Goal: Task Accomplishment & Management: Manage account settings

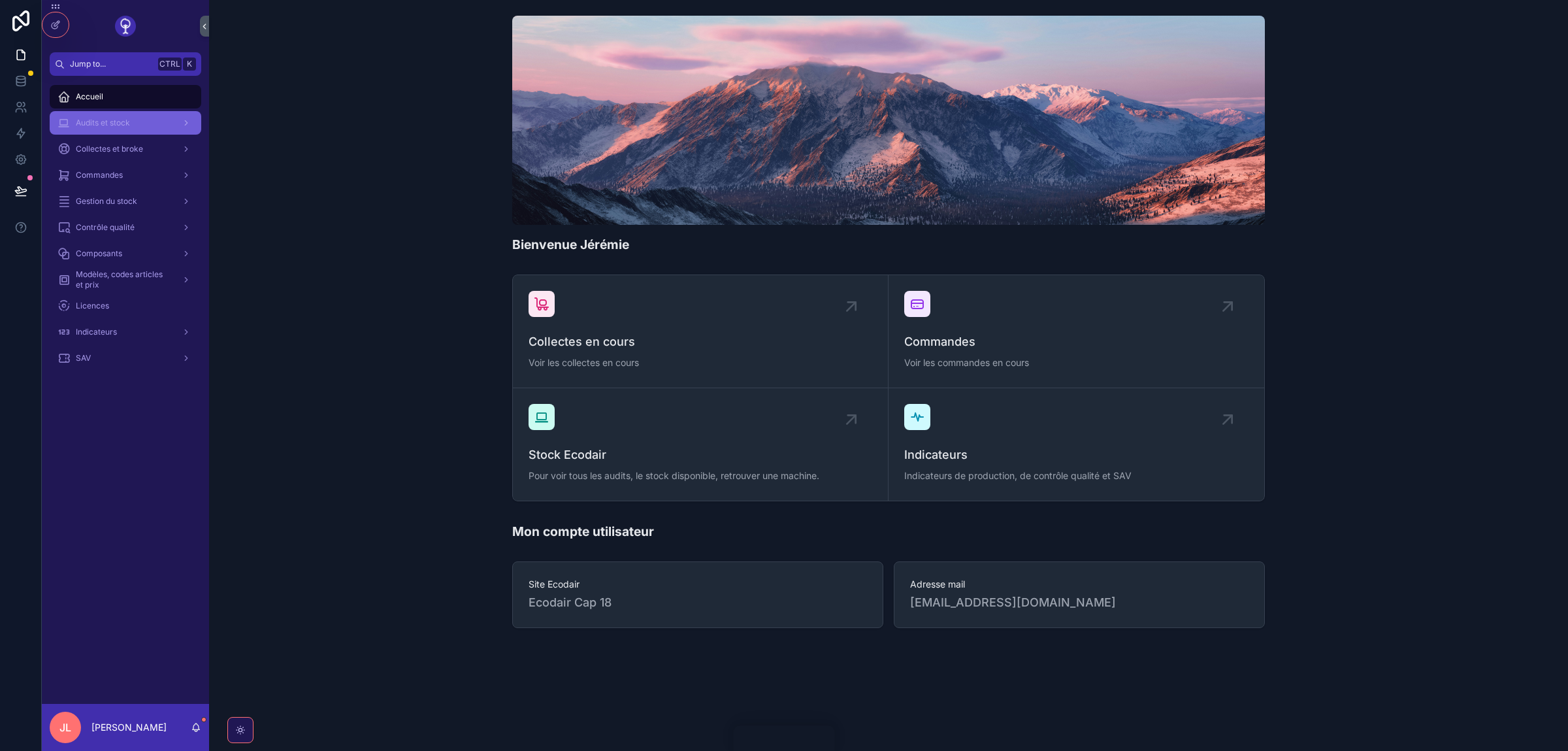
click at [159, 131] on div "Audits et stock" at bounding box center [125, 122] width 136 height 21
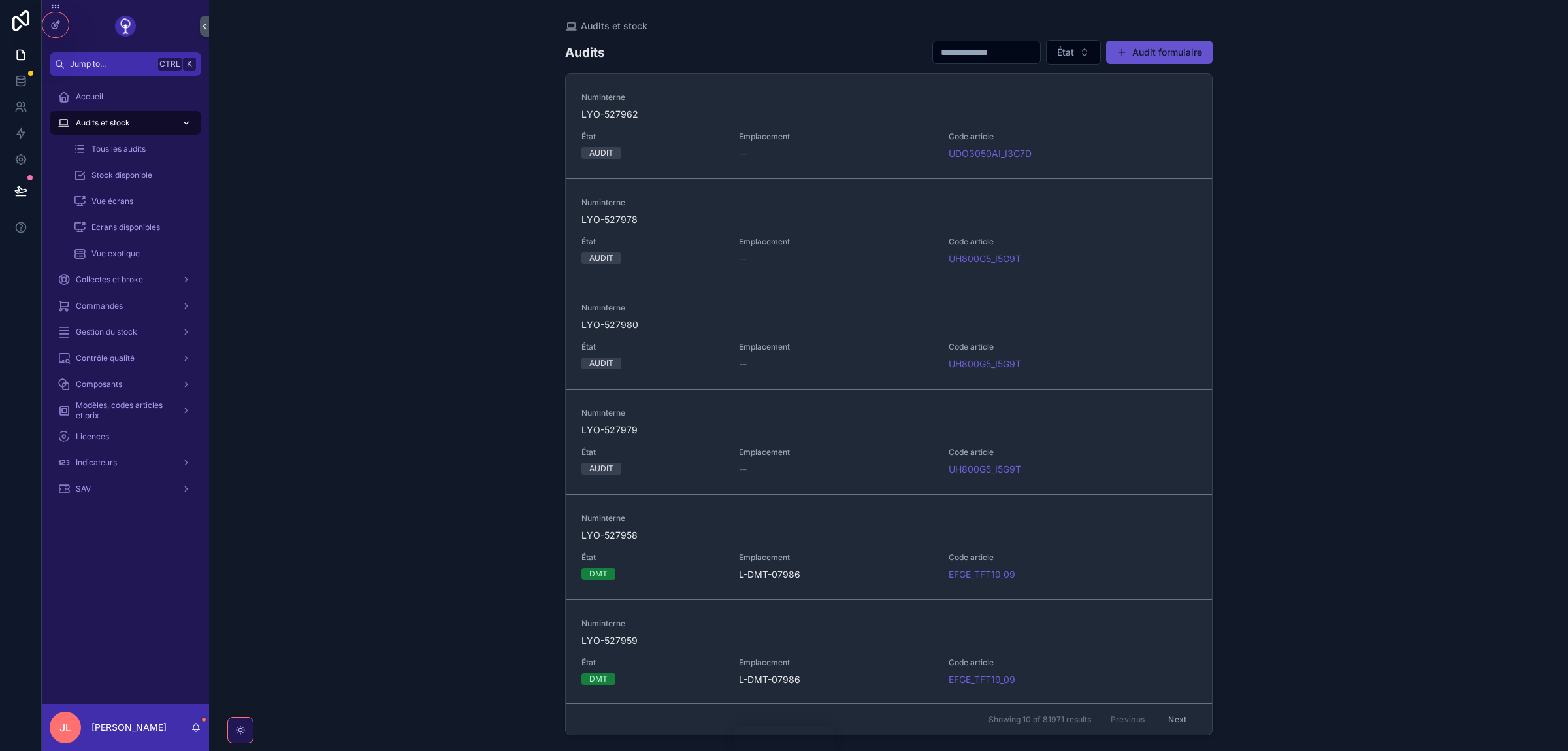
click at [159, 131] on div "Audits et stock" at bounding box center [125, 122] width 136 height 21
click at [121, 175] on span "Stock disponible" at bounding box center [122, 175] width 61 height 11
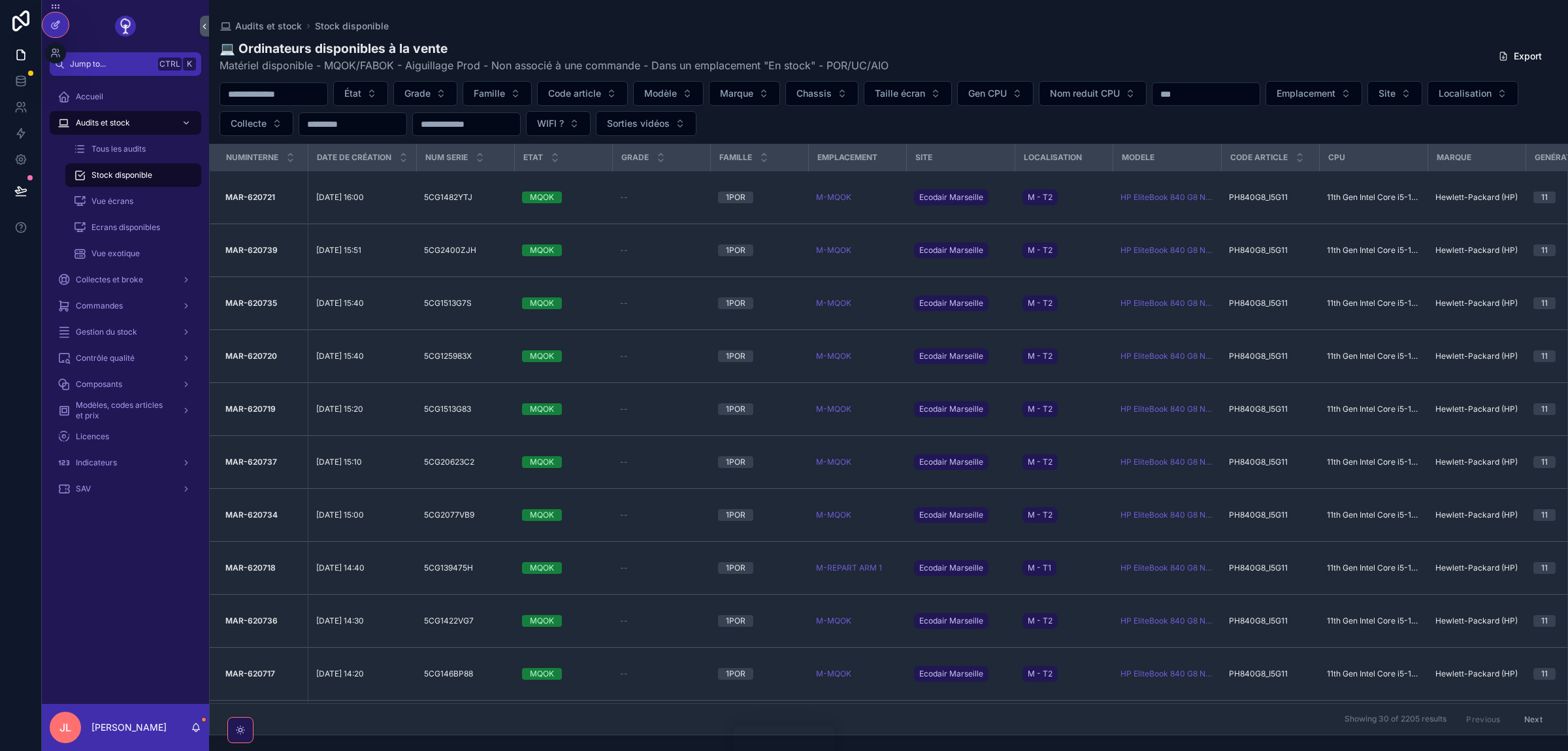
click at [57, 30] on icon at bounding box center [55, 25] width 11 height 11
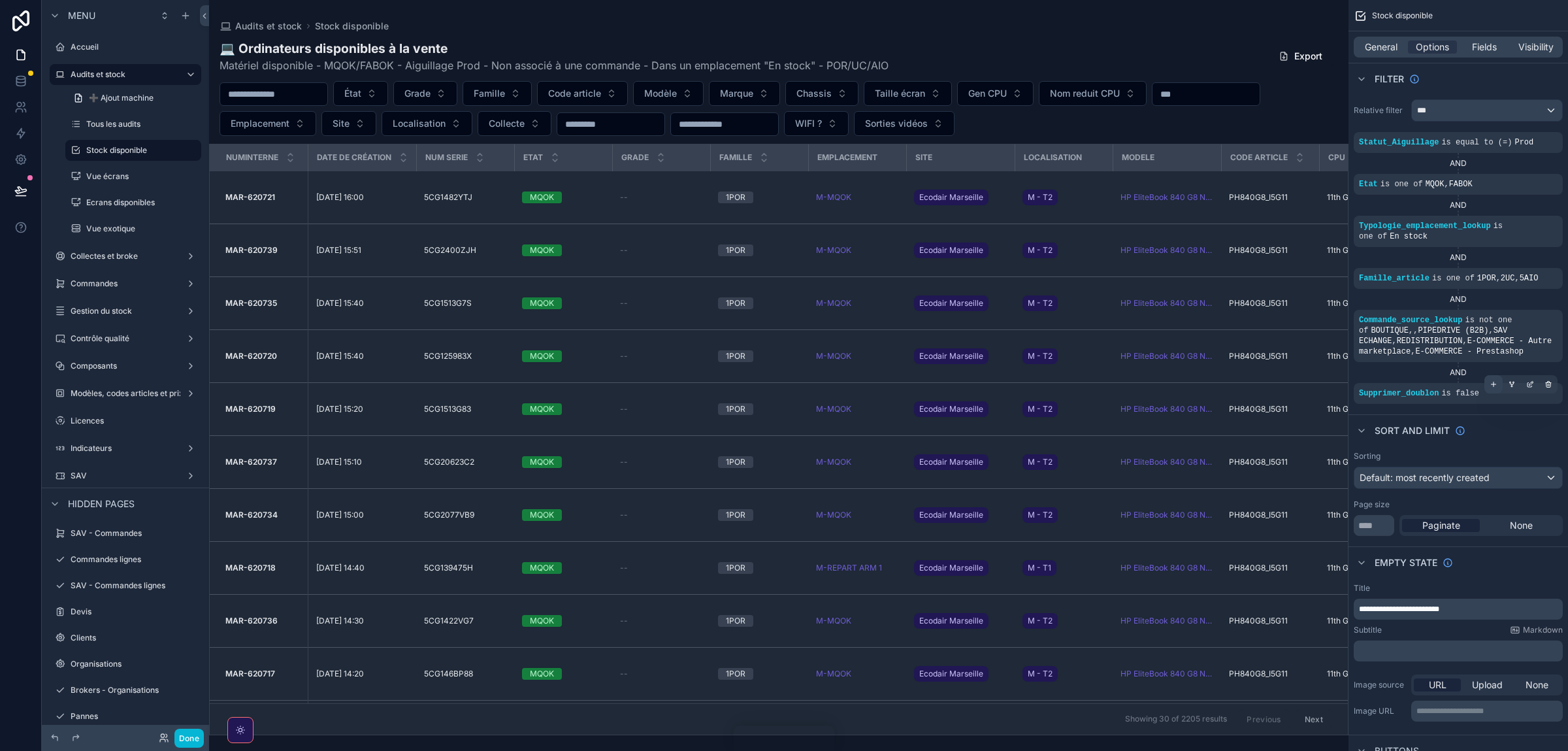
click at [1490, 389] on icon "scrollable content" at bounding box center [1494, 385] width 8 height 8
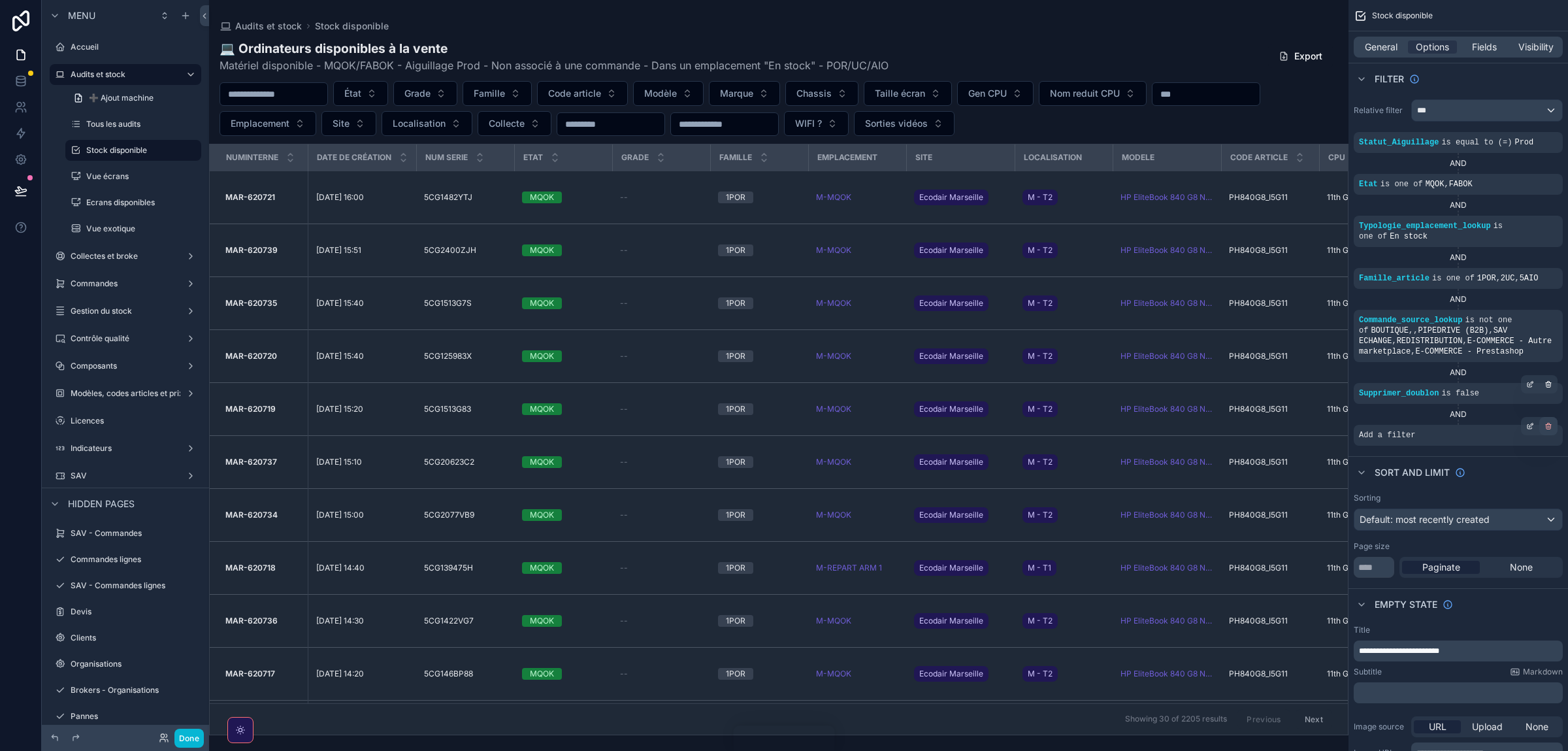
click at [1552, 427] on icon "scrollable content" at bounding box center [1549, 426] width 8 height 8
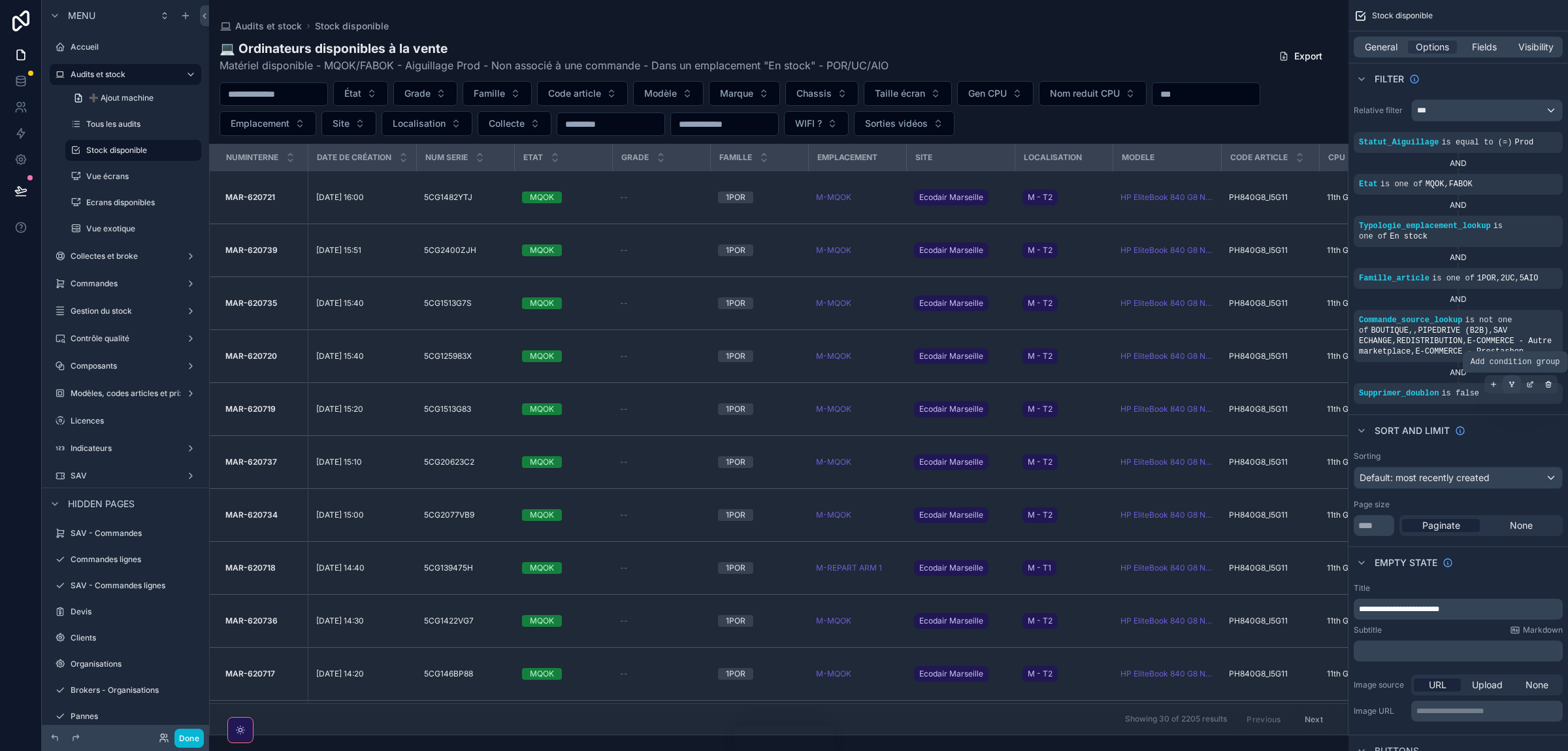
click at [1511, 385] on icon "scrollable content" at bounding box center [1512, 385] width 8 height 8
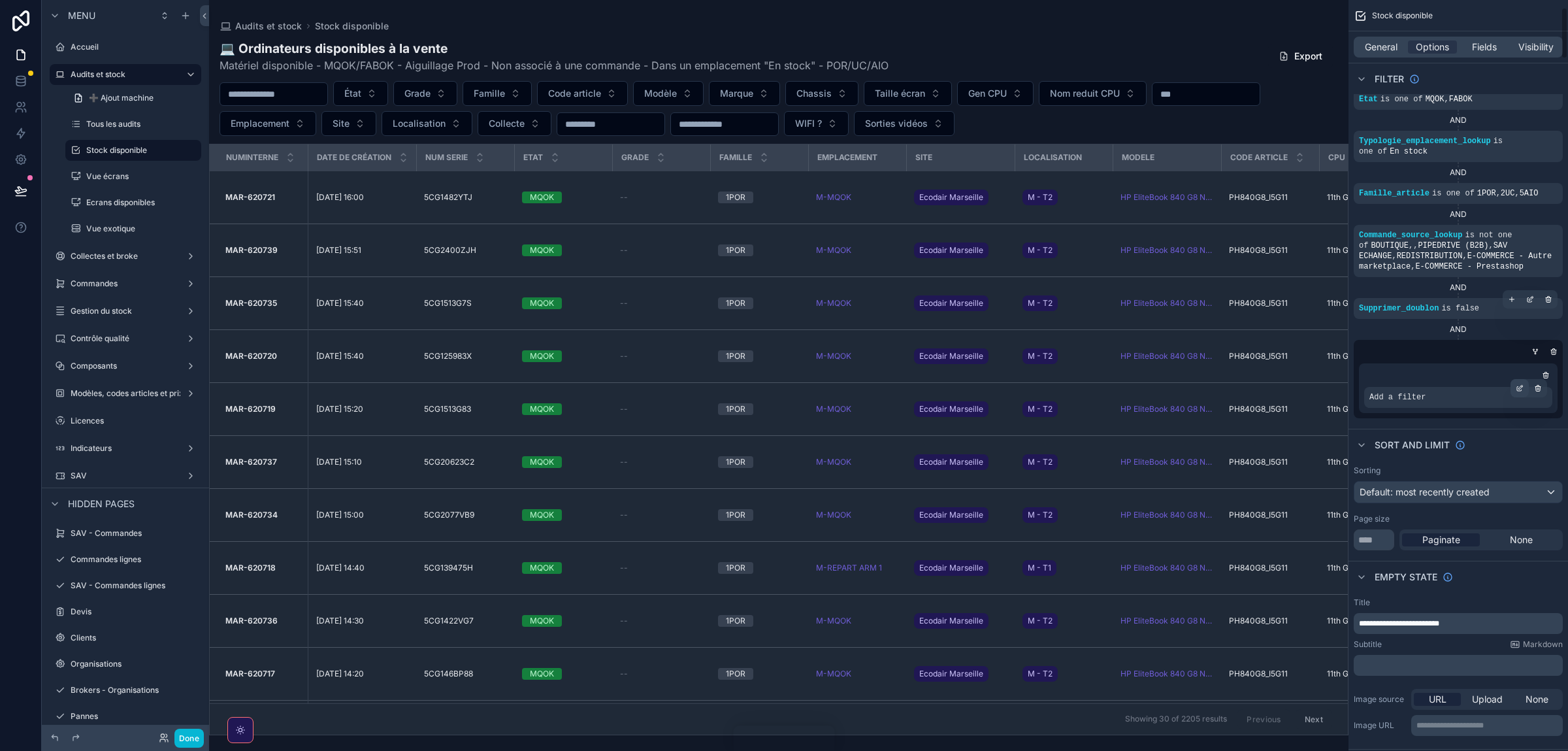
scroll to position [108, 0]
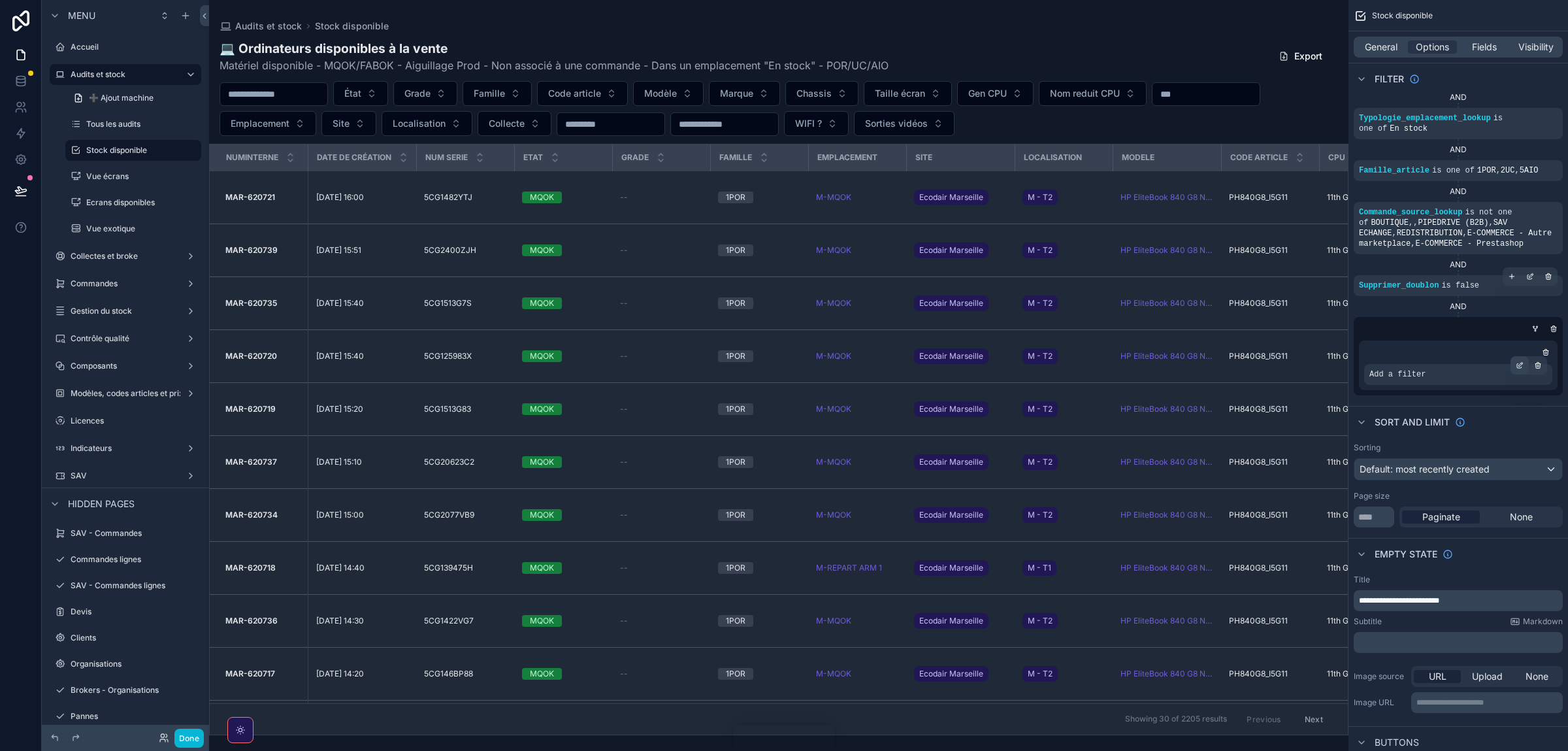
click at [1516, 372] on div "scrollable content" at bounding box center [1520, 366] width 18 height 18
click at [1215, 352] on span "Select a field" at bounding box center [1232, 356] width 56 height 12
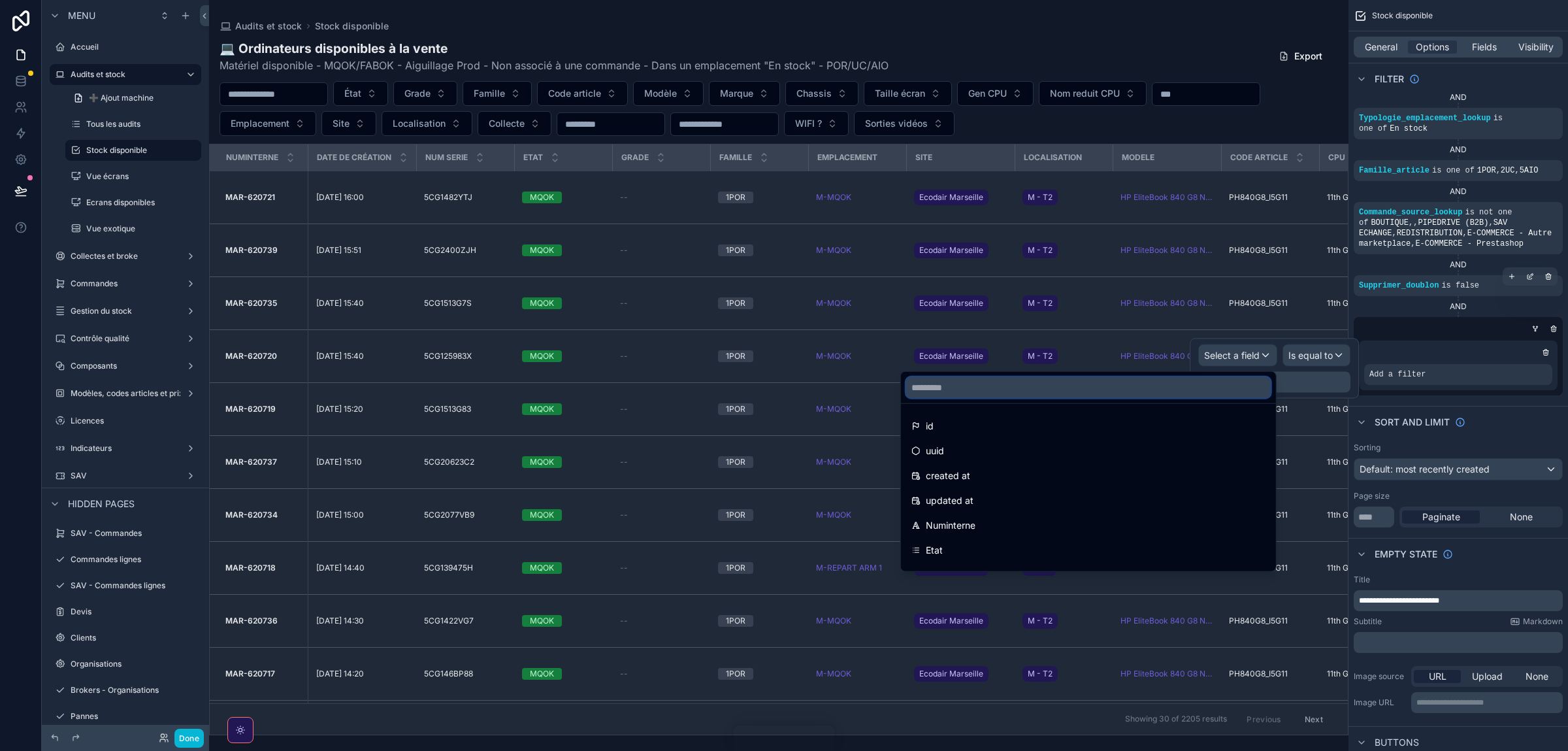
click at [1042, 399] on input "text" at bounding box center [1088, 387] width 365 height 21
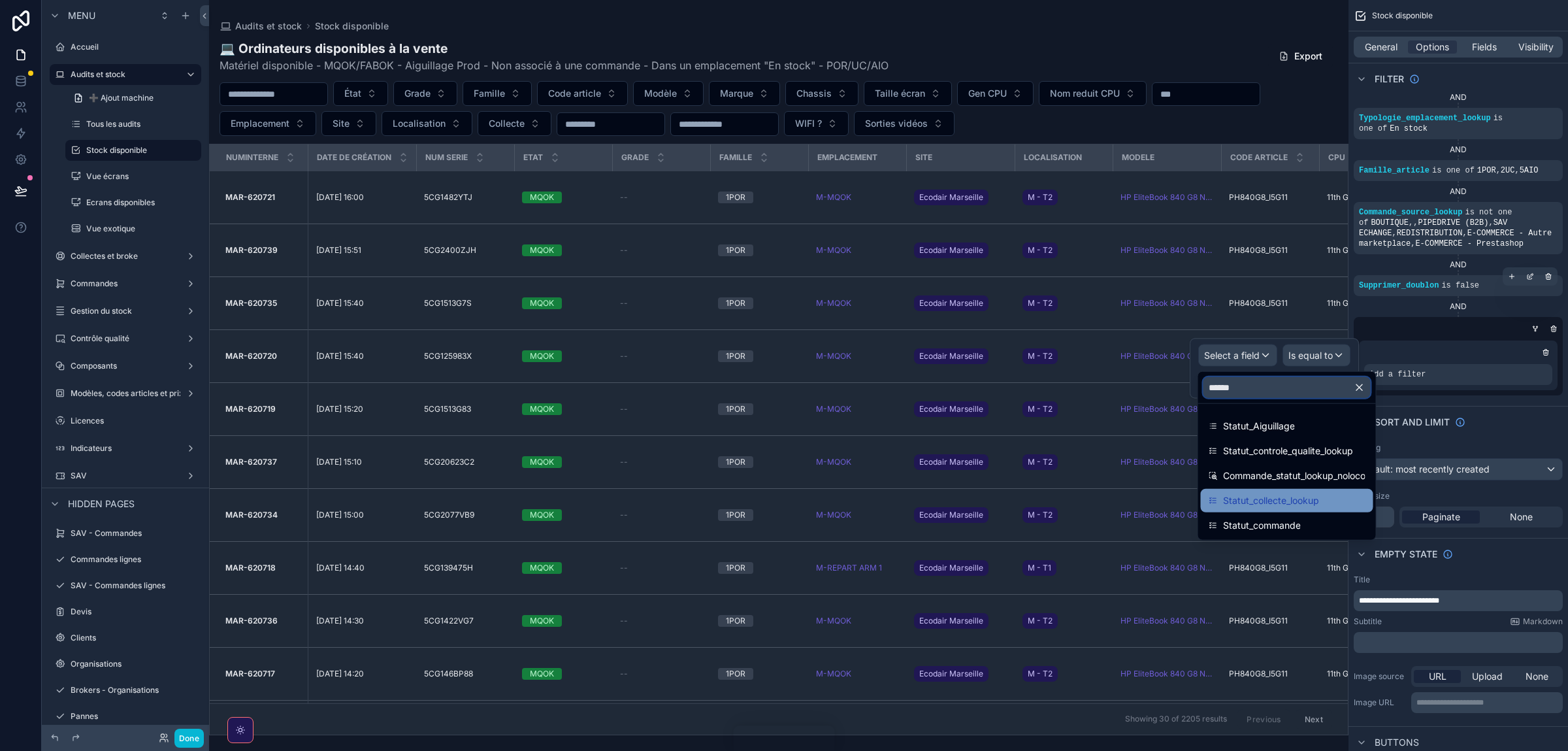
type input "******"
click at [1248, 504] on span "Statut_collecte_lookup" at bounding box center [1271, 500] width 96 height 16
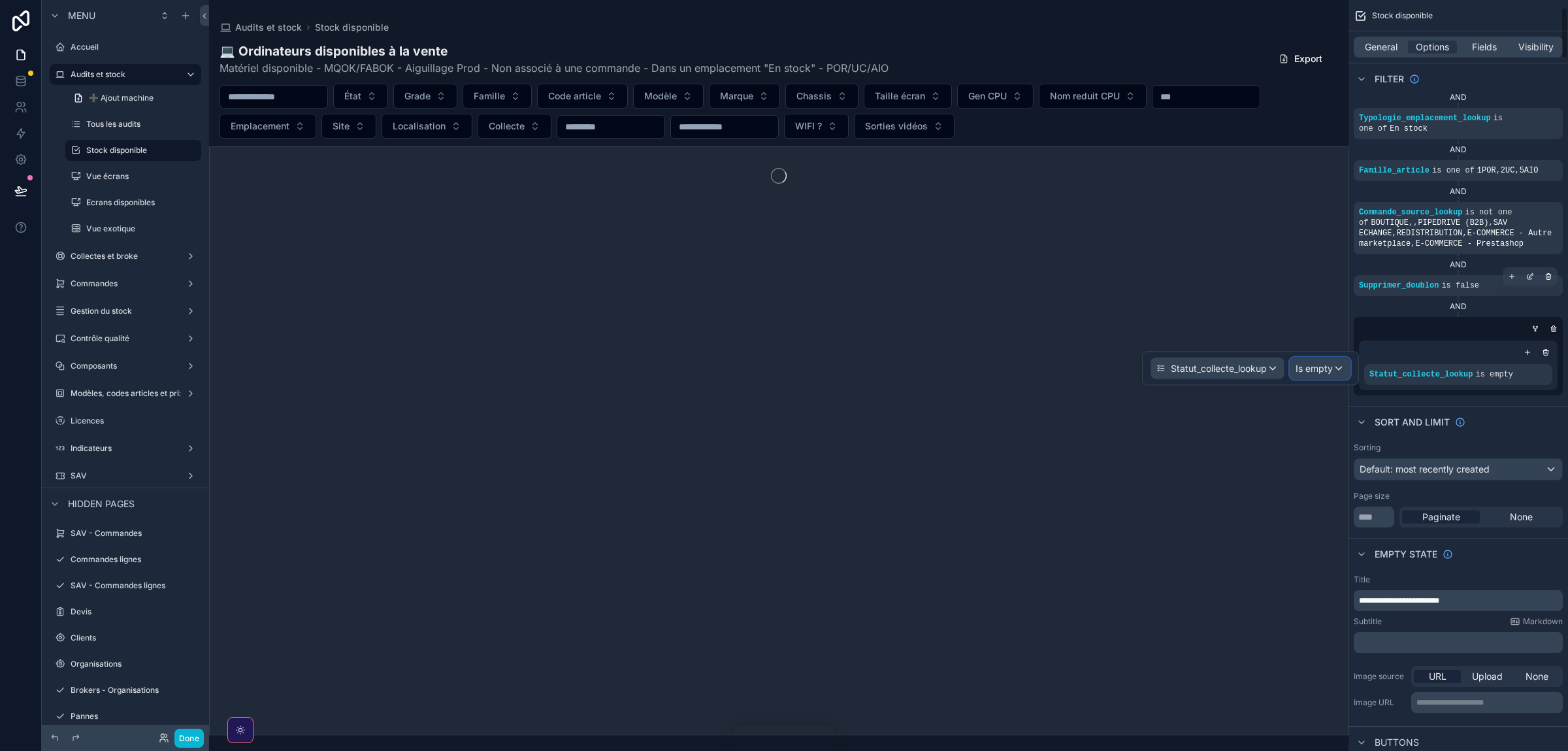
click at [1316, 372] on span "Is empty" at bounding box center [1314, 369] width 37 height 13
click at [1330, 494] on span "Is one of" at bounding box center [1319, 489] width 37 height 16
click at [1181, 381] on div "Some value" at bounding box center [1181, 382] width 49 height 13
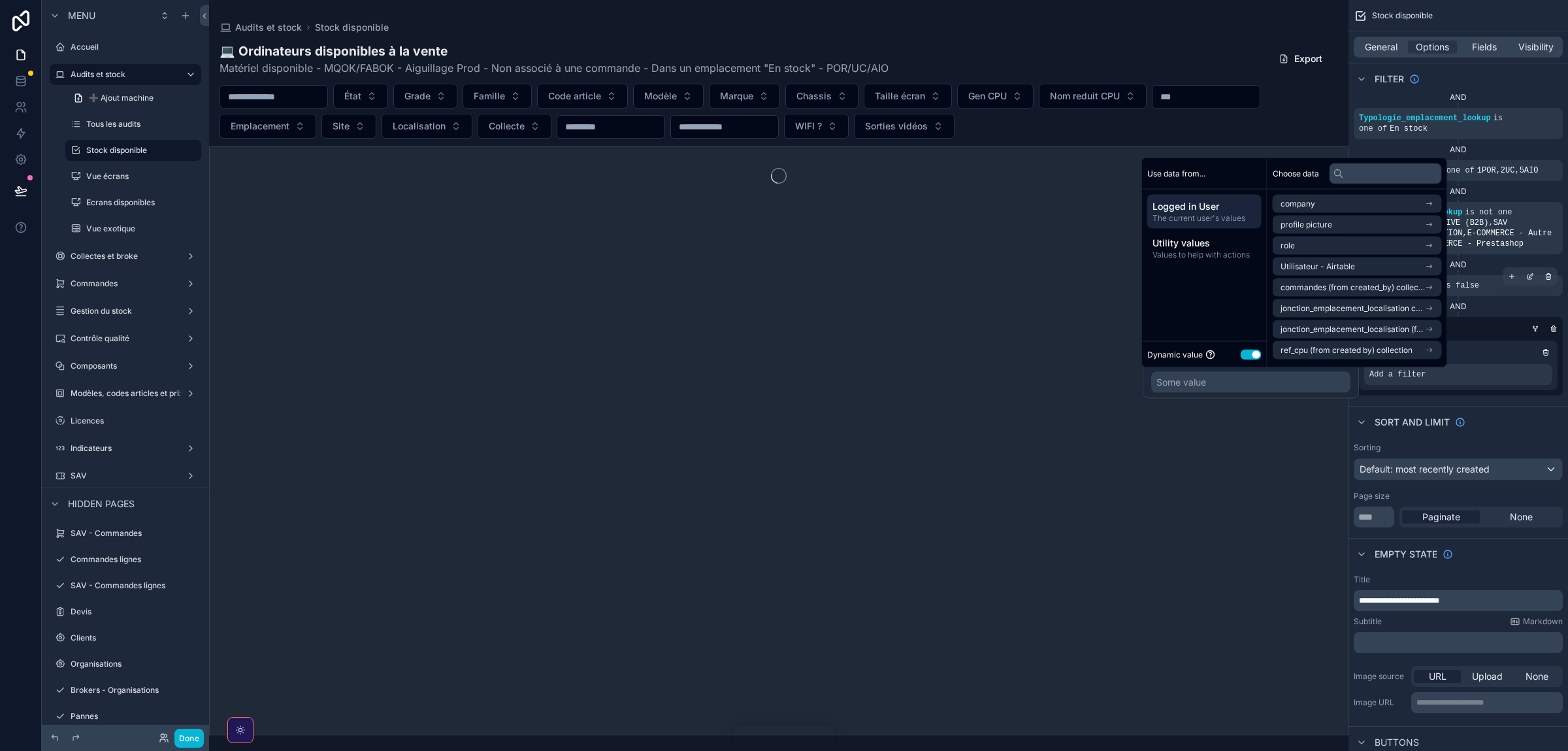
click at [1248, 353] on button "Use setting" at bounding box center [1251, 354] width 21 height 11
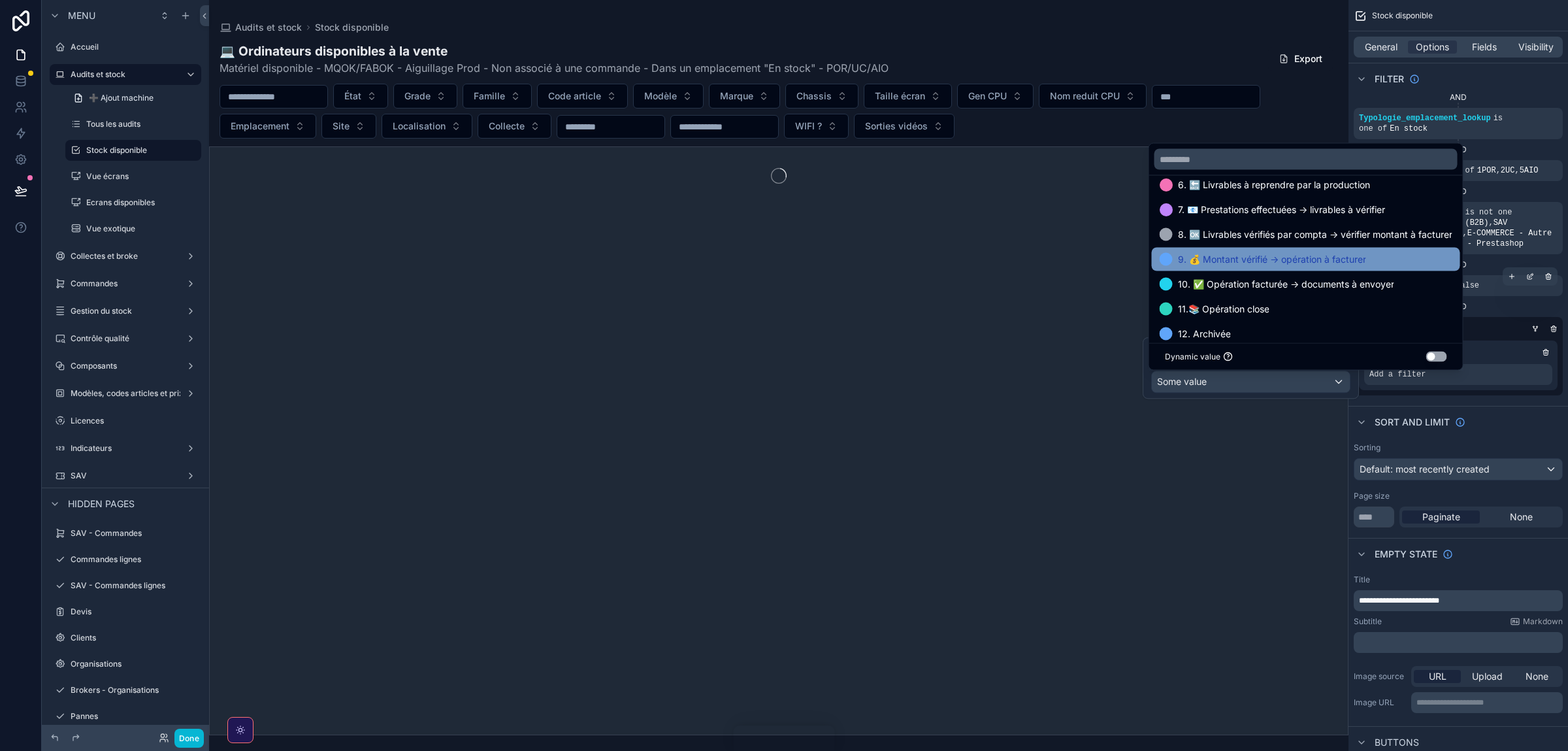
scroll to position [150, 0]
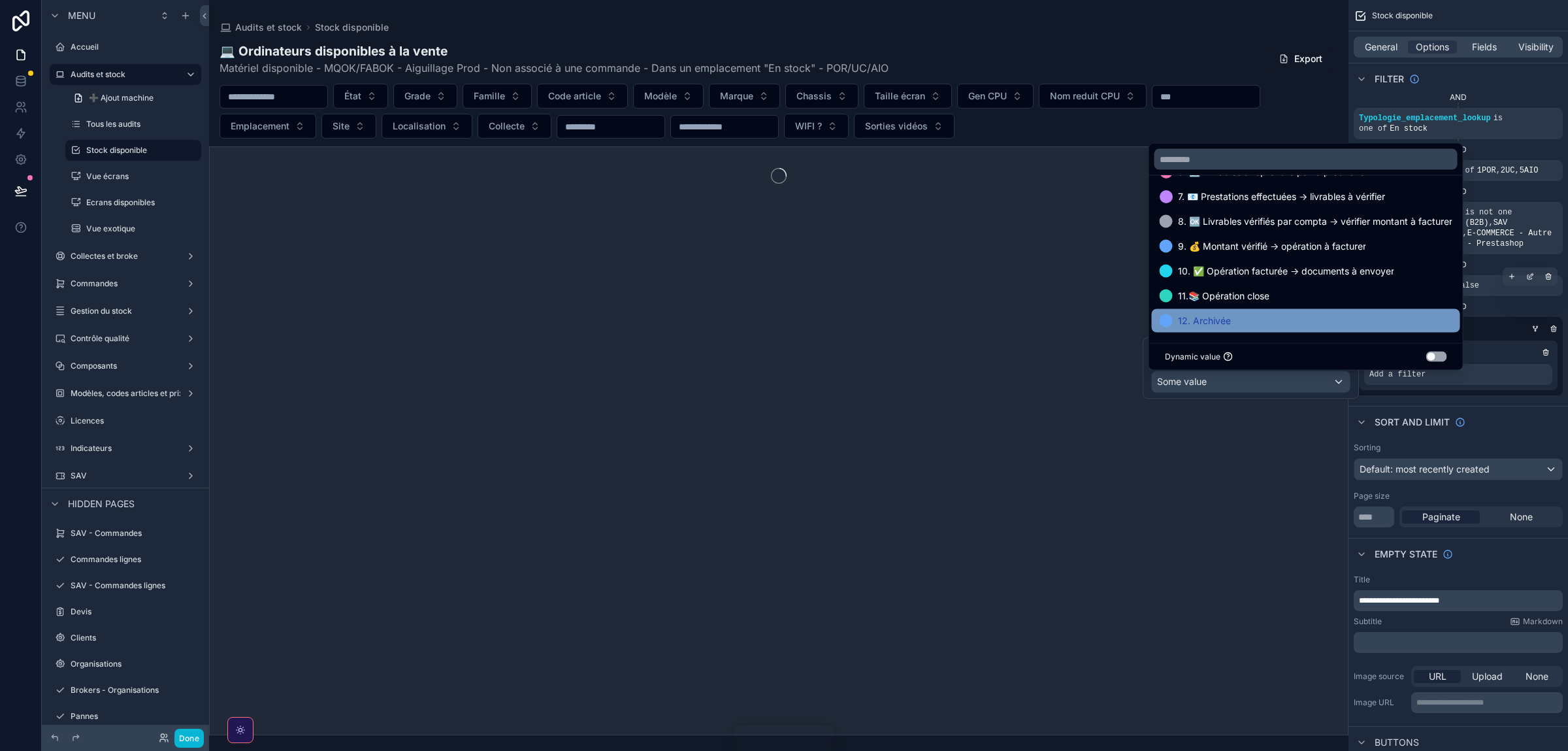
click at [1216, 313] on span "12. Archivée" at bounding box center [1204, 320] width 53 height 16
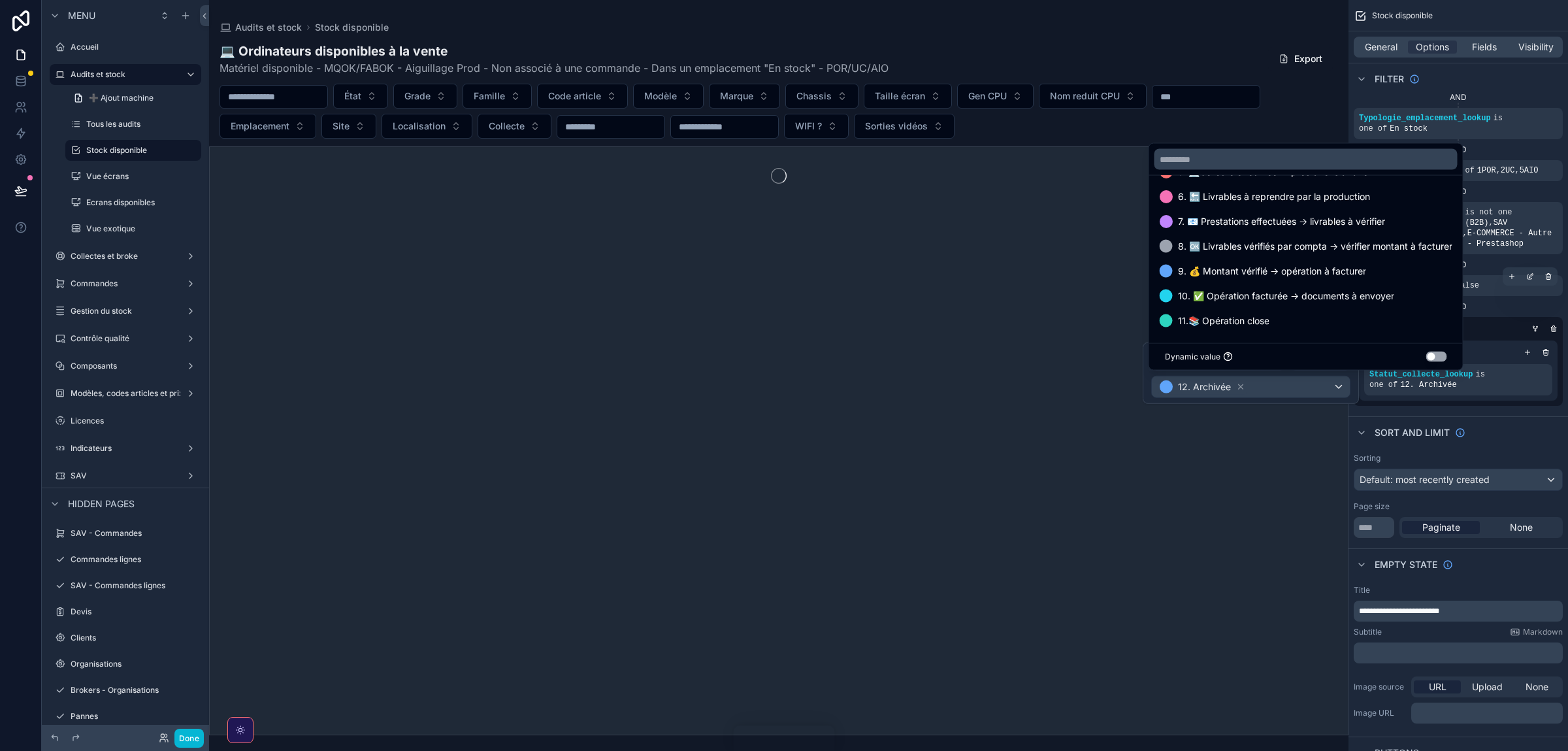
scroll to position [126, 0]
click at [1226, 315] on span "11.📚 Opération close" at bounding box center [1223, 320] width 91 height 16
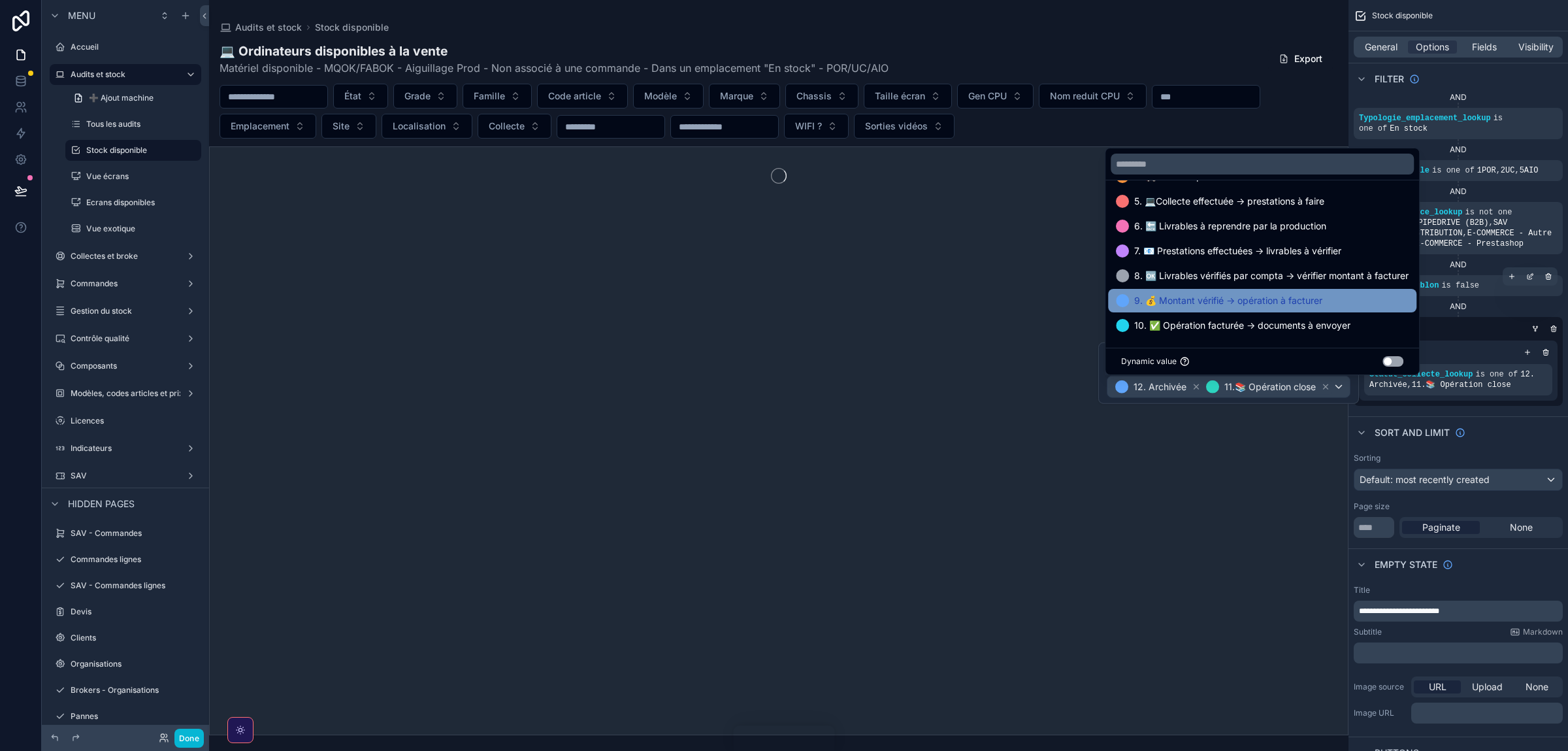
scroll to position [101, 0]
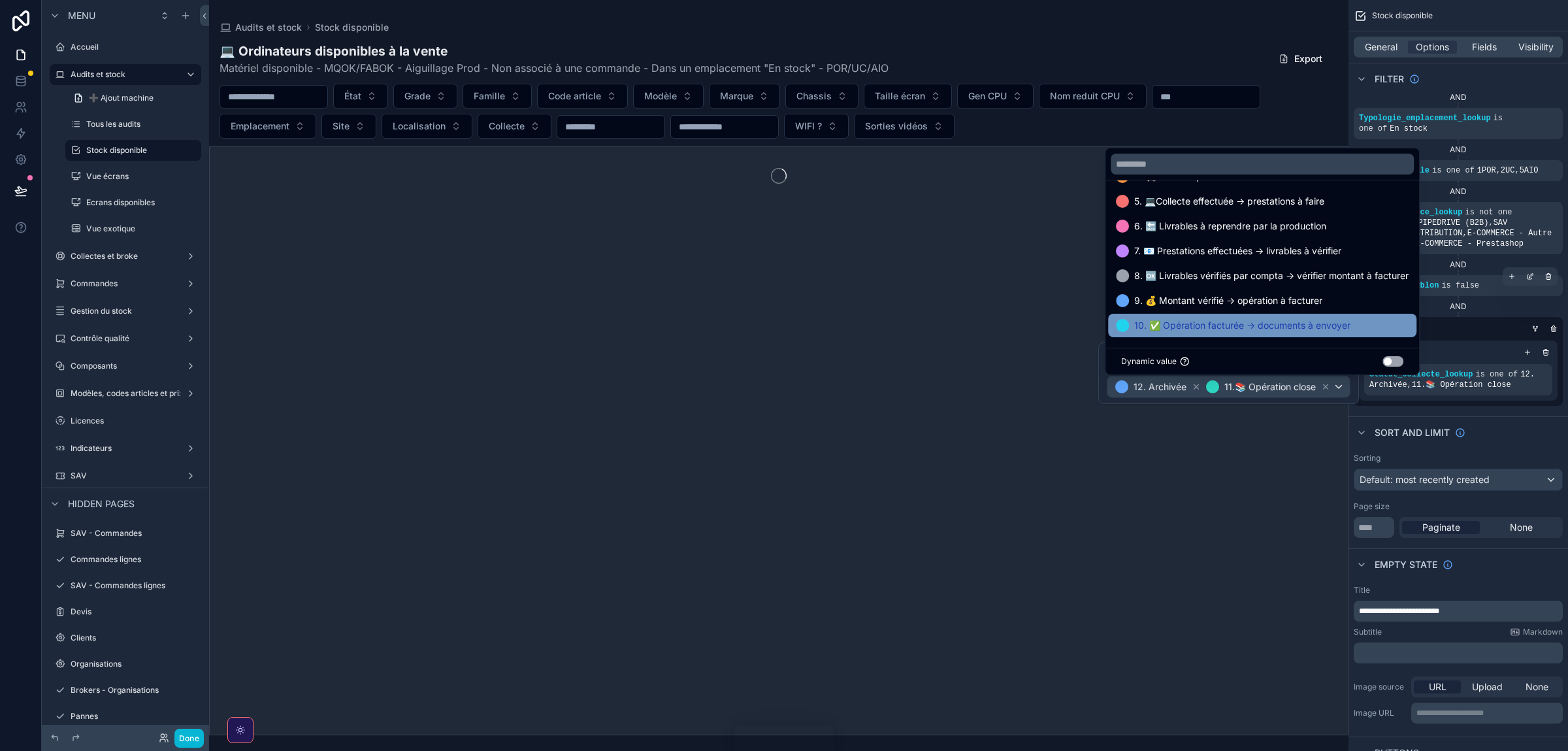
click at [1224, 324] on span "10. ✅ Opération facturée -> documents à envoyer" at bounding box center [1242, 325] width 216 height 16
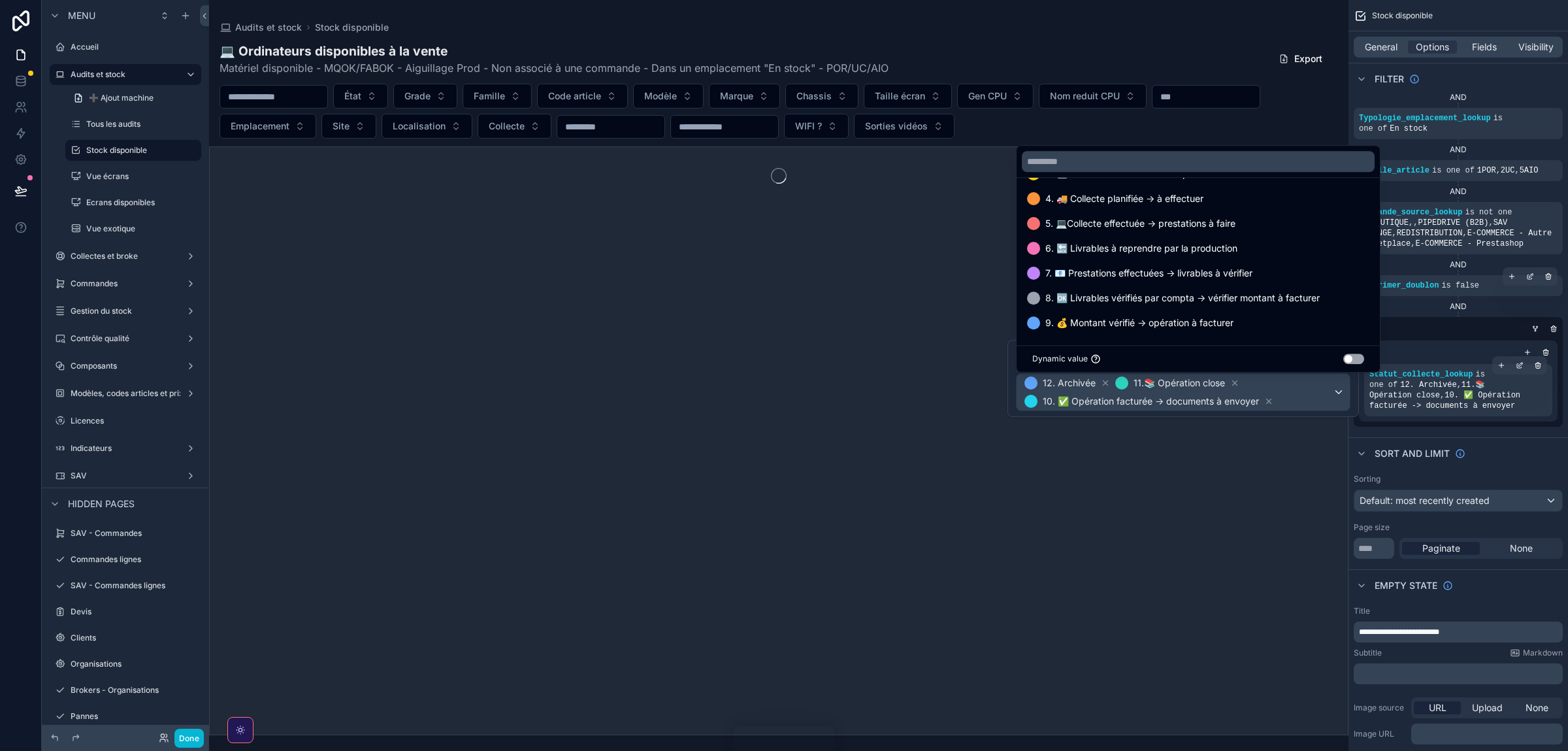
scroll to position [76, 0]
click at [1316, 408] on span "12. Archivée 11.📚 Opération close 10. ✅ Opération facturée -> documents à envoy…" at bounding box center [1177, 392] width 311 height 37
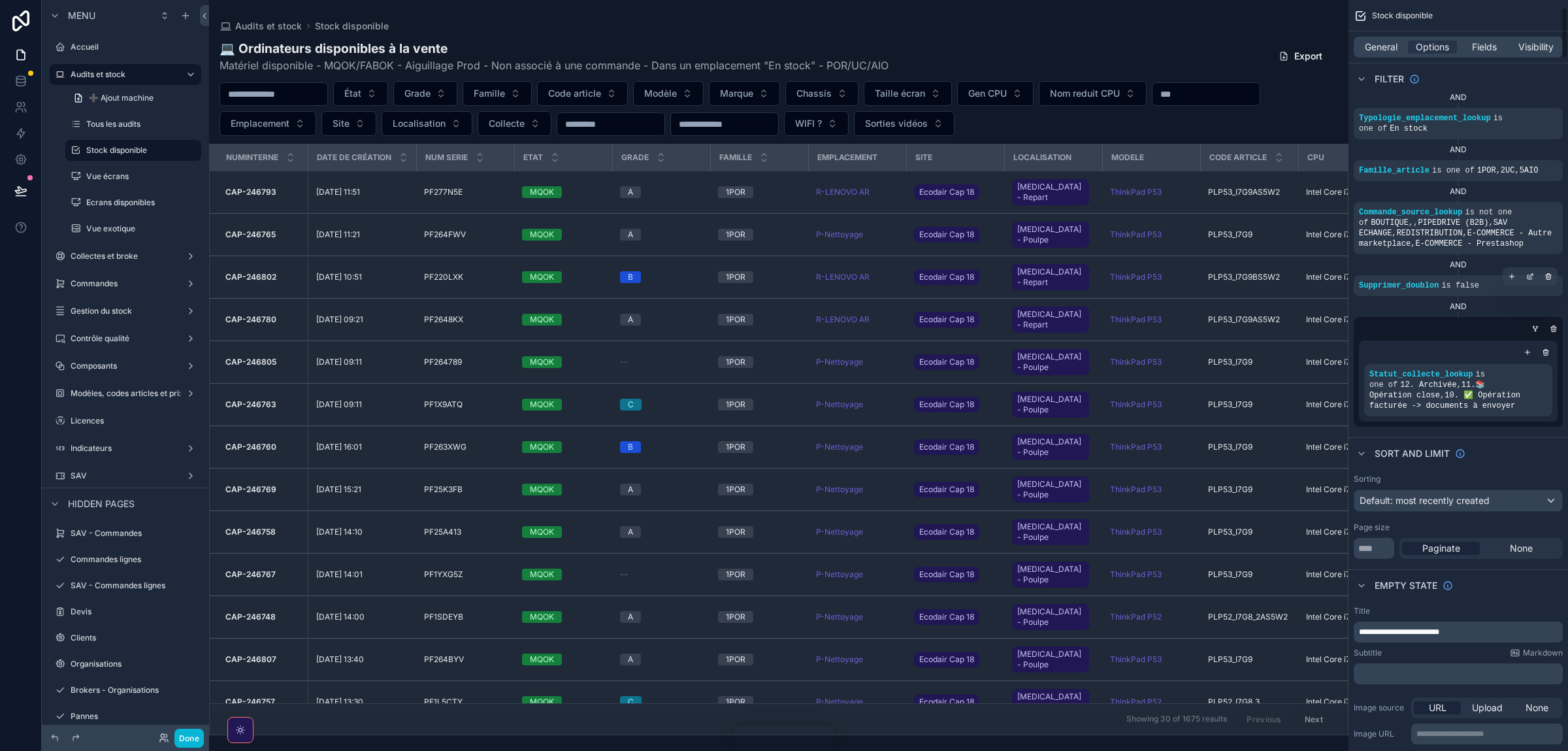
click at [1446, 360] on div "Statut_collecte_lookup is one of 12. Archivée , 11.📚 Opération close , 10. ✅ Op…" at bounding box center [1459, 381] width 199 height 81
click at [1506, 366] on div "scrollable content" at bounding box center [1501, 366] width 18 height 18
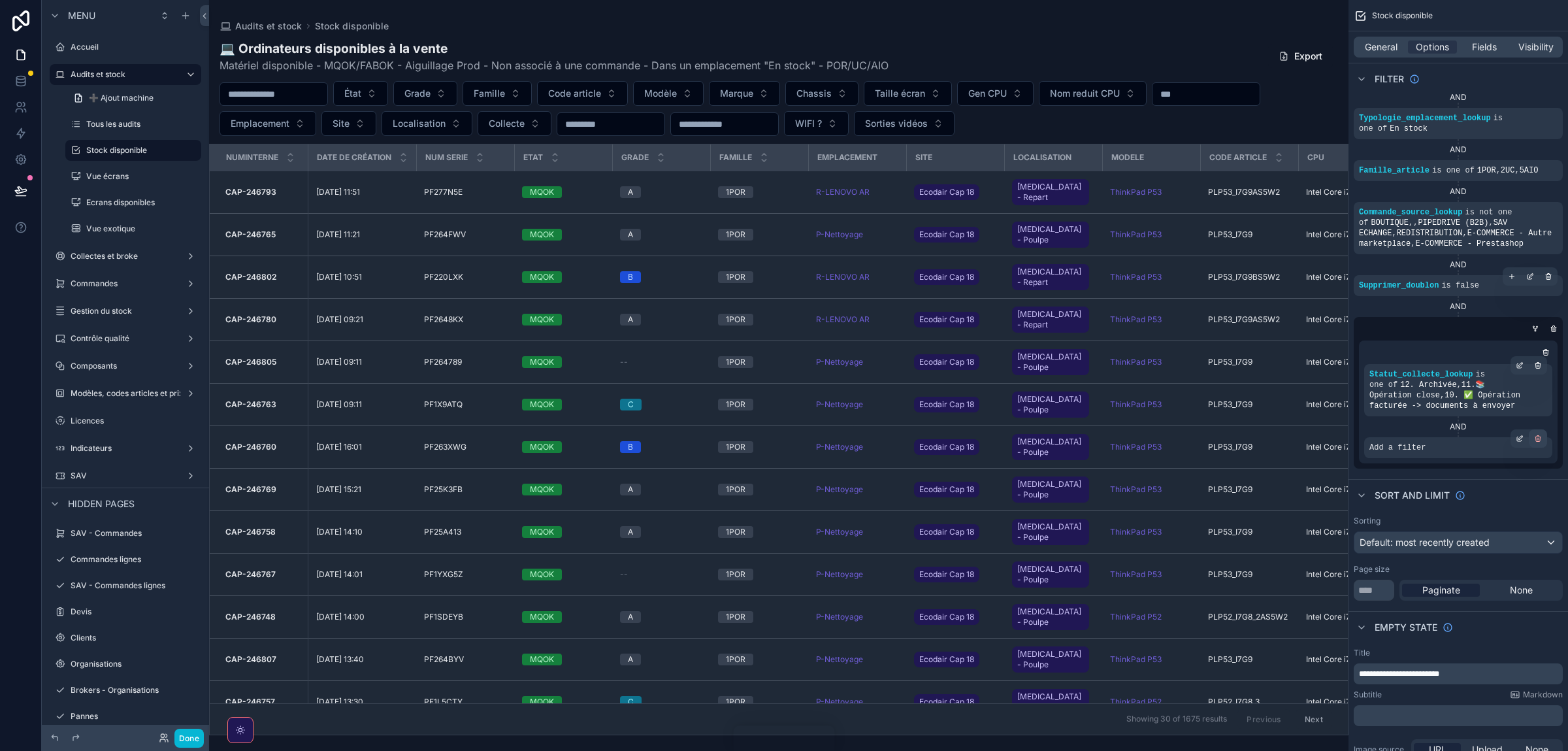
click at [1535, 435] on icon "scrollable content" at bounding box center [1538, 439] width 8 height 8
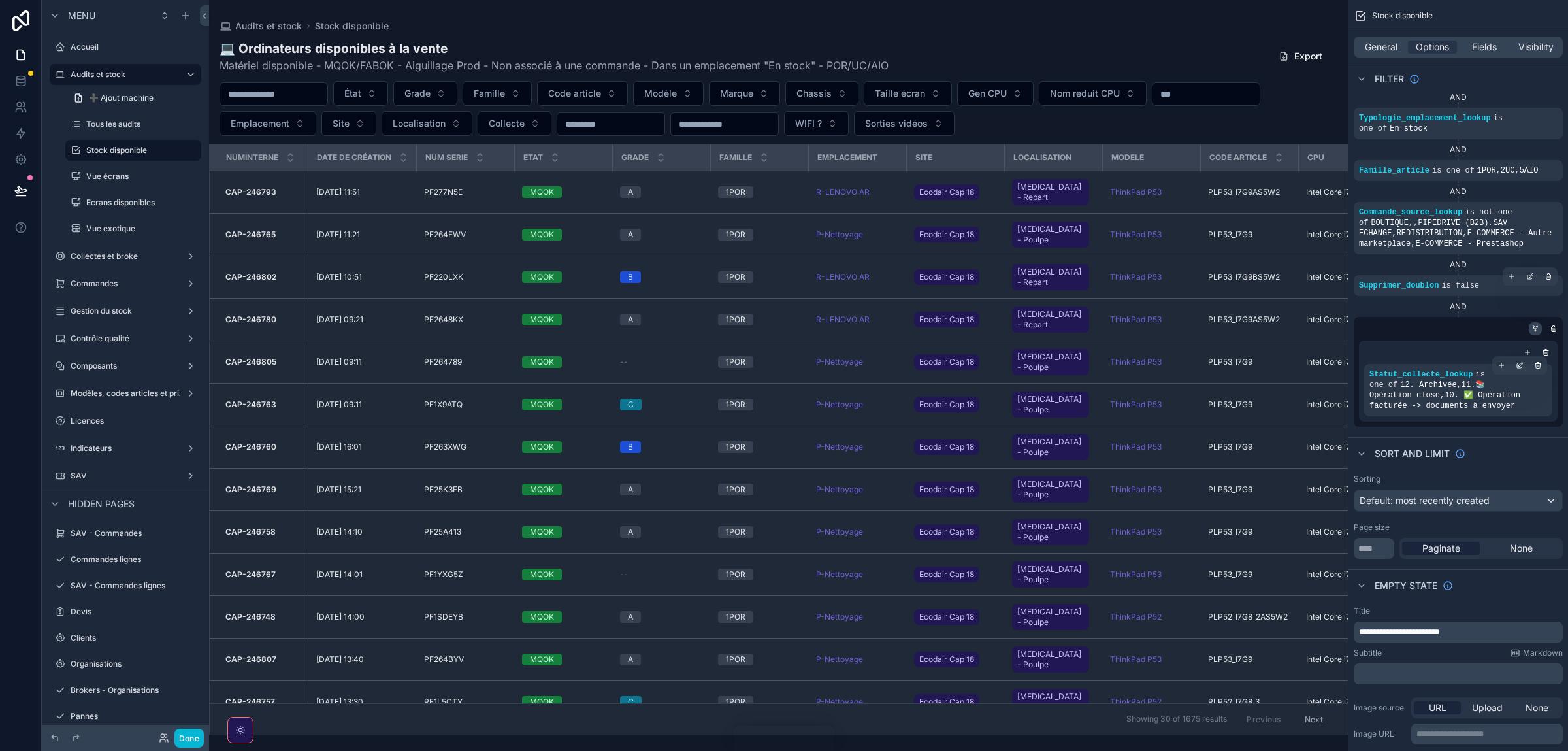
click at [1532, 332] on div "scrollable content" at bounding box center [1536, 329] width 13 height 13
click at [1534, 329] on icon "scrollable content" at bounding box center [1536, 329] width 3 height 2
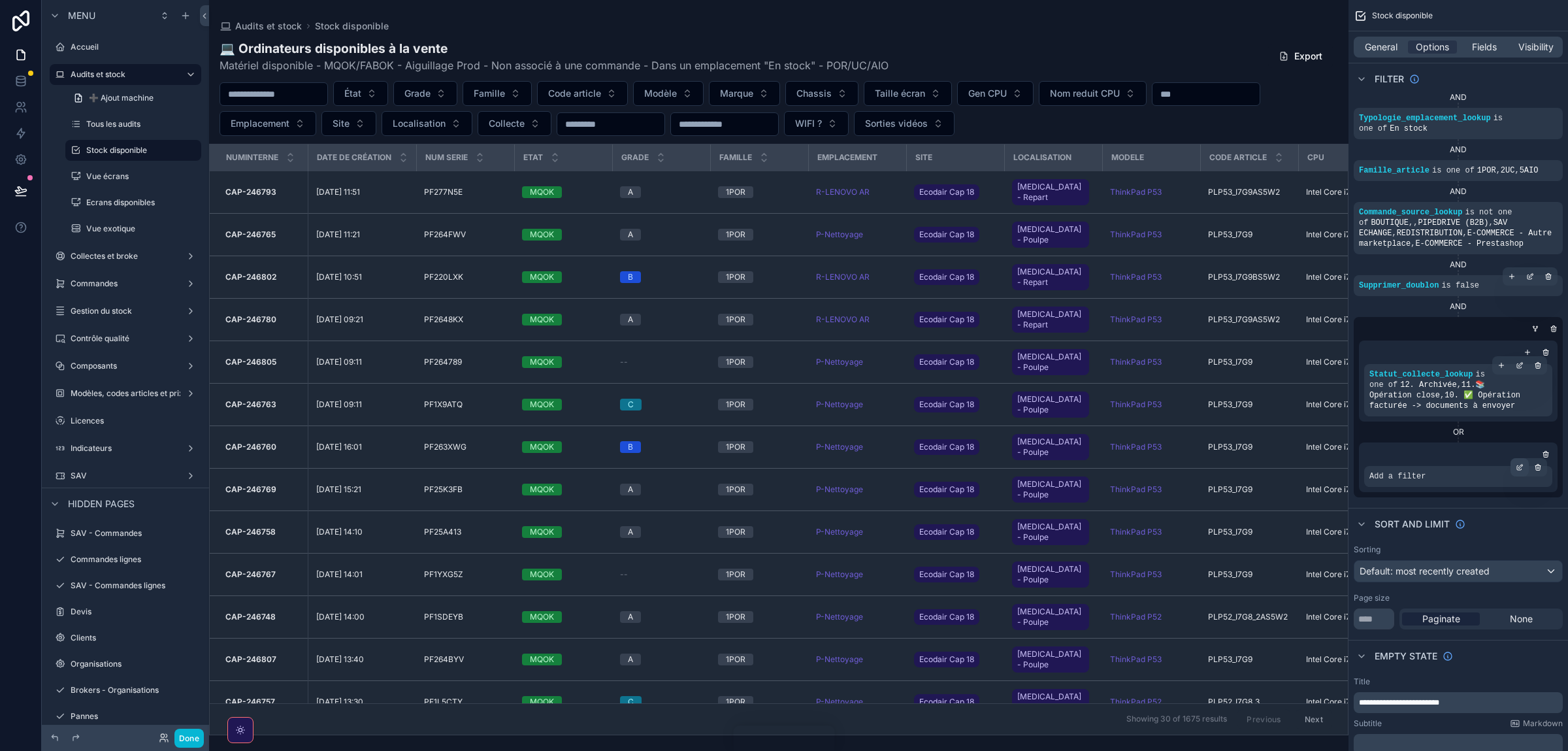
click at [1520, 458] on div "scrollable content" at bounding box center [1520, 468] width 18 height 18
click at [1234, 454] on div "Select a field" at bounding box center [1238, 446] width 78 height 21
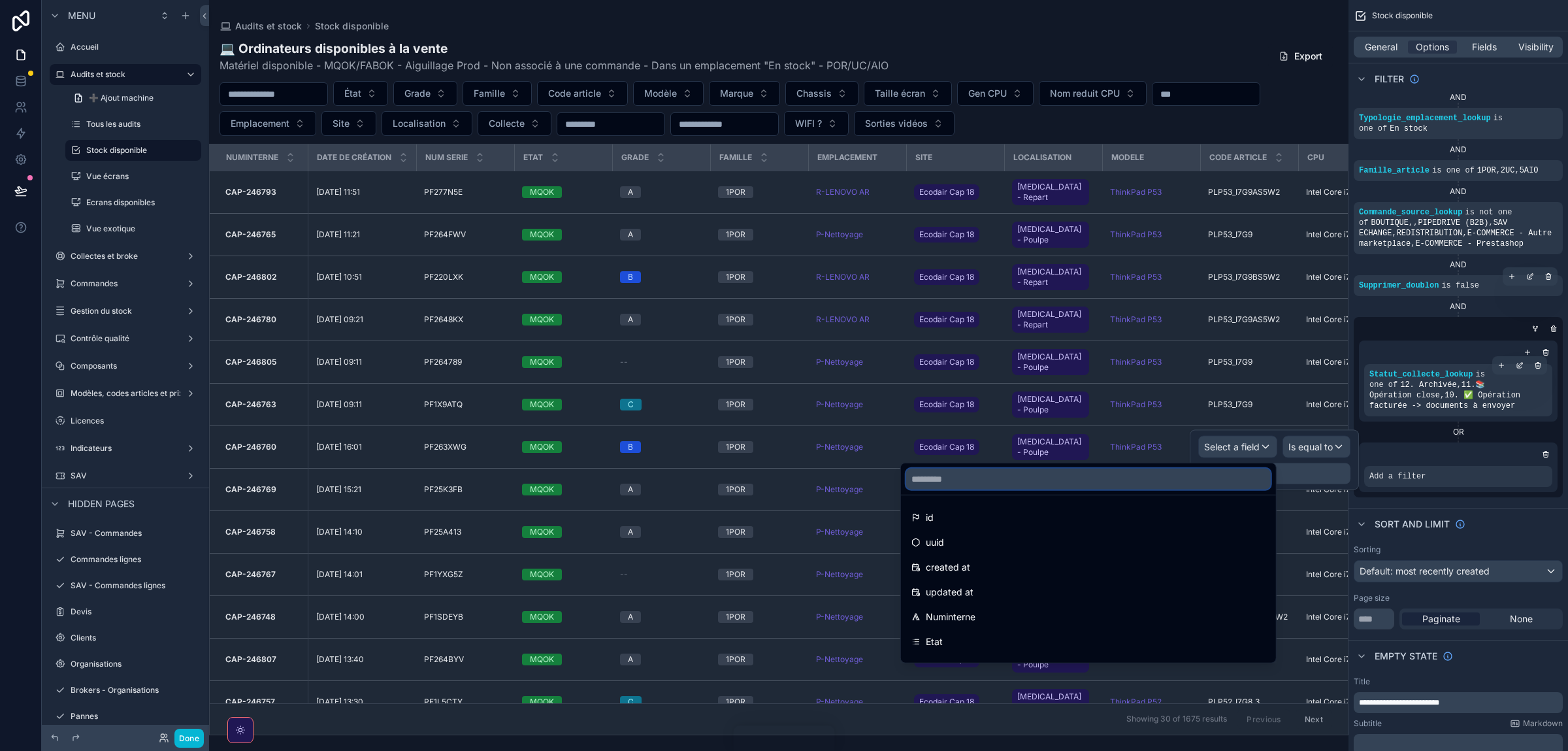
click at [1047, 479] on input "text" at bounding box center [1088, 478] width 365 height 21
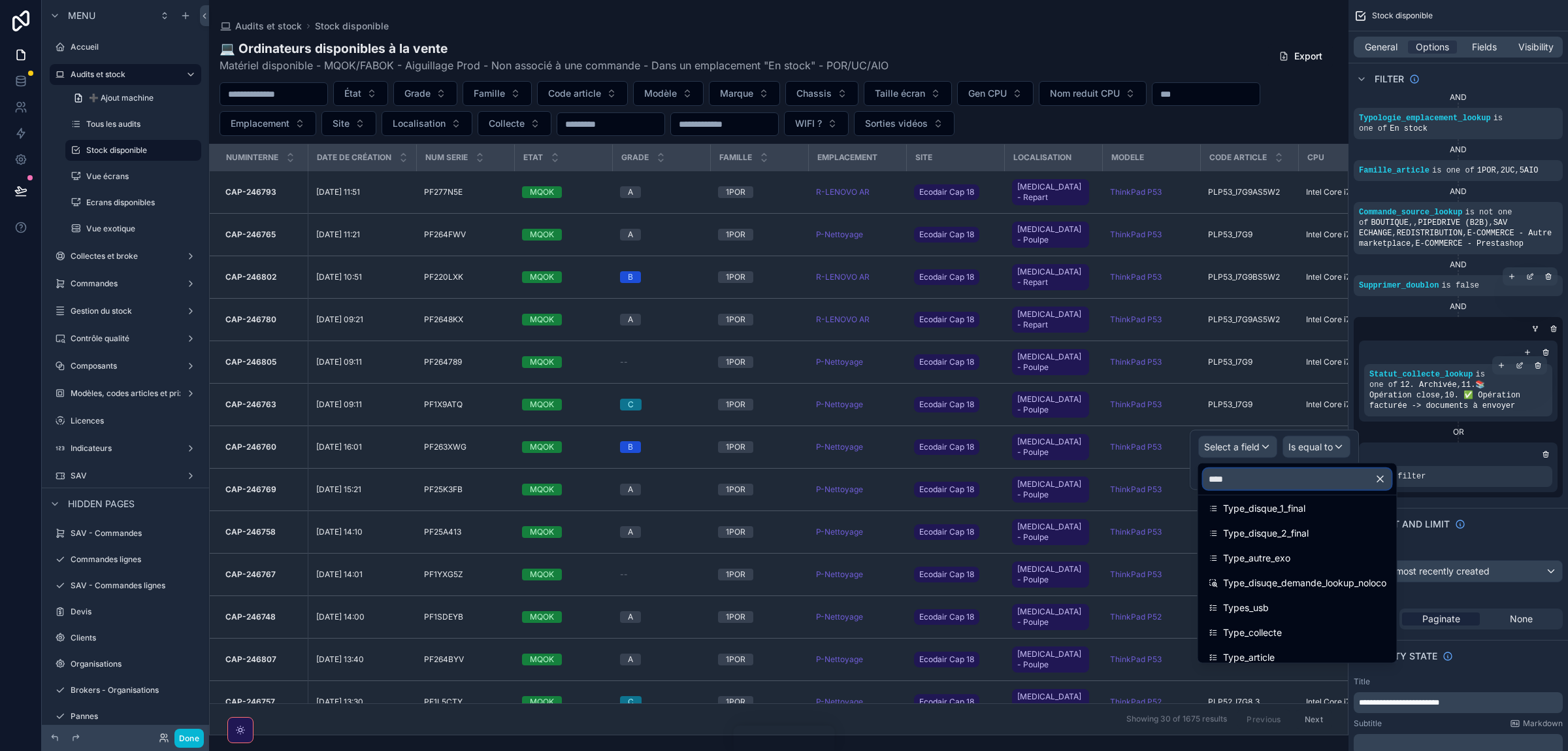
scroll to position [341, 0]
type input "****"
click at [1262, 619] on span "Type_collecte" at bounding box center [1253, 623] width 59 height 16
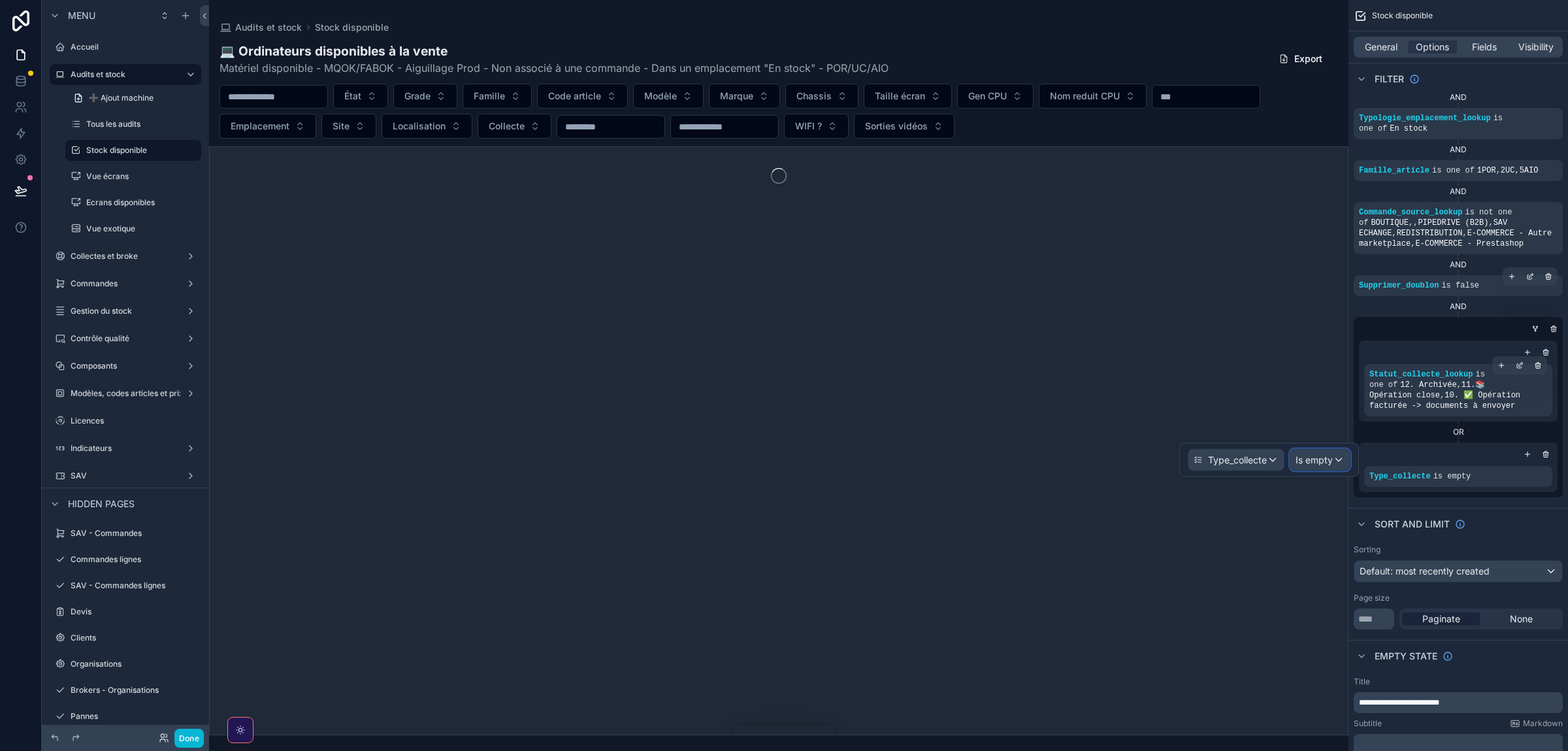
click at [1316, 464] on span "Is empty" at bounding box center [1314, 460] width 37 height 13
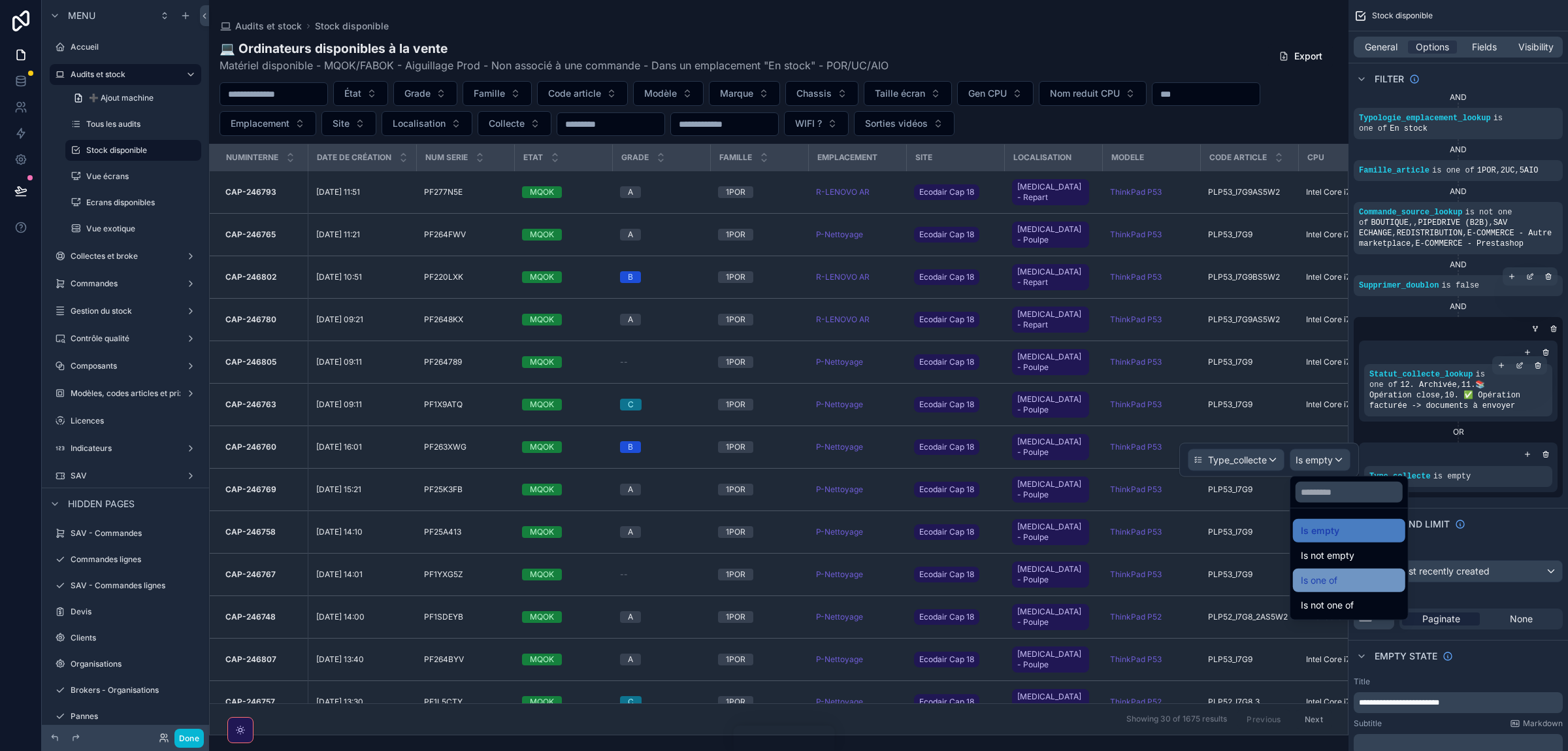
click at [1330, 581] on span "Is one of" at bounding box center [1319, 580] width 37 height 16
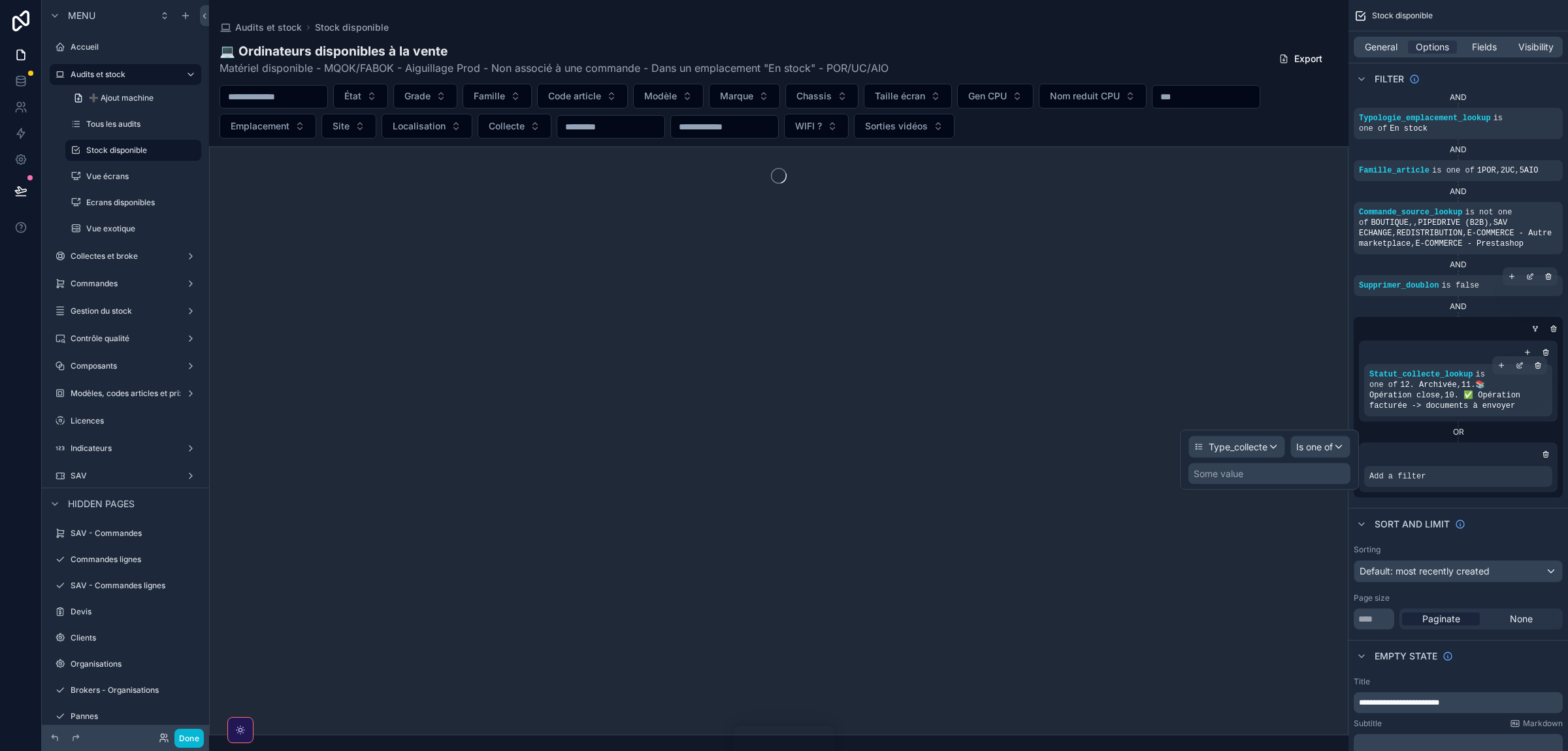
click at [1284, 473] on div "Some value" at bounding box center [1269, 473] width 162 height 21
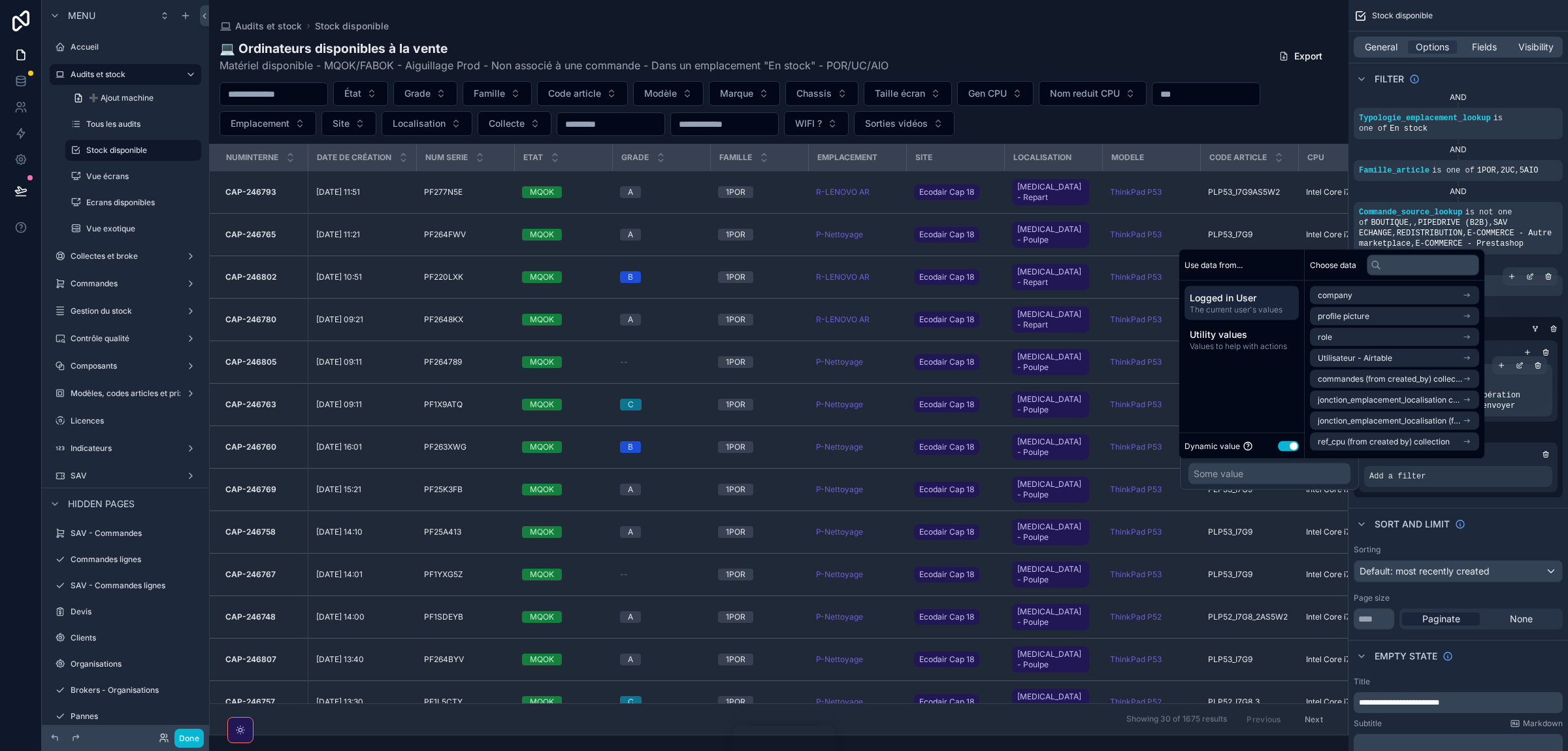
click at [1293, 446] on button "Use setting" at bounding box center [1288, 445] width 21 height 11
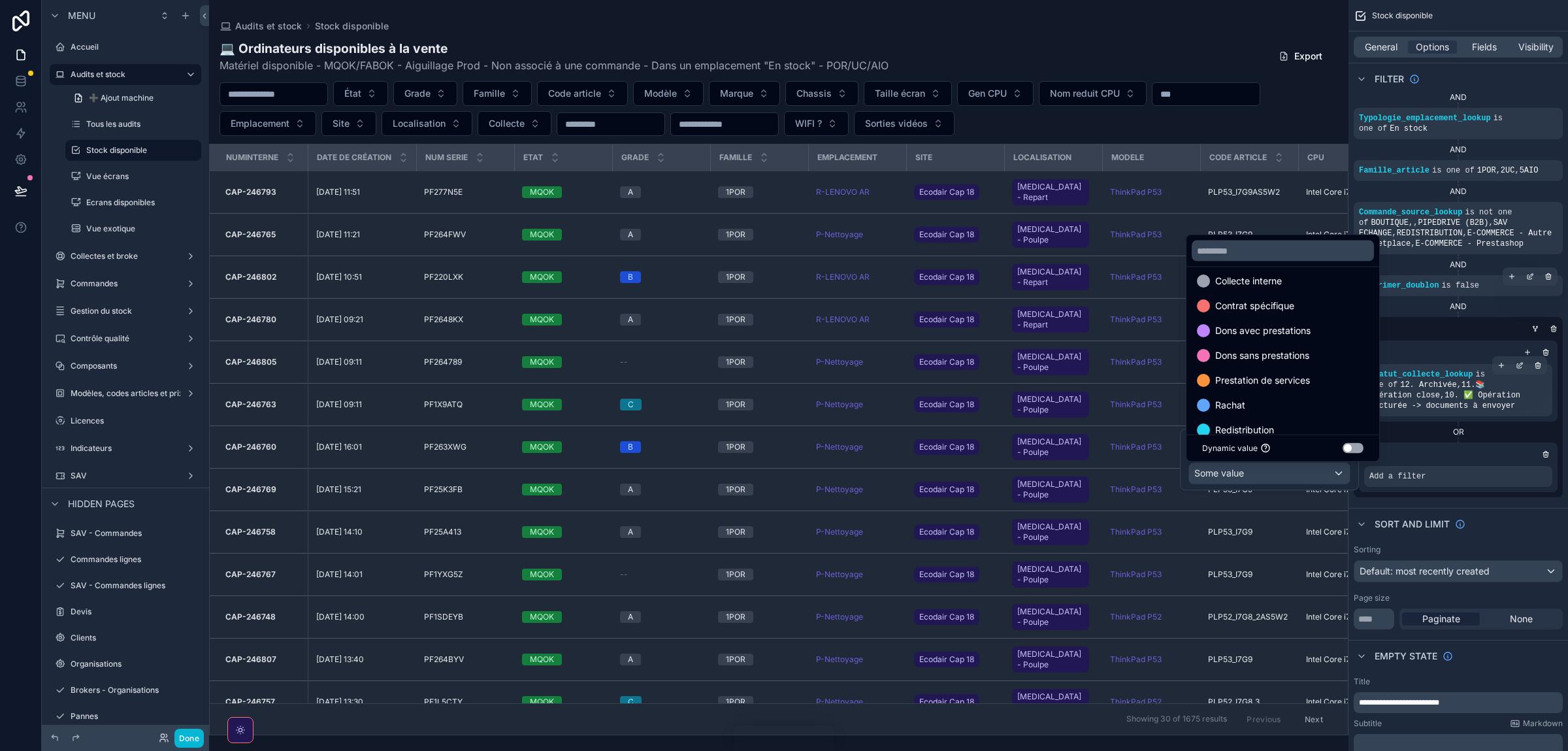
scroll to position [0, 0]
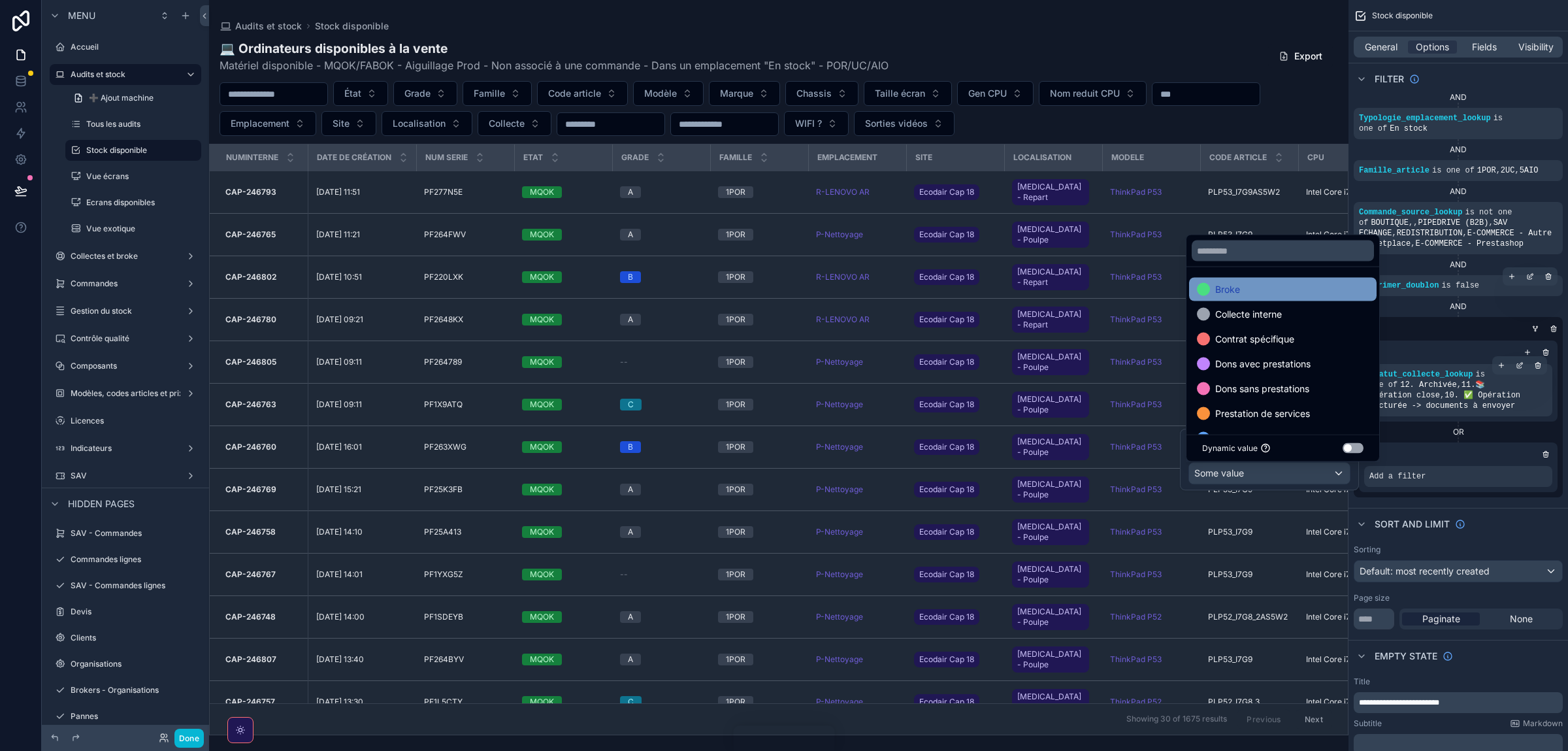
click at [1248, 291] on div "Broke" at bounding box center [1283, 289] width 172 height 16
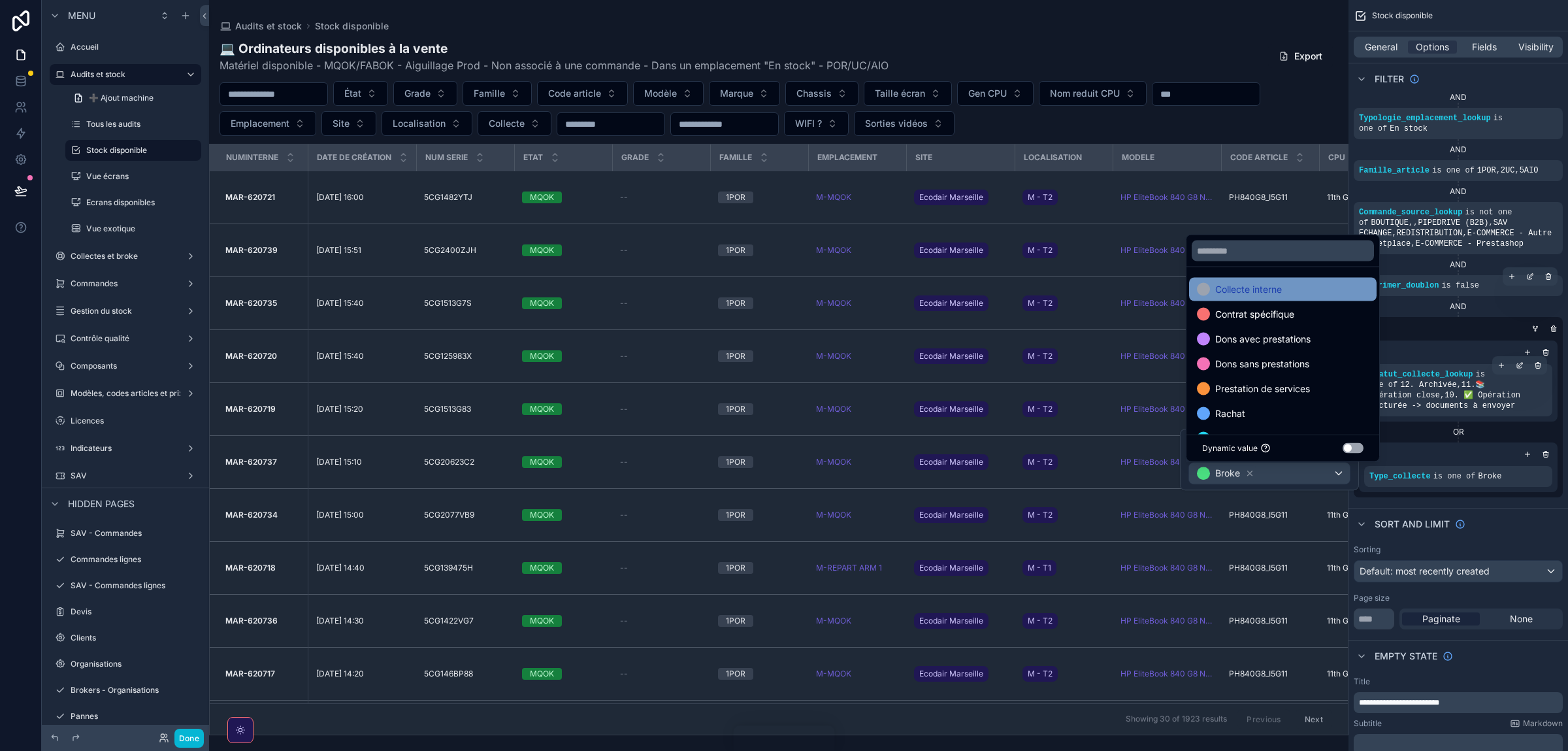
click at [1255, 292] on span "Collecte interne" at bounding box center [1248, 289] width 67 height 16
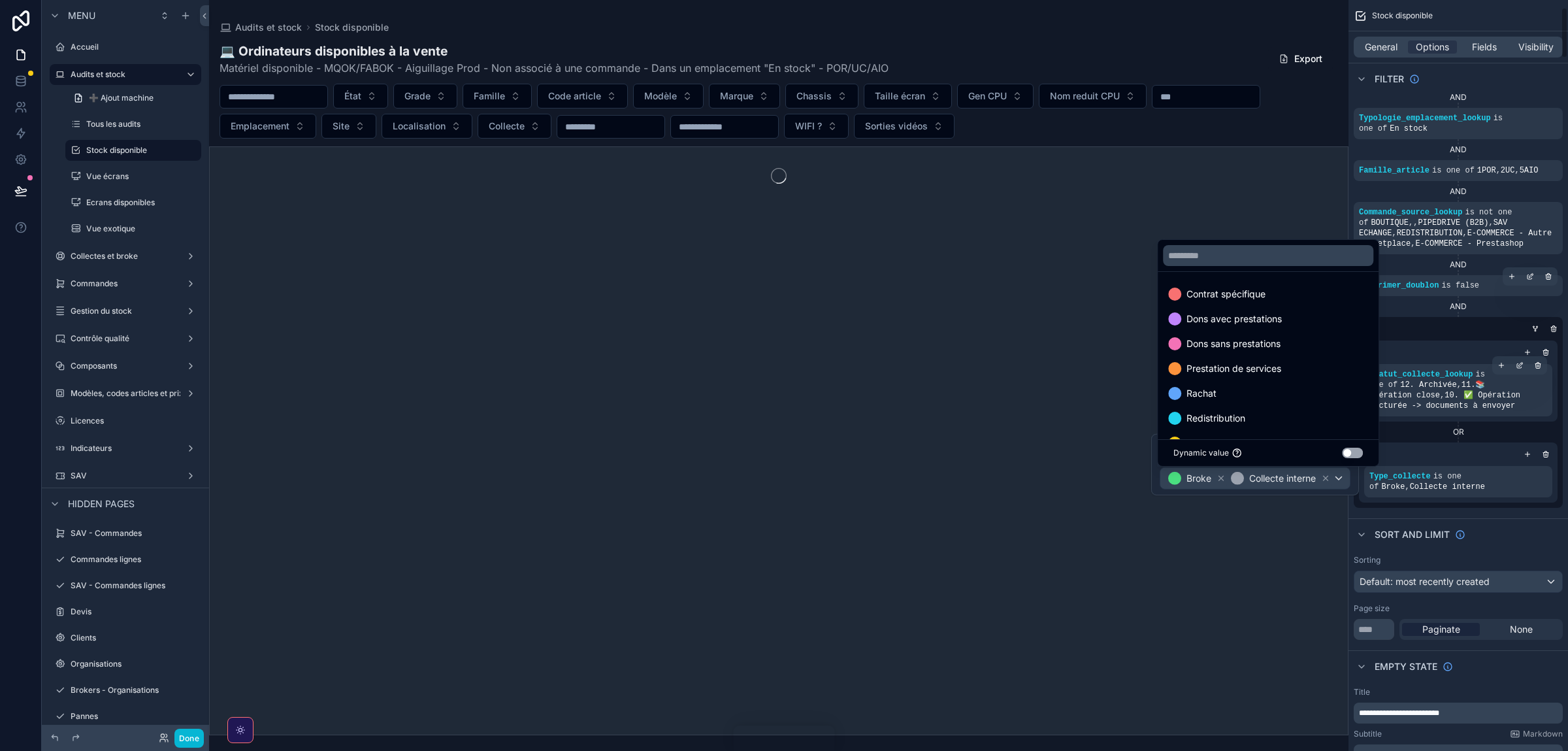
click at [1434, 448] on div "scrollable content" at bounding box center [1458, 454] width 188 height 13
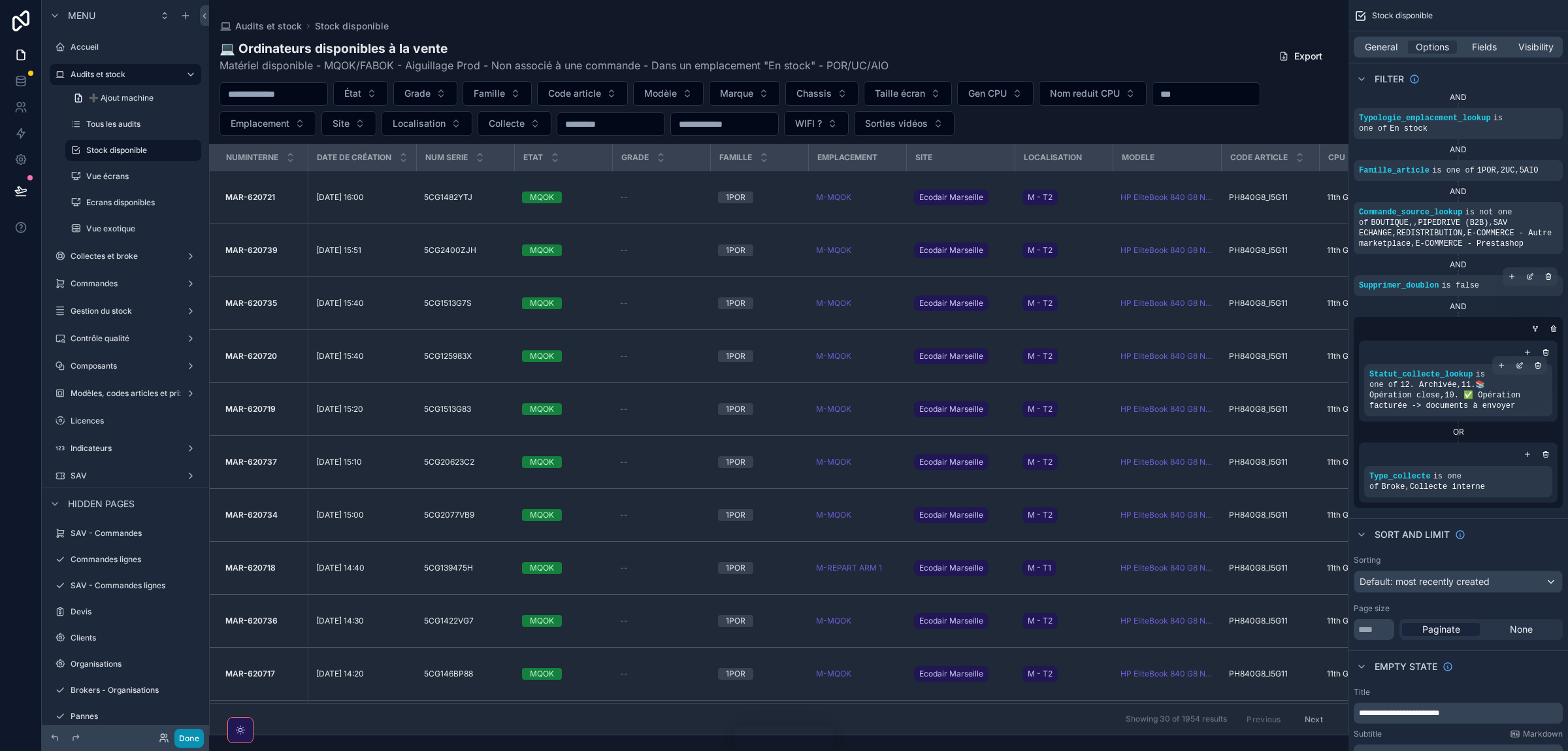
click at [191, 731] on button "Done" at bounding box center [189, 738] width 30 height 19
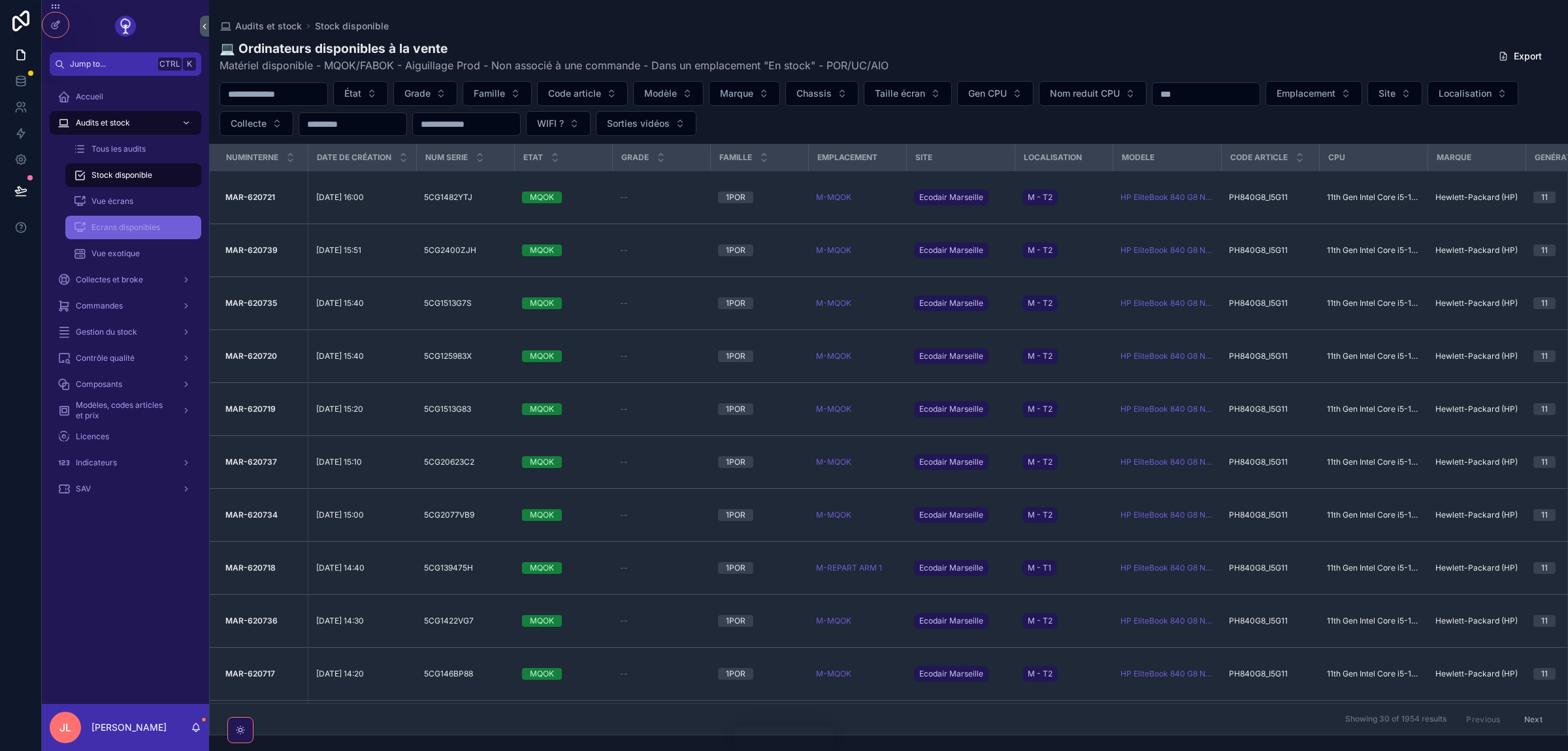
click at [123, 231] on span "Ecrans disponibles" at bounding box center [126, 228] width 69 height 11
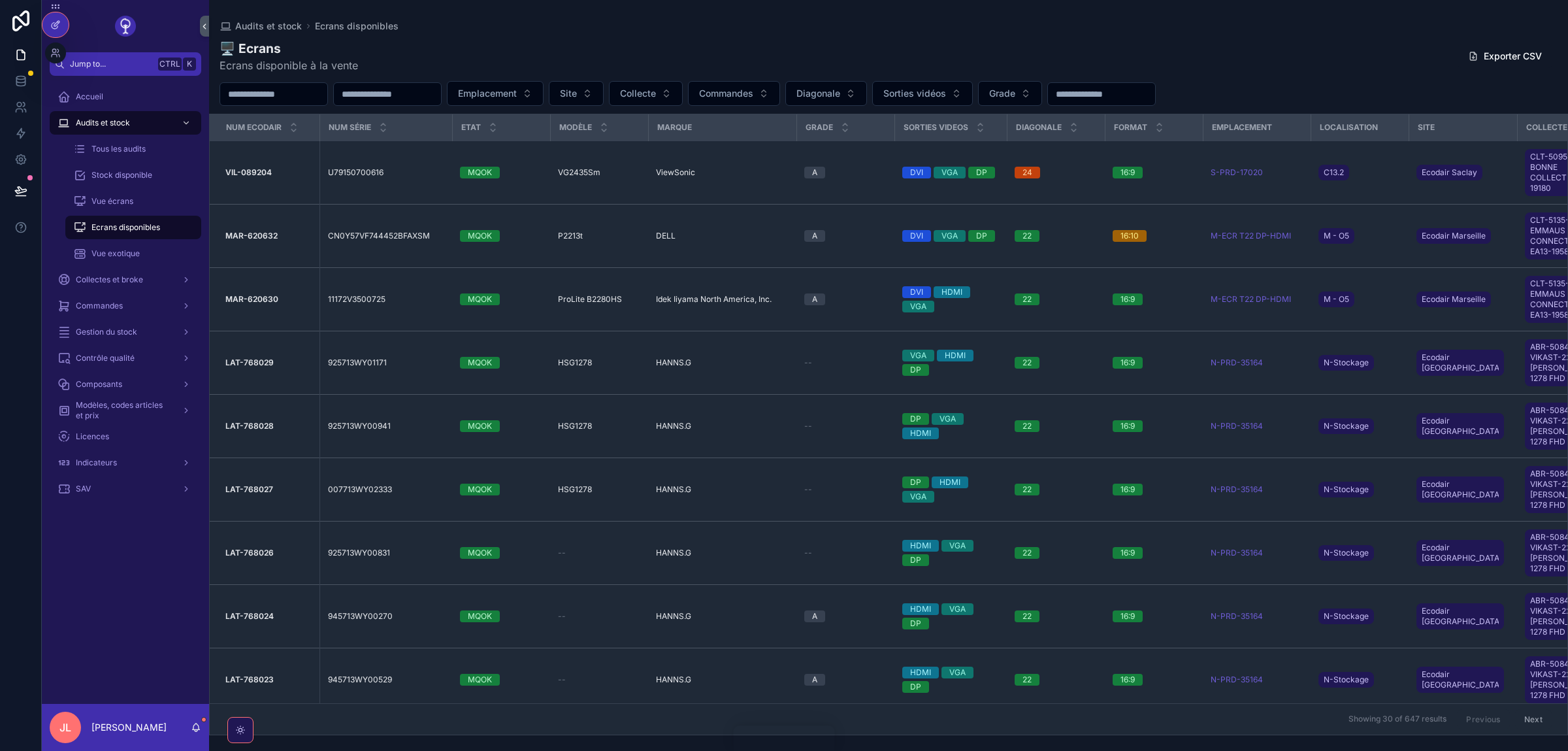
click at [52, 20] on icon at bounding box center [55, 25] width 11 height 11
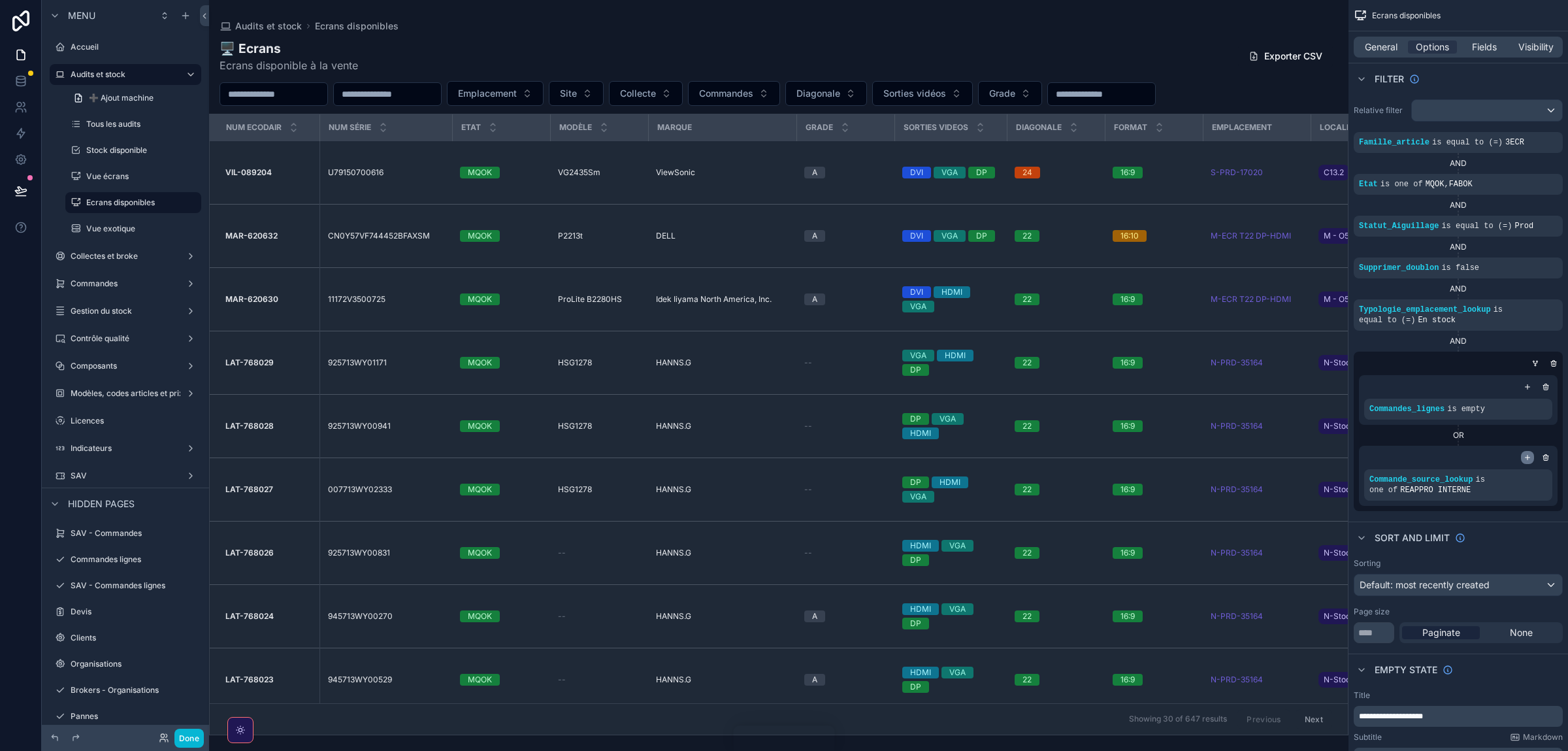
click at [1525, 463] on div "scrollable content" at bounding box center [1528, 458] width 13 height 13
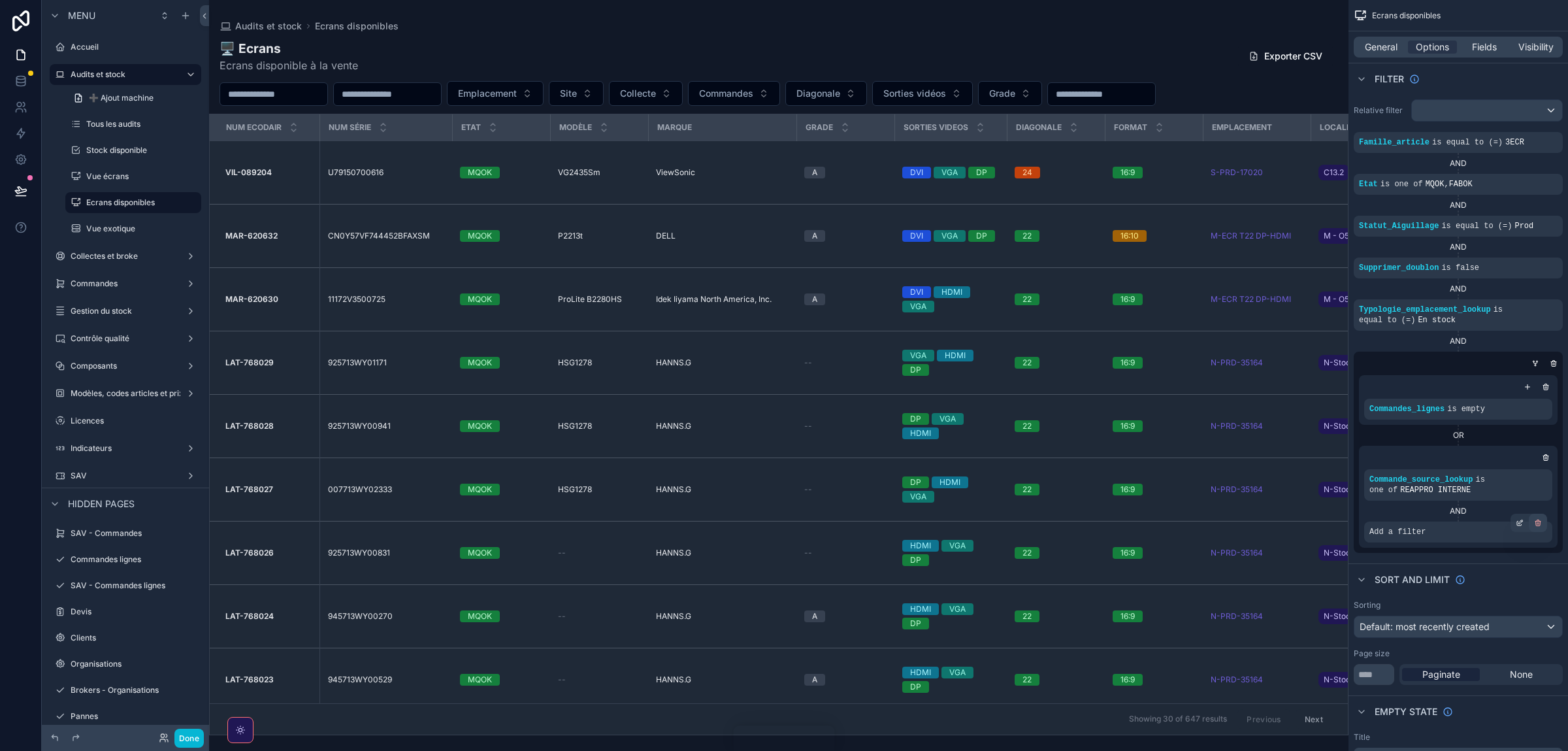
click at [1538, 523] on icon "scrollable content" at bounding box center [1538, 523] width 0 height 2
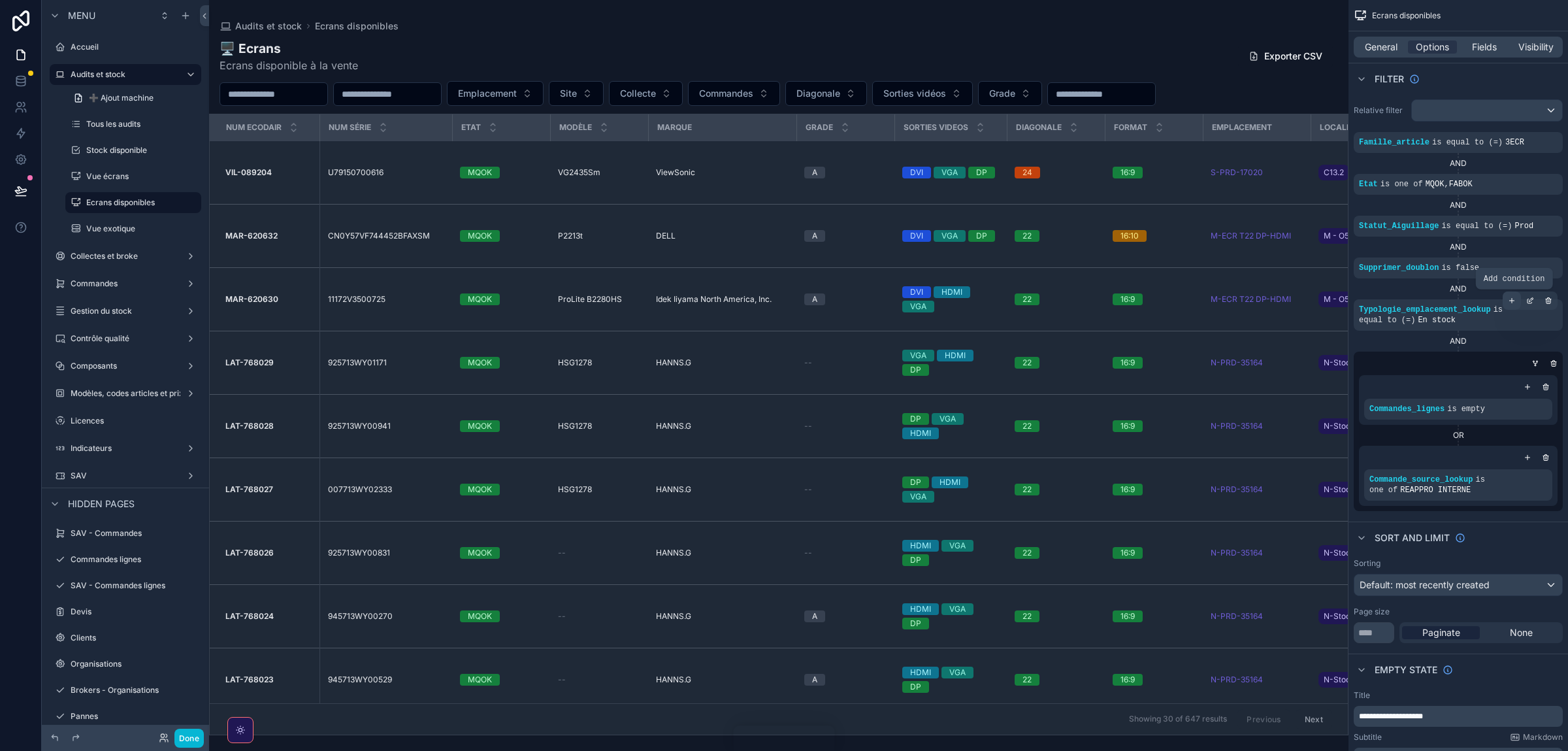
click at [1514, 304] on icon "scrollable content" at bounding box center [1512, 301] width 8 height 8
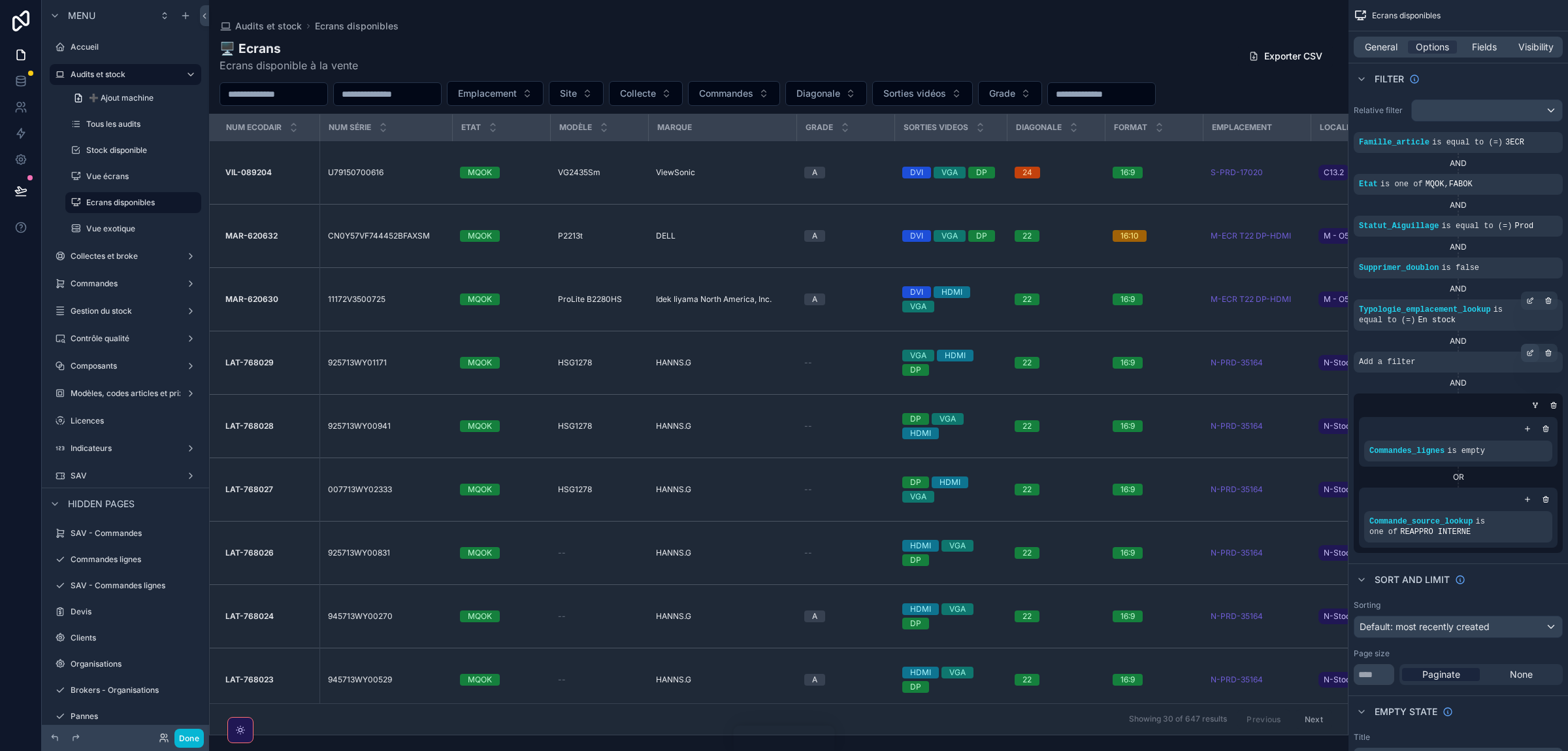
click at [1525, 360] on div "scrollable content" at bounding box center [1530, 352] width 18 height 18
click at [1228, 345] on span "Select a field" at bounding box center [1222, 343] width 56 height 12
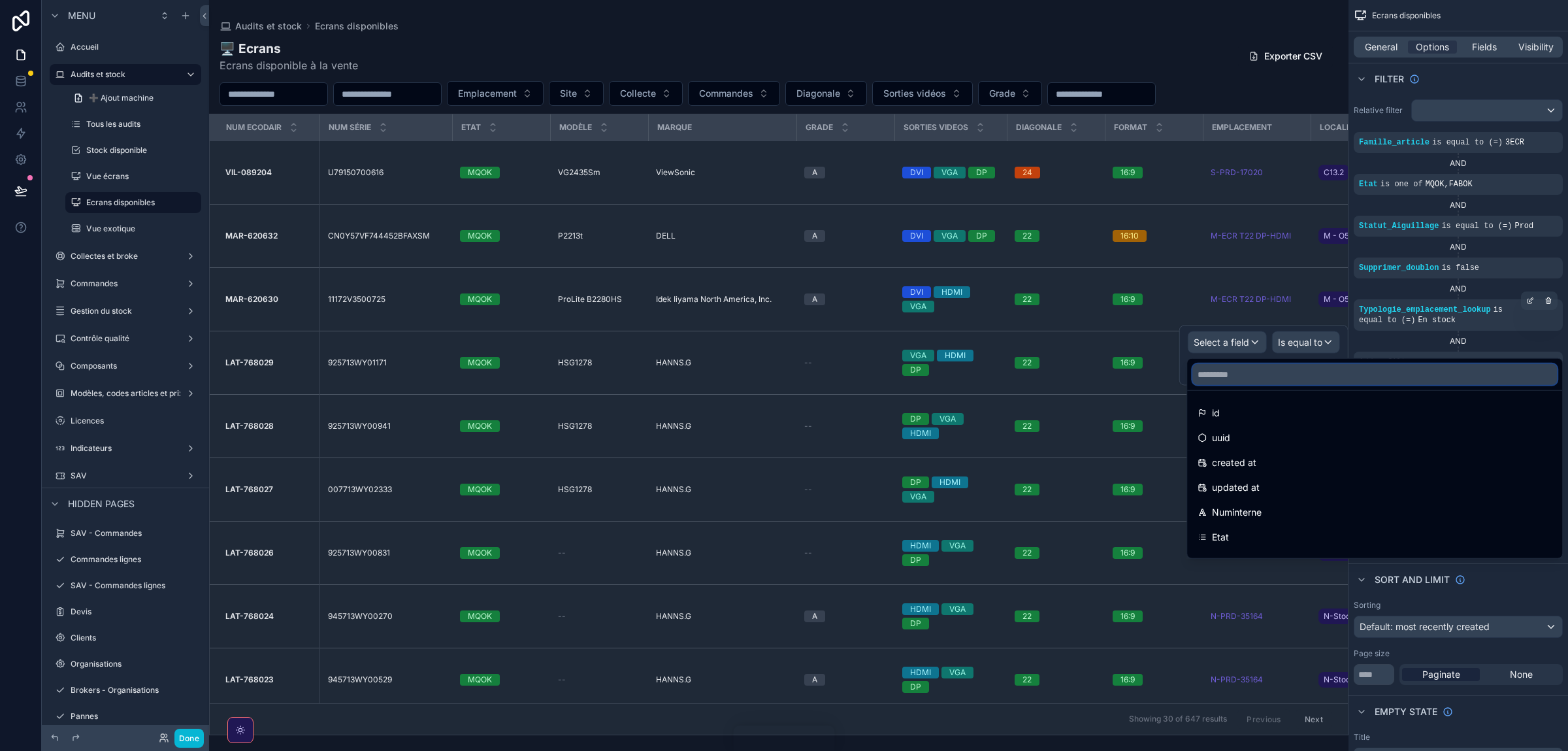
click at [1223, 366] on input "text" at bounding box center [1375, 374] width 365 height 21
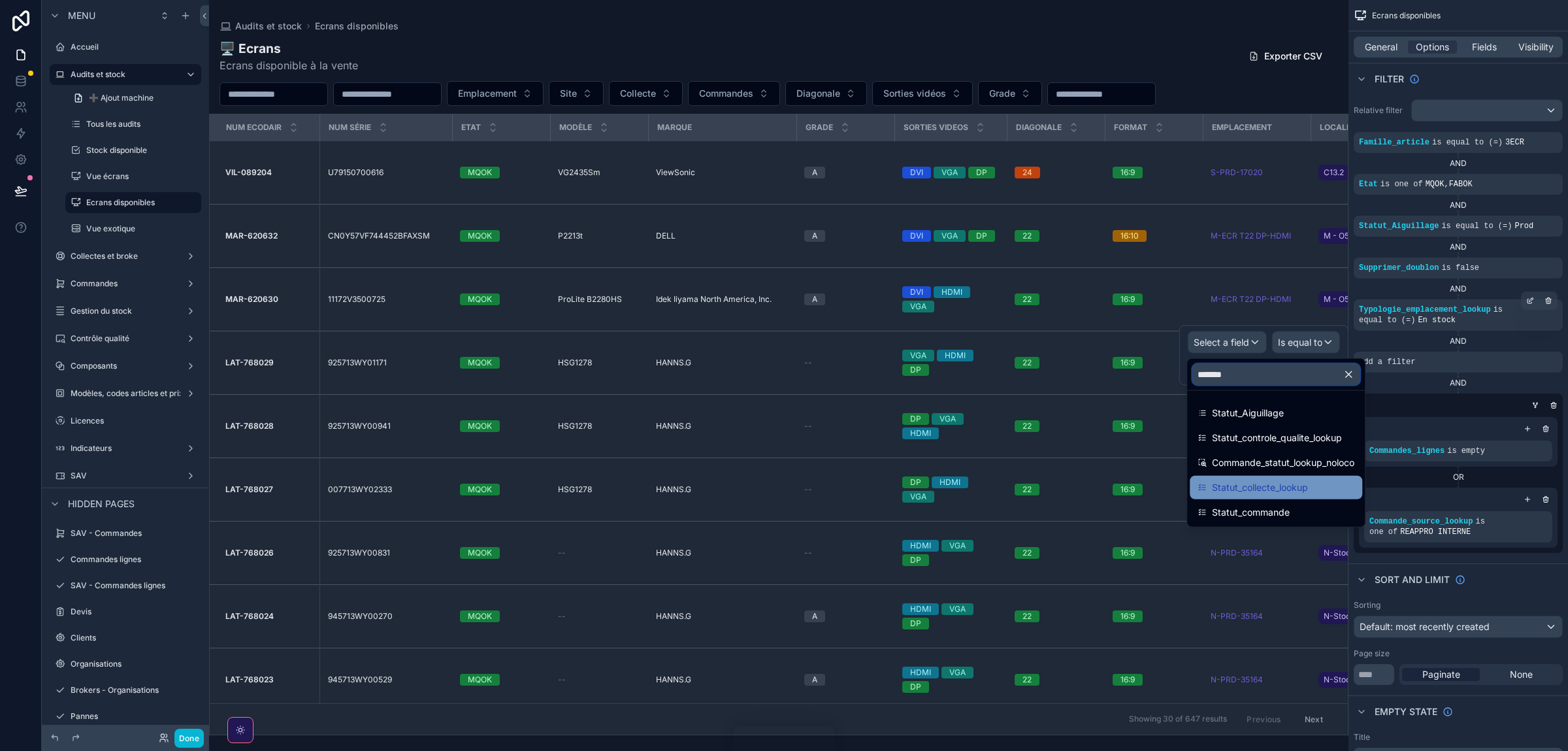
type input "******"
click at [1245, 481] on span "Statut_collecte_lookup" at bounding box center [1260, 487] width 96 height 16
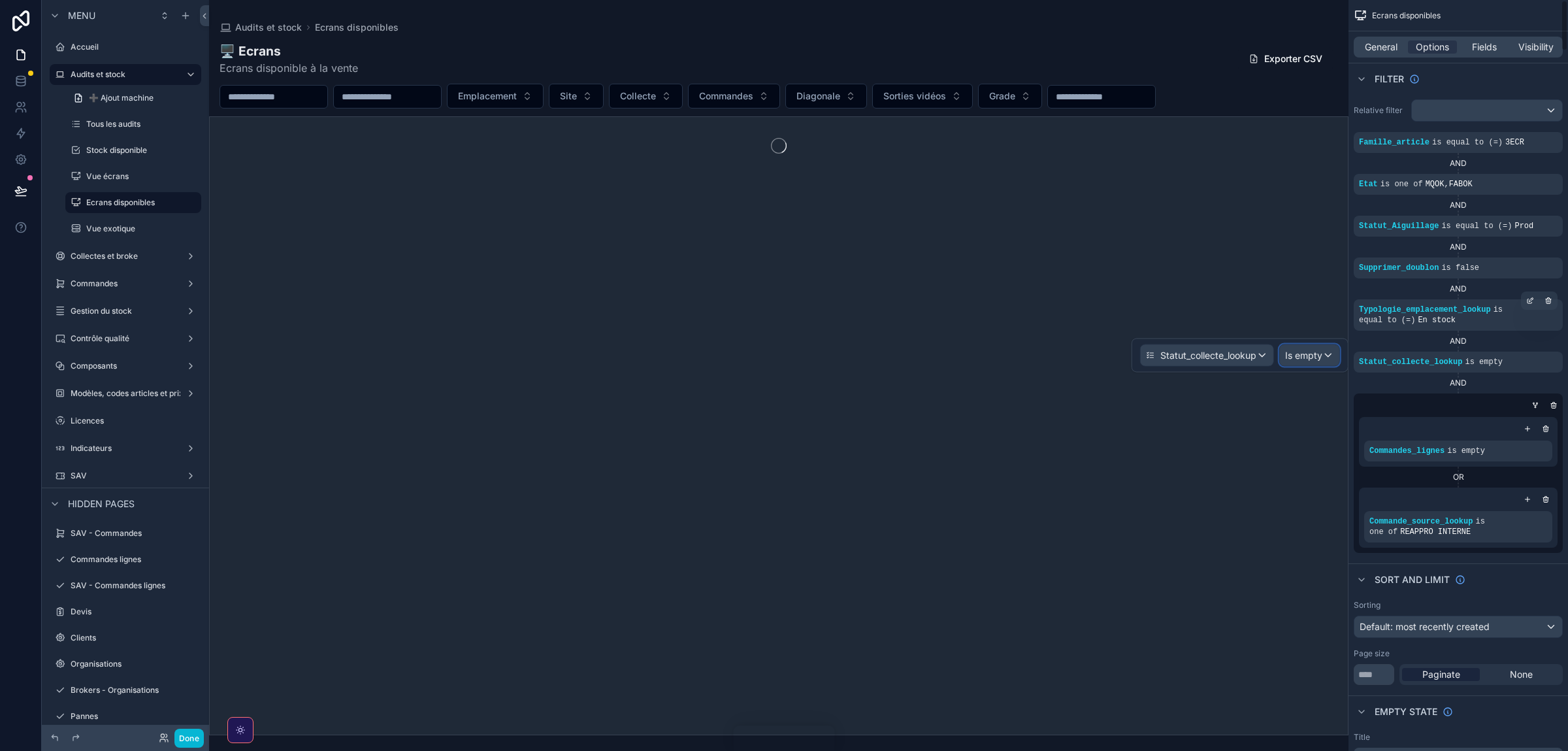
click at [1311, 355] on span "Is empty" at bounding box center [1304, 356] width 37 height 13
click at [1317, 476] on span "Is one of" at bounding box center [1308, 476] width 37 height 16
click at [1204, 370] on div "Some value" at bounding box center [1240, 369] width 200 height 21
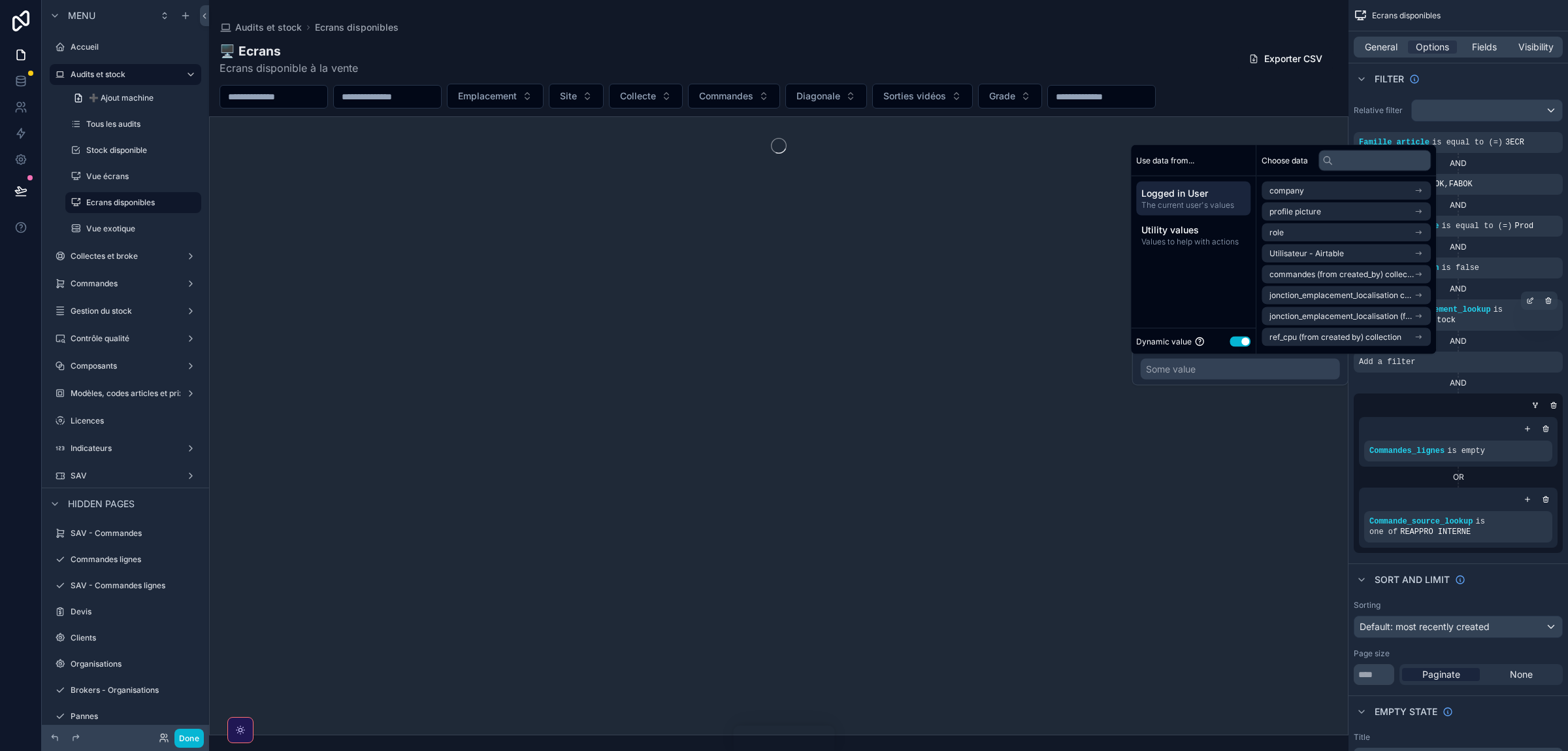
click at [1235, 339] on button "Use setting" at bounding box center [1239, 341] width 21 height 11
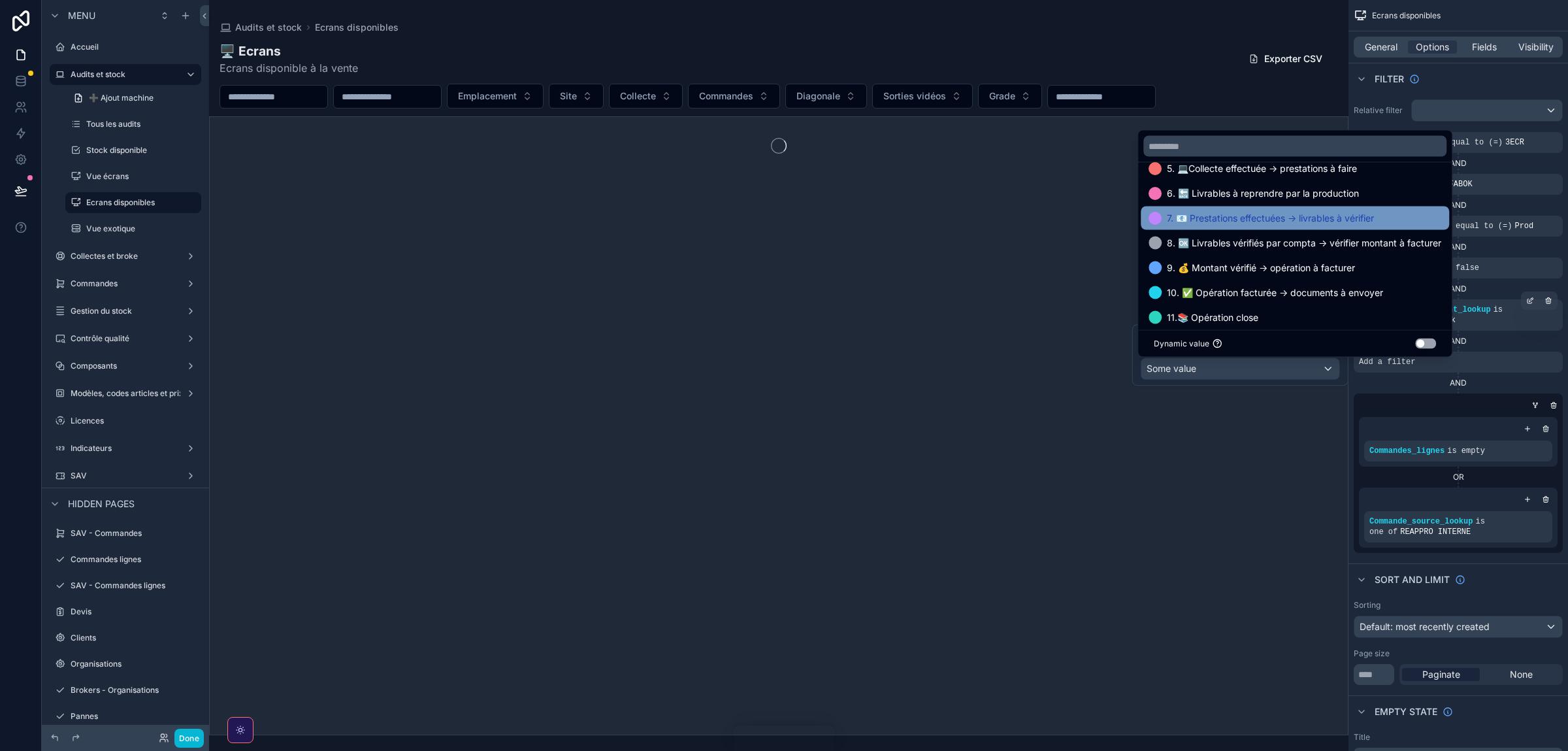
scroll to position [150, 0]
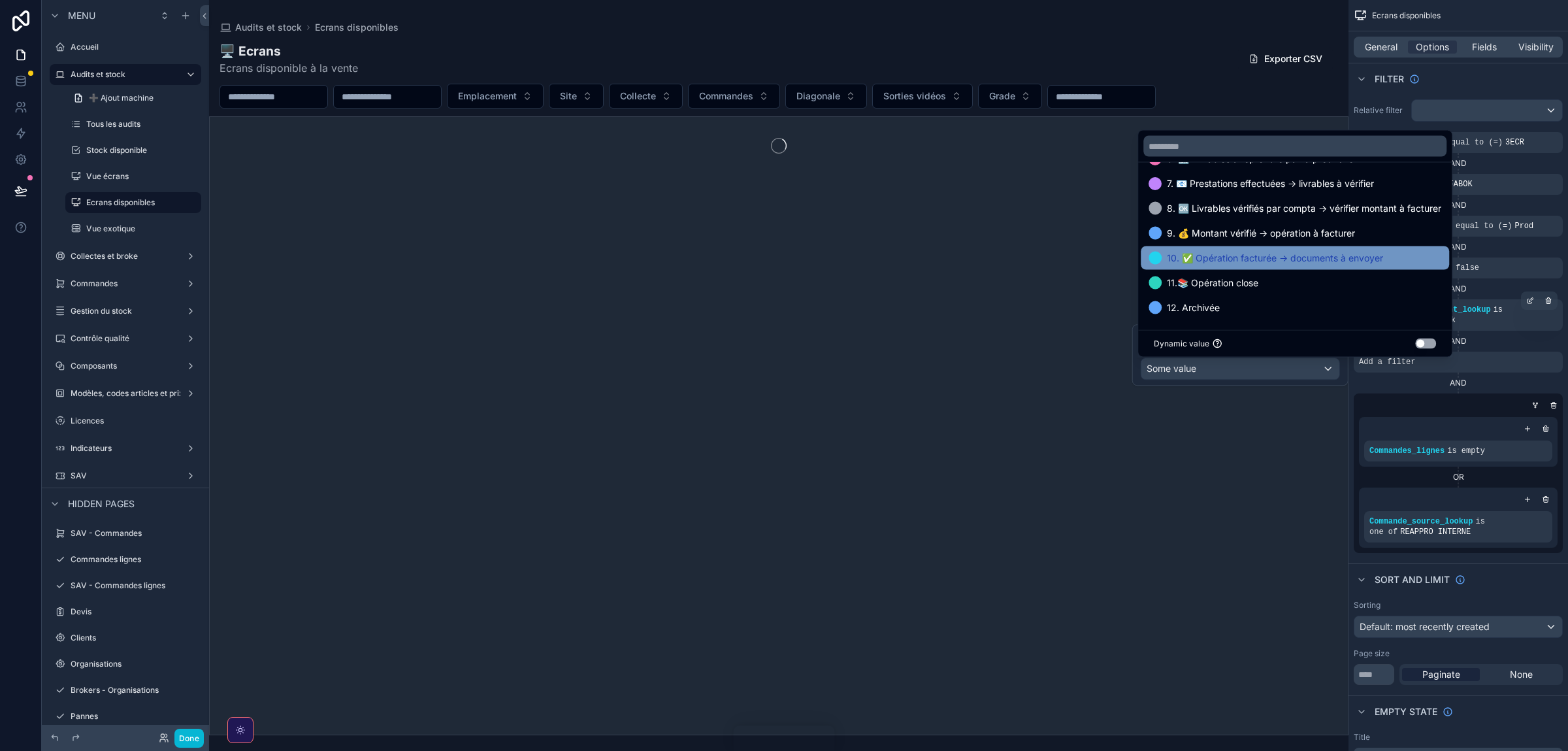
click at [1263, 247] on div "10. ✅ Opération facturée -> documents à envoyer" at bounding box center [1295, 258] width 309 height 24
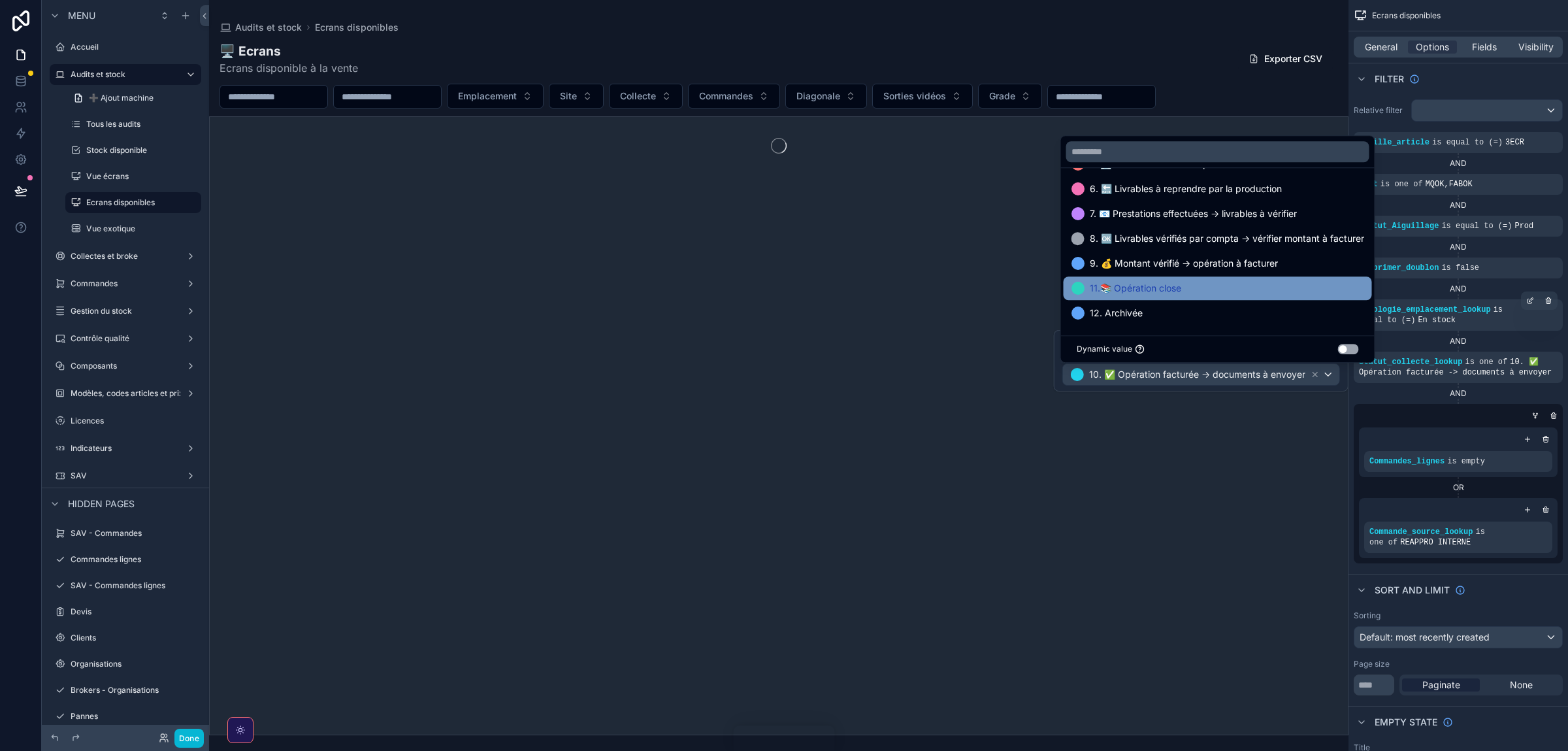
scroll to position [126, 0]
click at [1157, 289] on span "11.📚 Opération close" at bounding box center [1135, 288] width 91 height 16
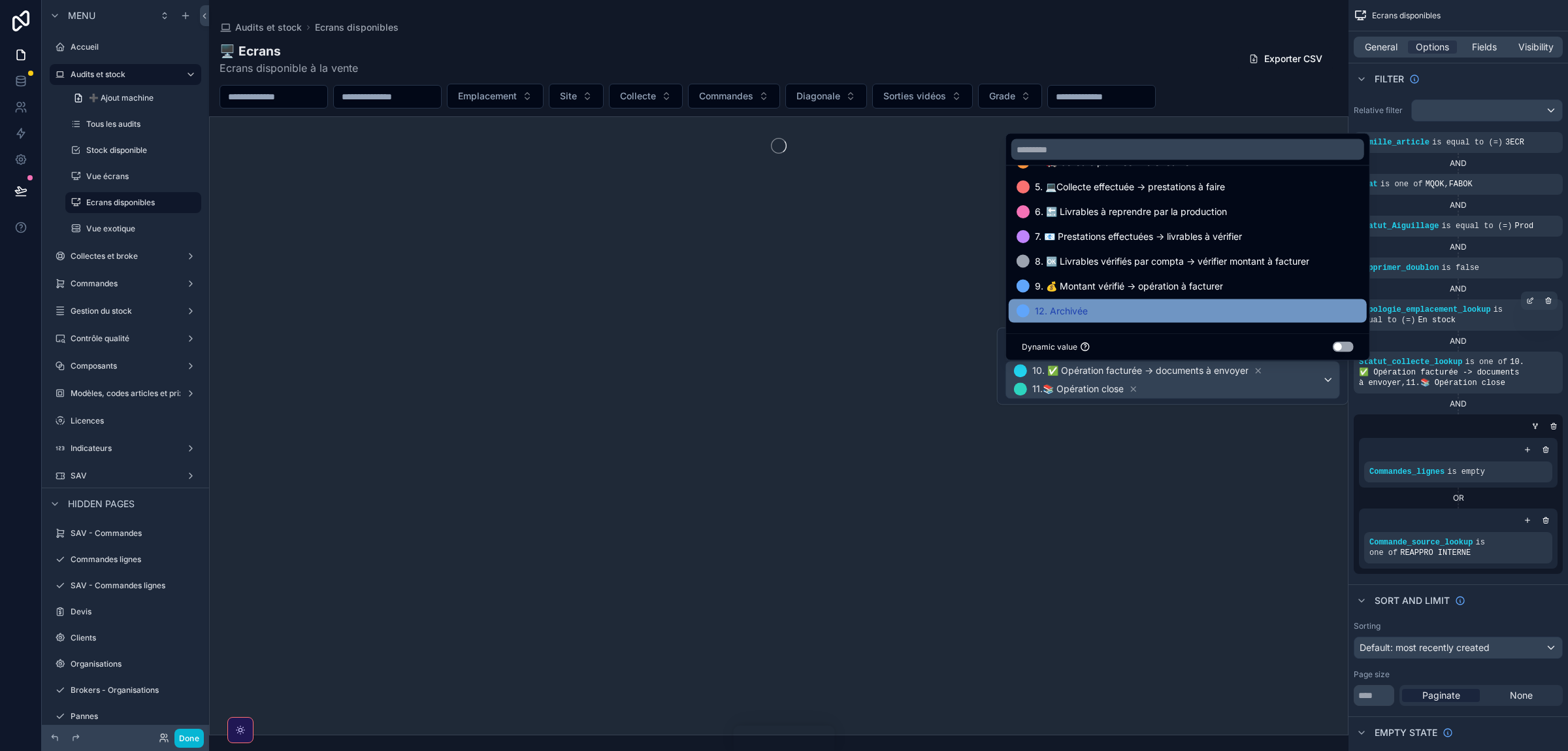
scroll to position [101, 0]
click at [1124, 309] on div "12. Archivée" at bounding box center [1188, 311] width 343 height 16
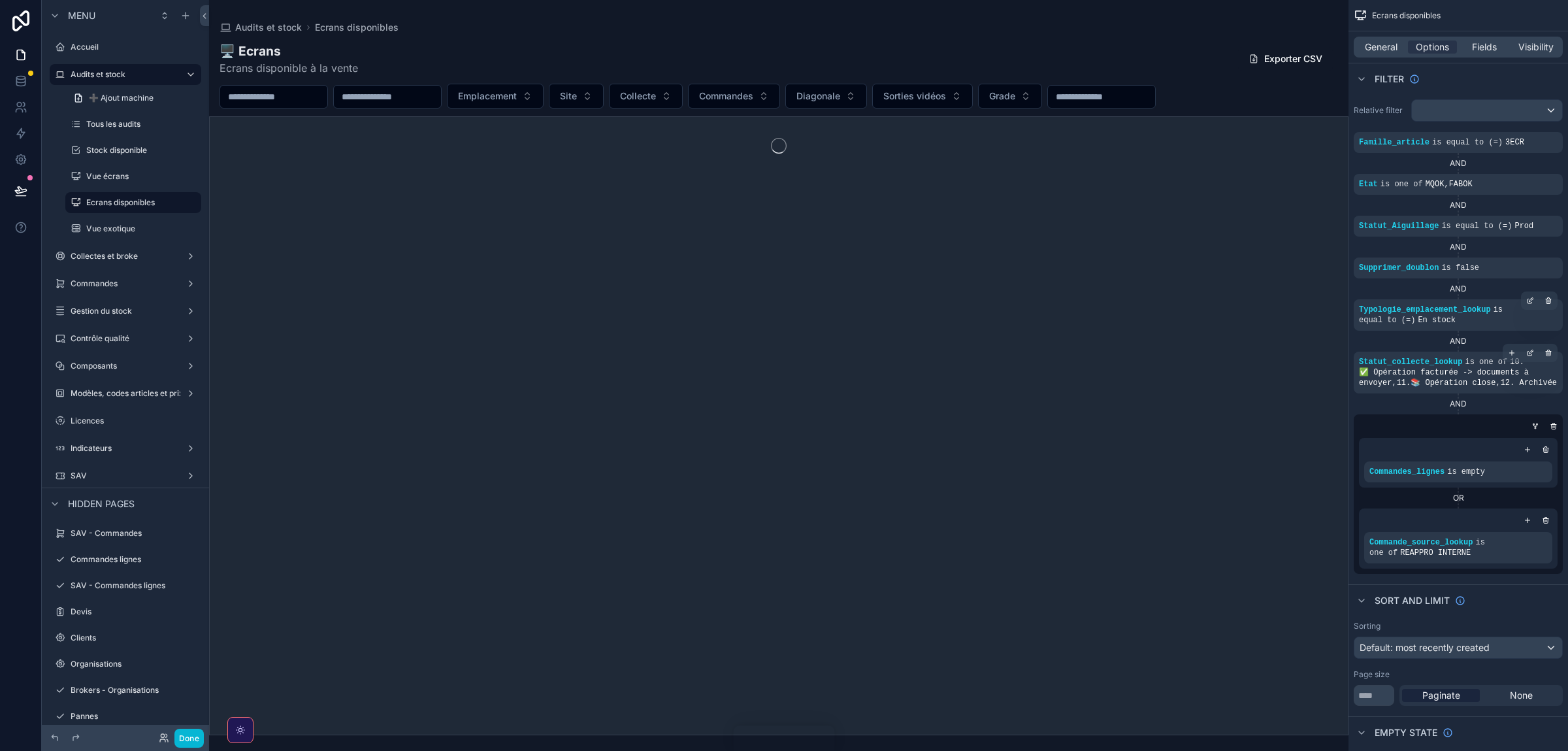
click at [1435, 370] on span "10. ✅ Opération facturée -> documents à envoyer , 11.📚 Opération close , 12. Ar…" at bounding box center [1458, 372] width 198 height 30
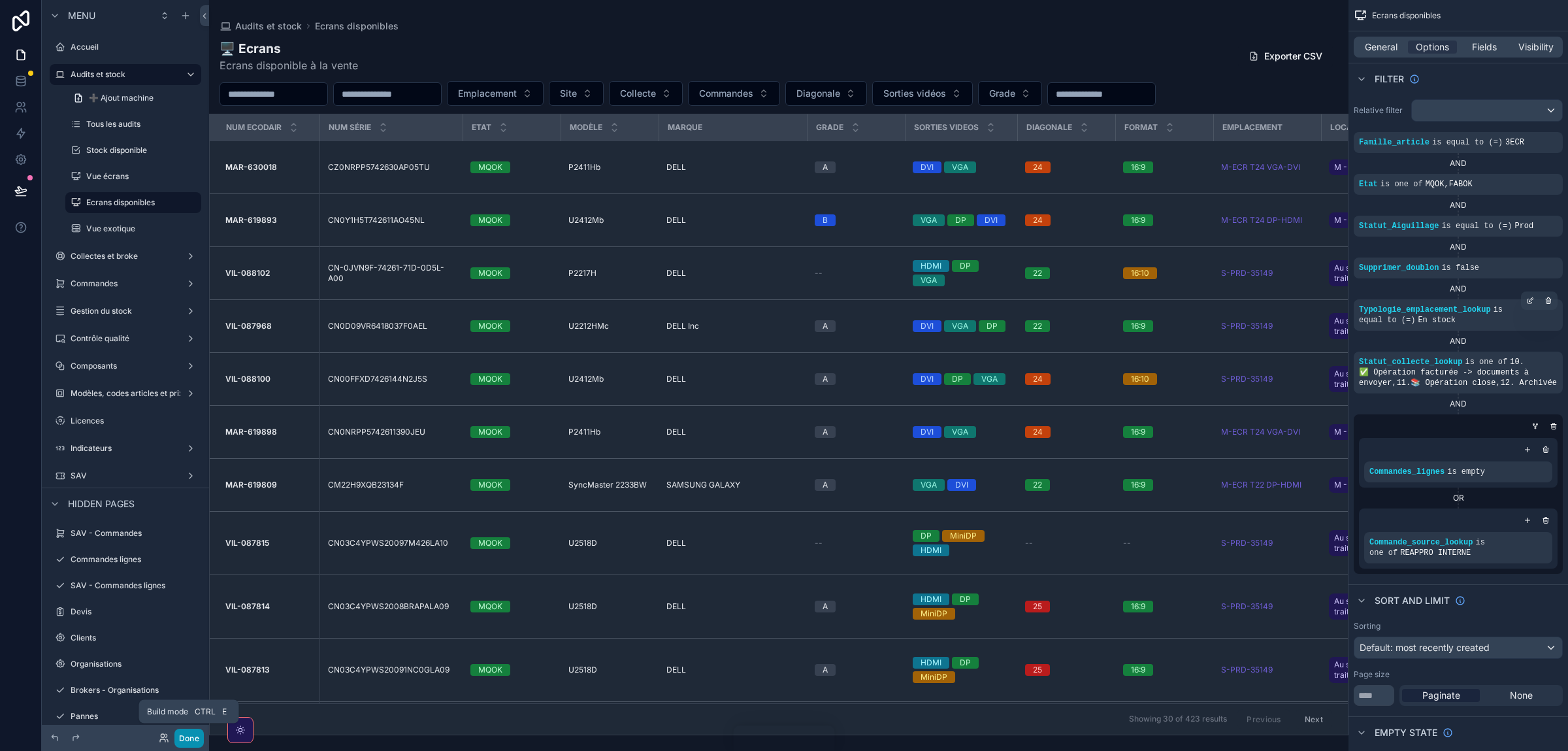
click at [186, 734] on button "Done" at bounding box center [189, 738] width 30 height 19
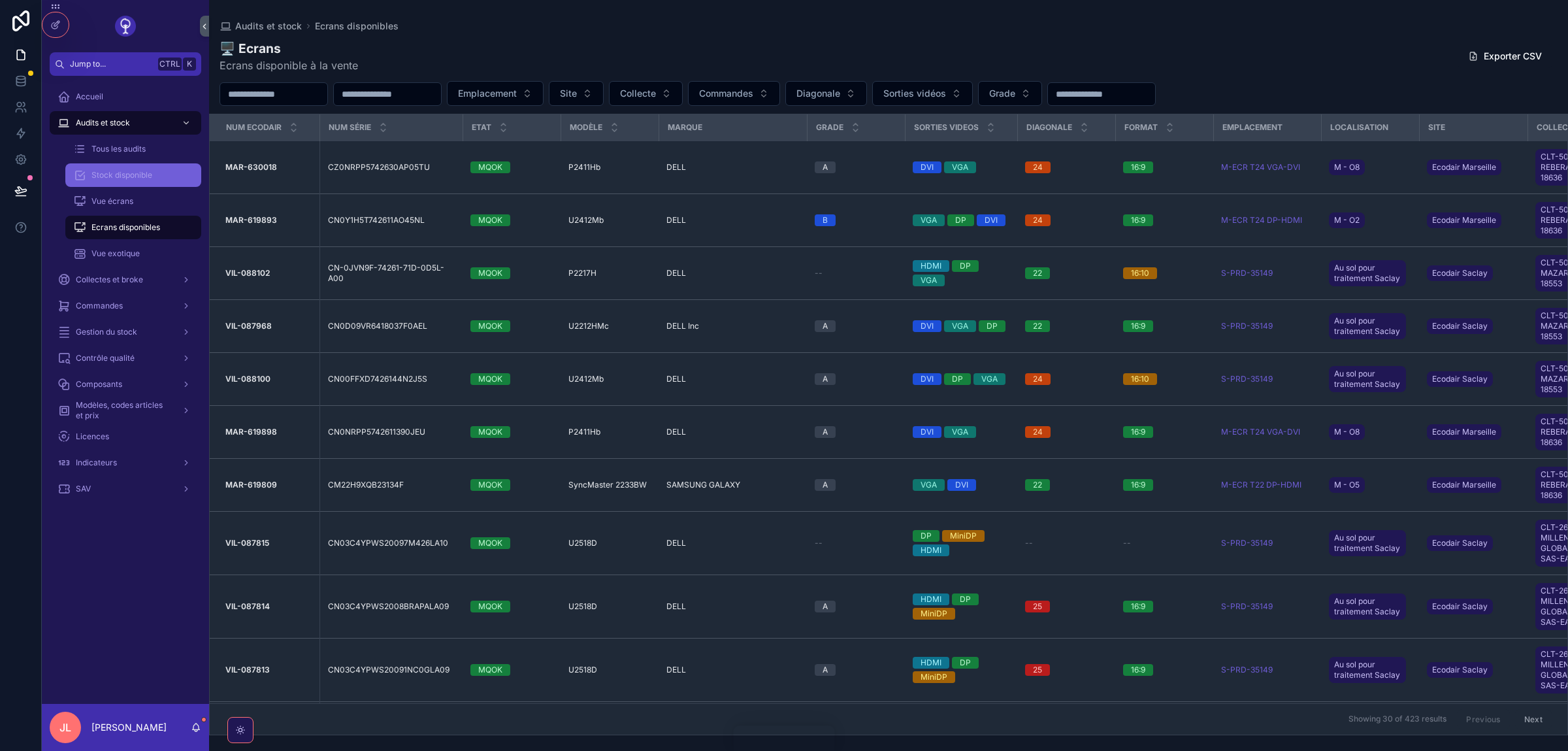
click at [131, 185] on div "Stock disponible" at bounding box center [133, 174] width 120 height 21
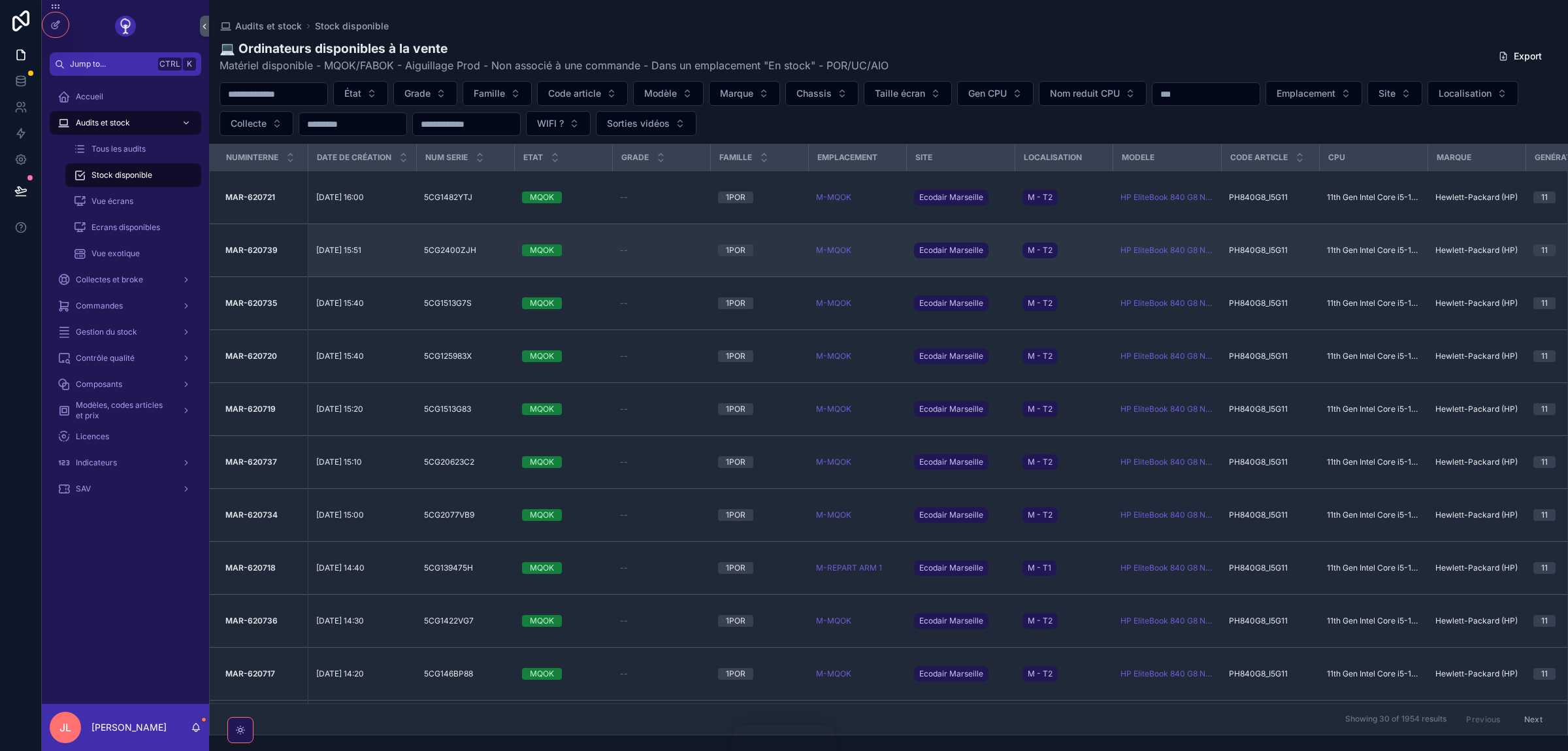
click at [346, 254] on span "04/09/2025 15:51" at bounding box center [338, 250] width 45 height 11
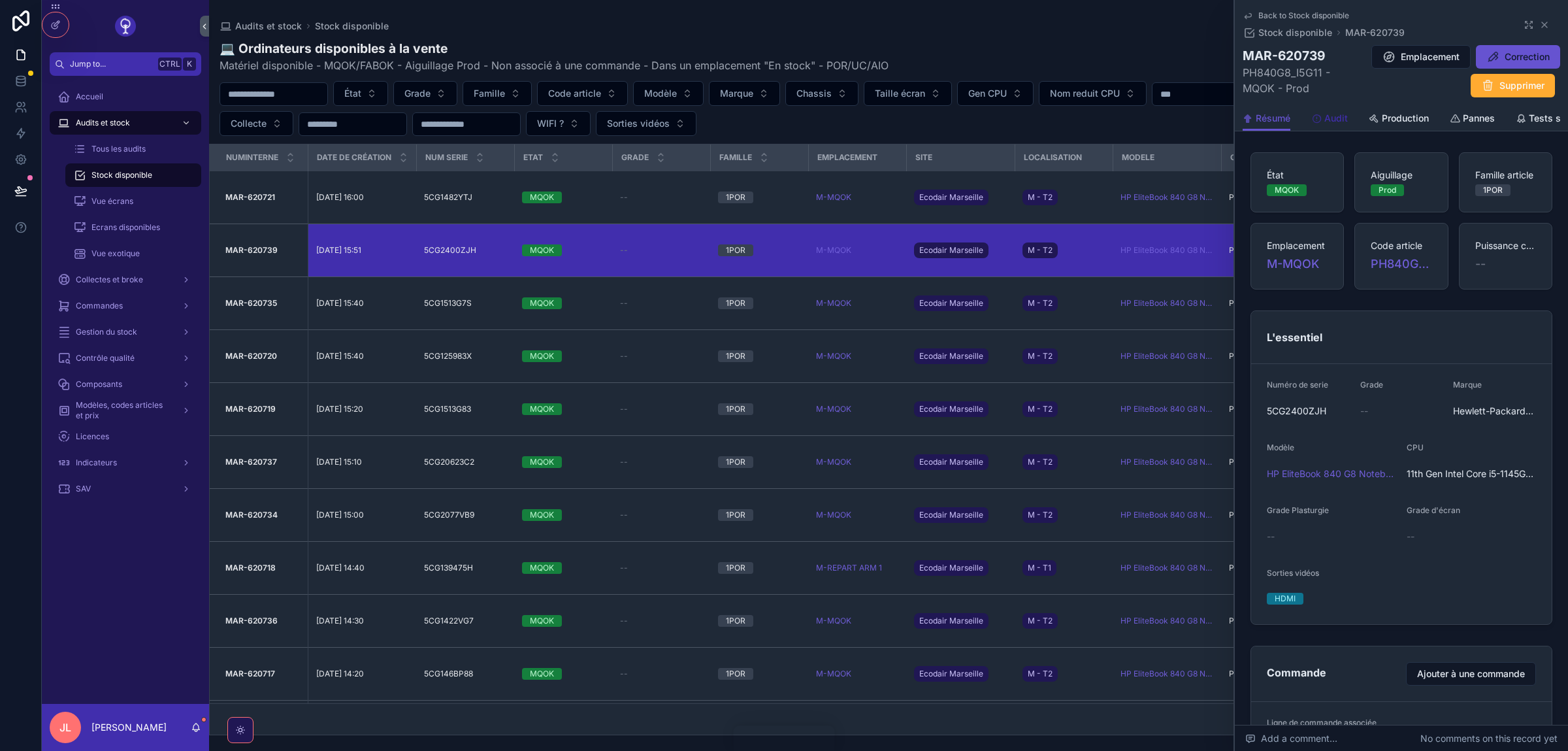
click at [1336, 120] on span "Audit" at bounding box center [1336, 118] width 24 height 13
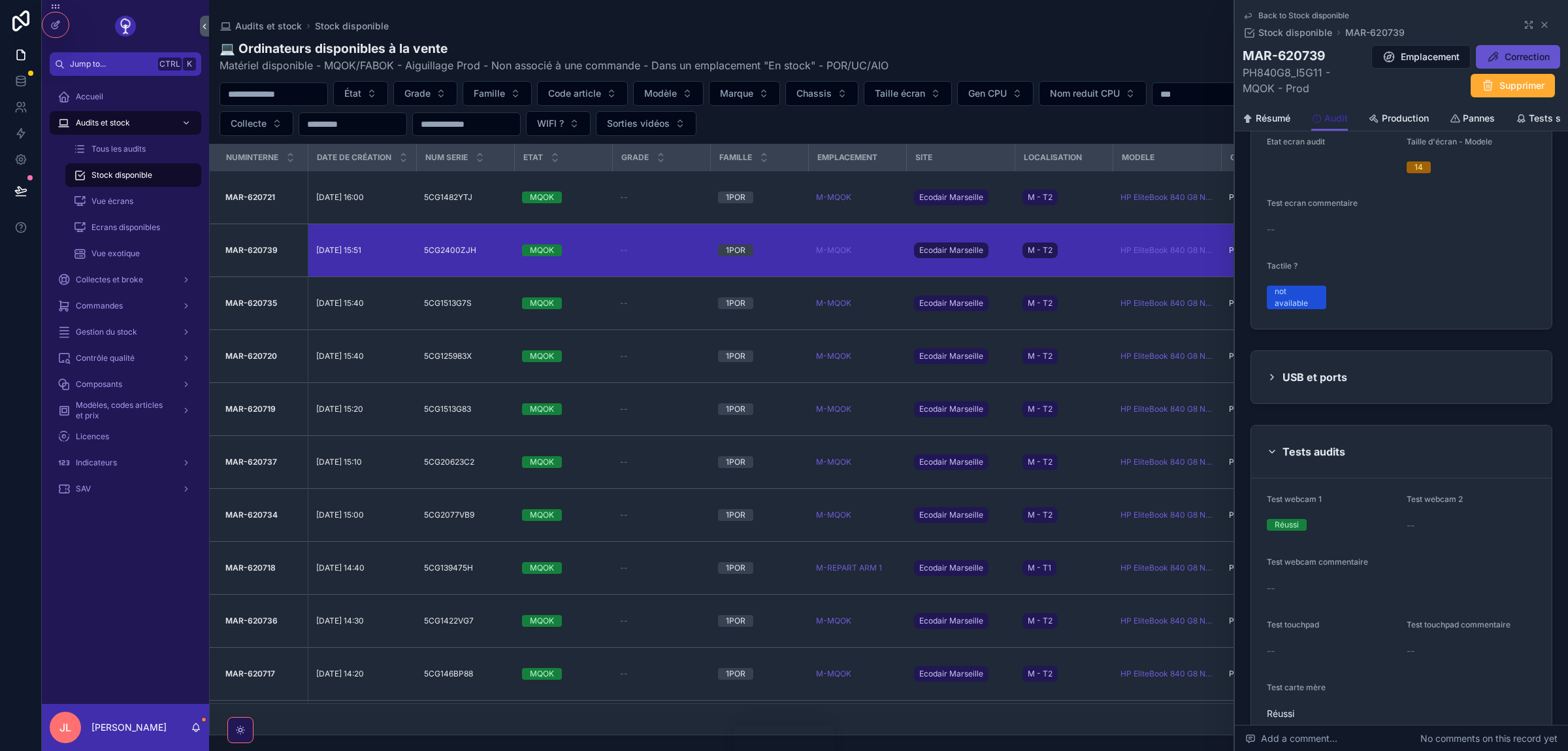
scroll to position [1638, 0]
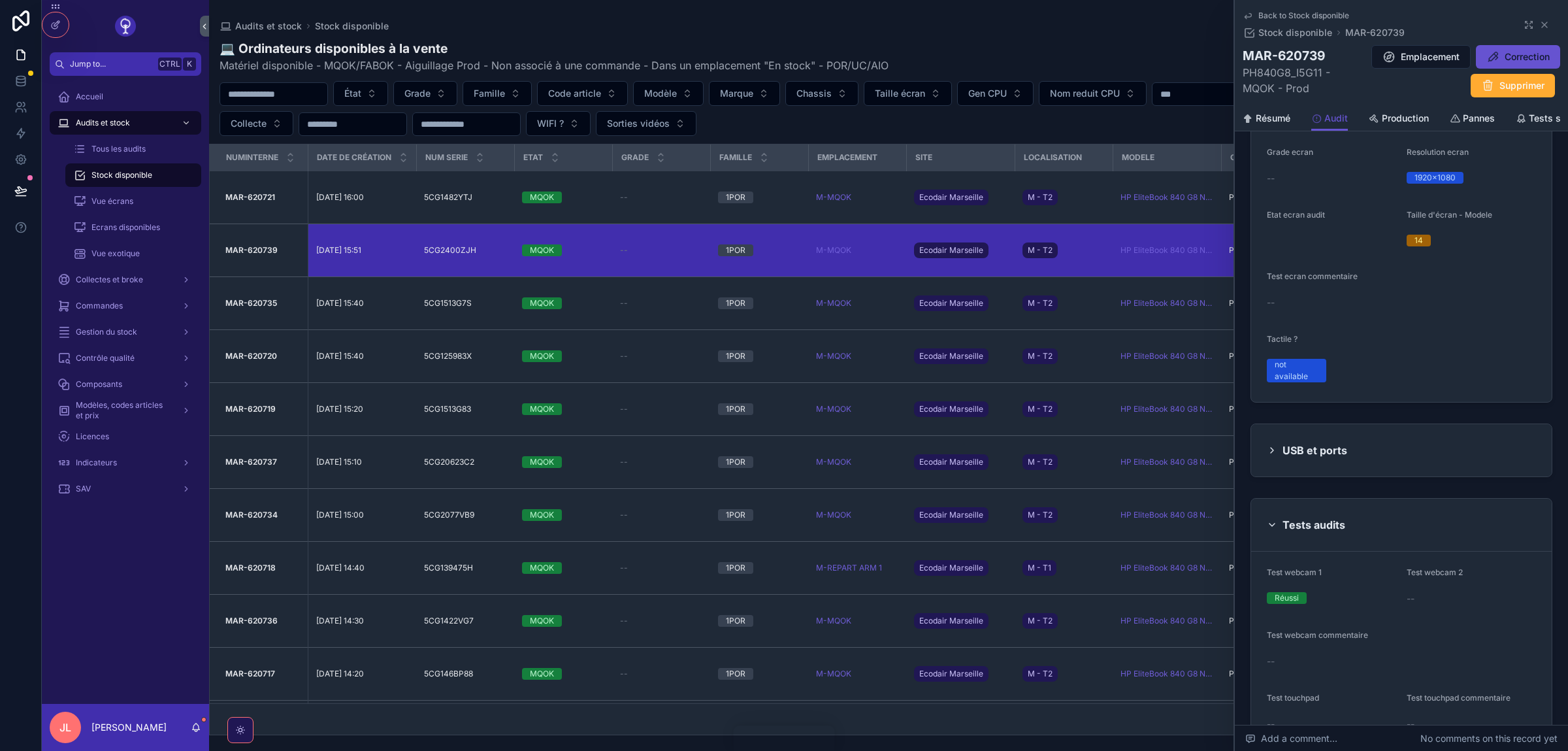
click at [1316, 456] on h2 "USB et ports" at bounding box center [1315, 449] width 65 height 21
click at [1257, 465] on div "USB et ports" at bounding box center [1402, 450] width 301 height 53
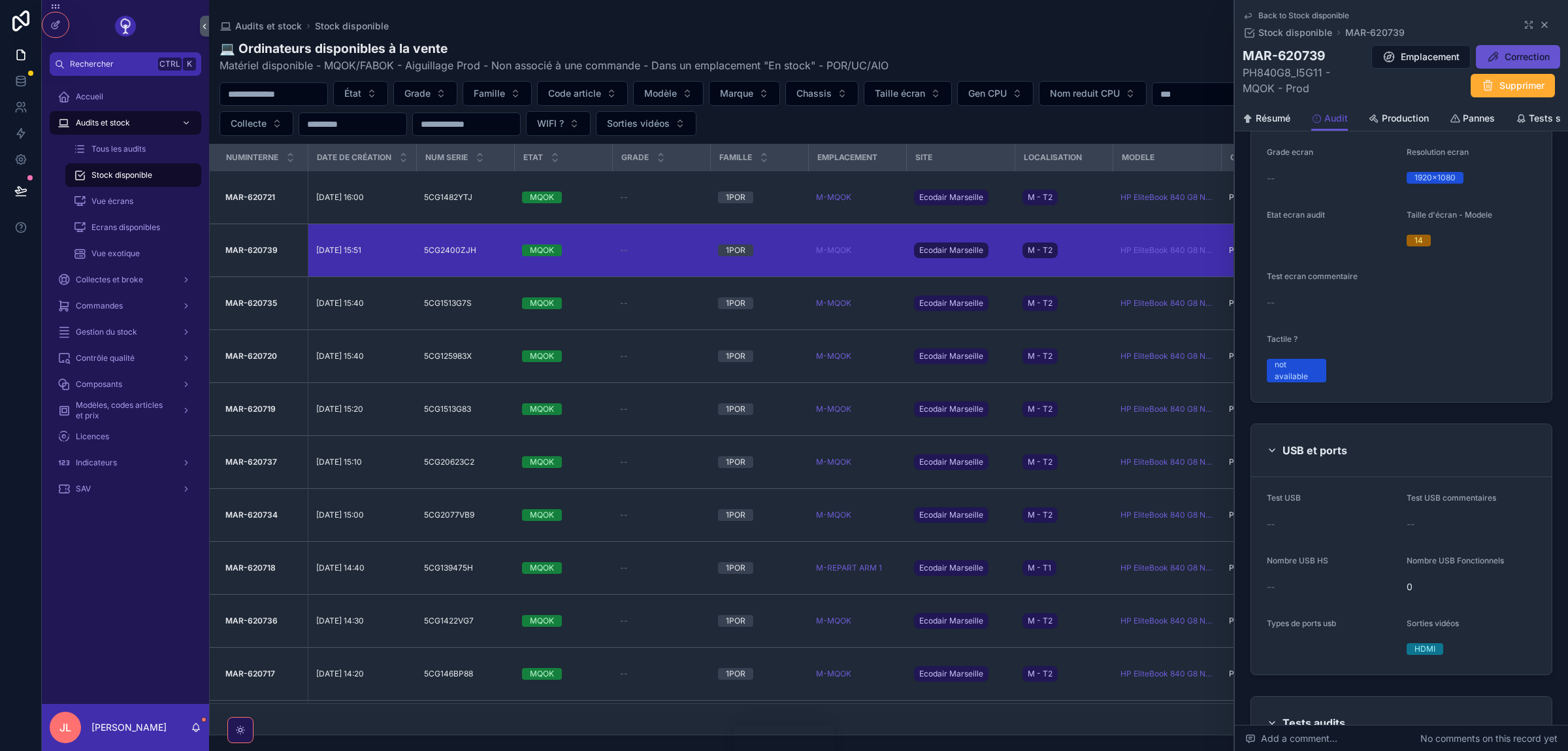
click at [1544, 25] on icon at bounding box center [1545, 25] width 5 height 5
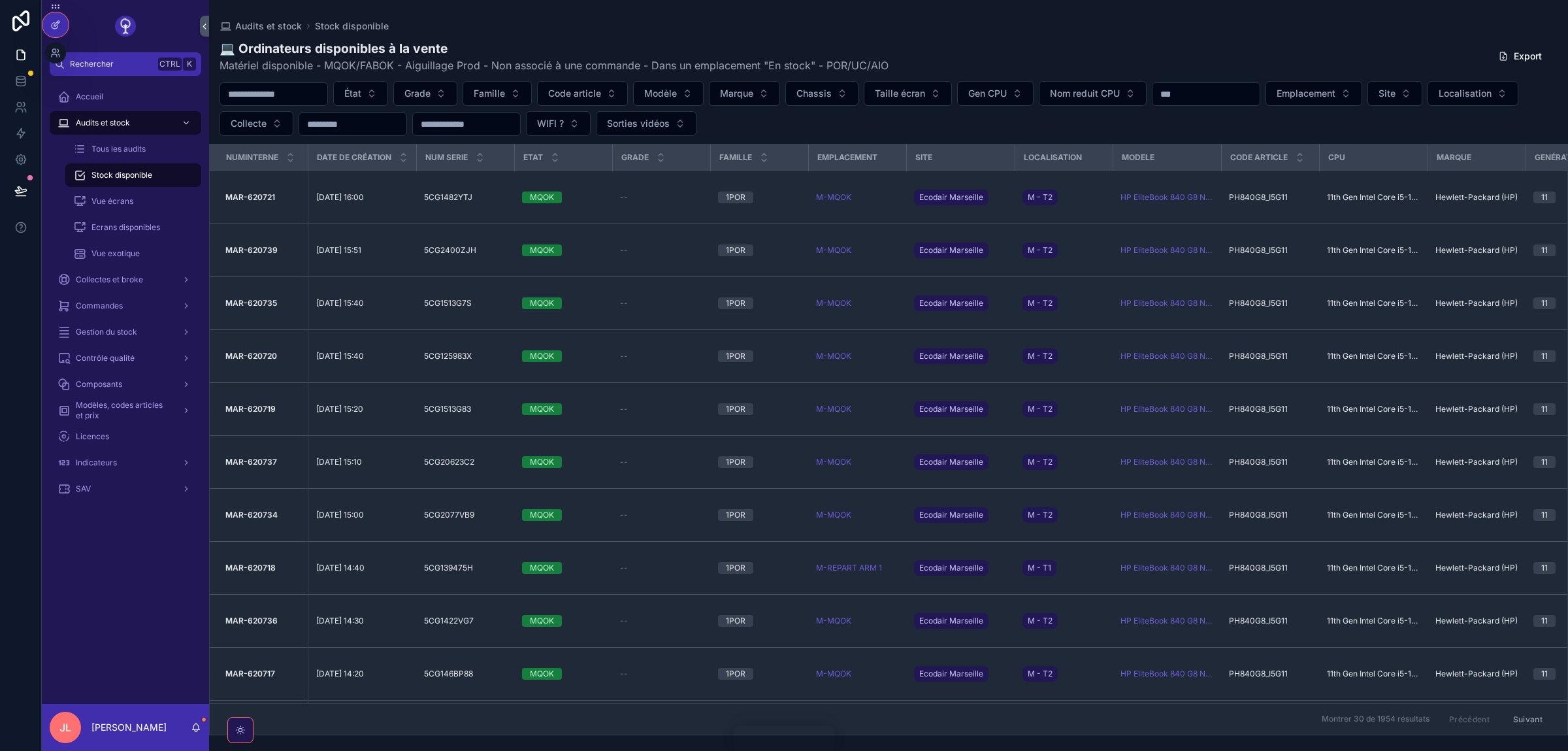
click at [62, 23] on div at bounding box center [56, 25] width 26 height 25
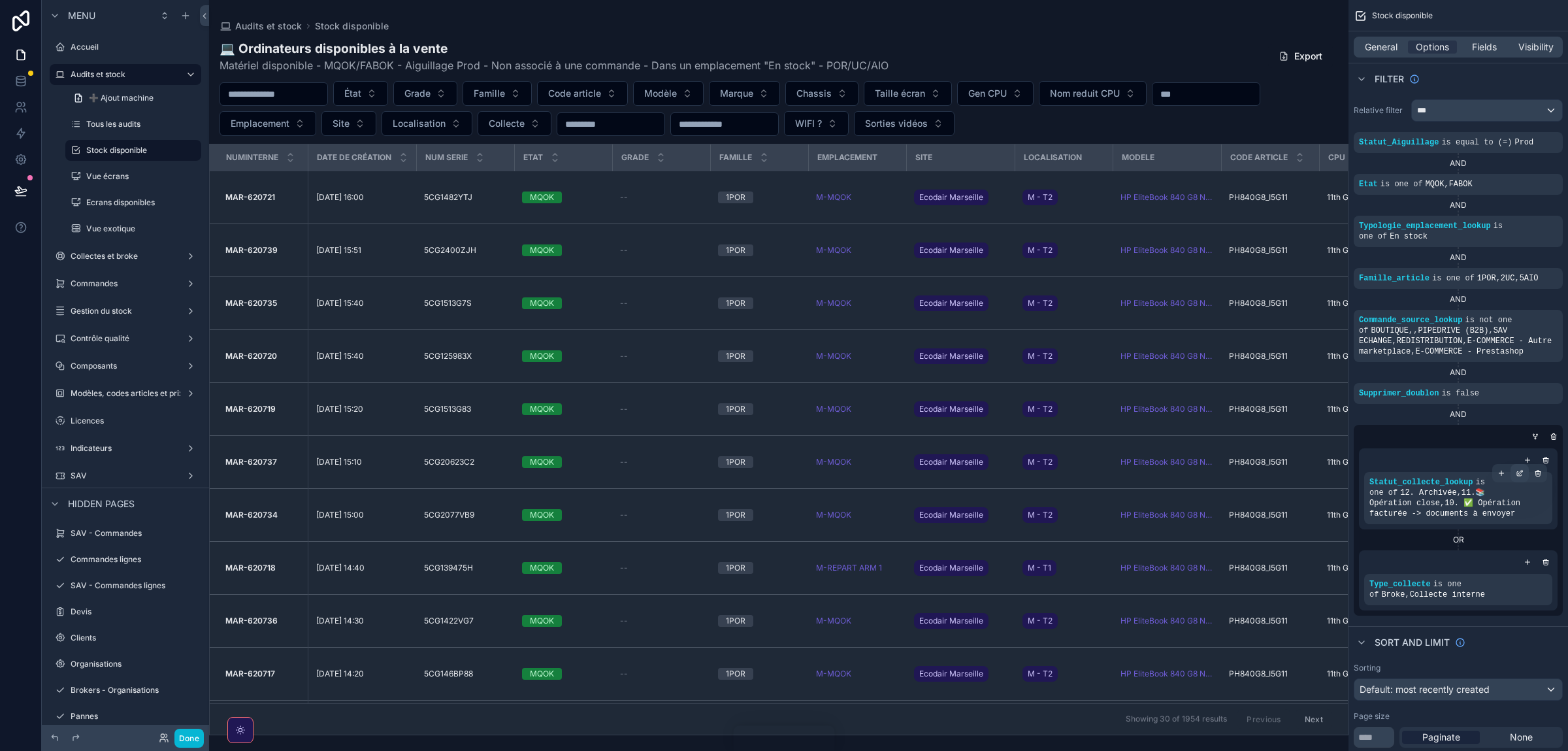
click at [1521, 477] on icon "scrollable content" at bounding box center [1520, 474] width 5 height 5
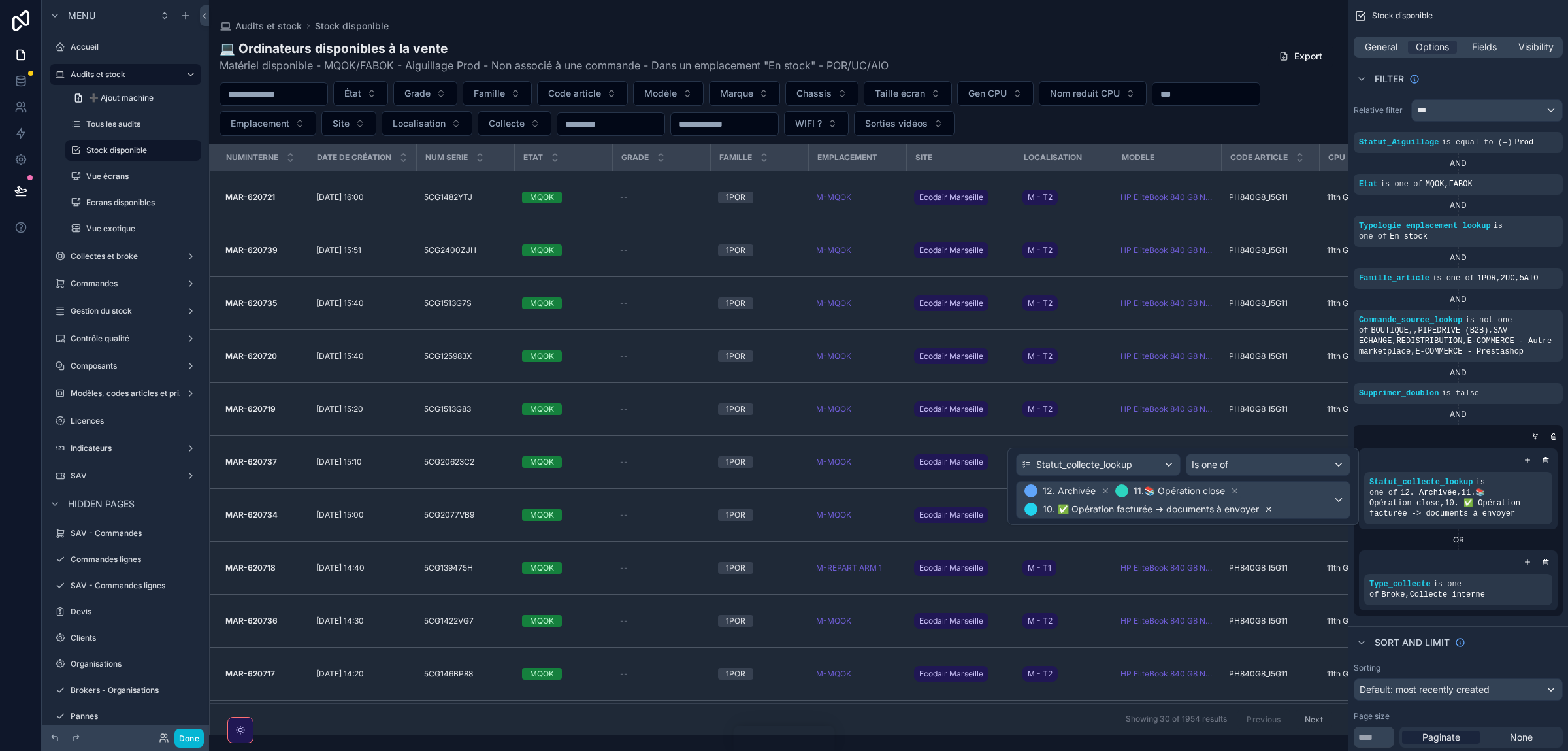
click at [1273, 513] on icon at bounding box center [1268, 509] width 9 height 9
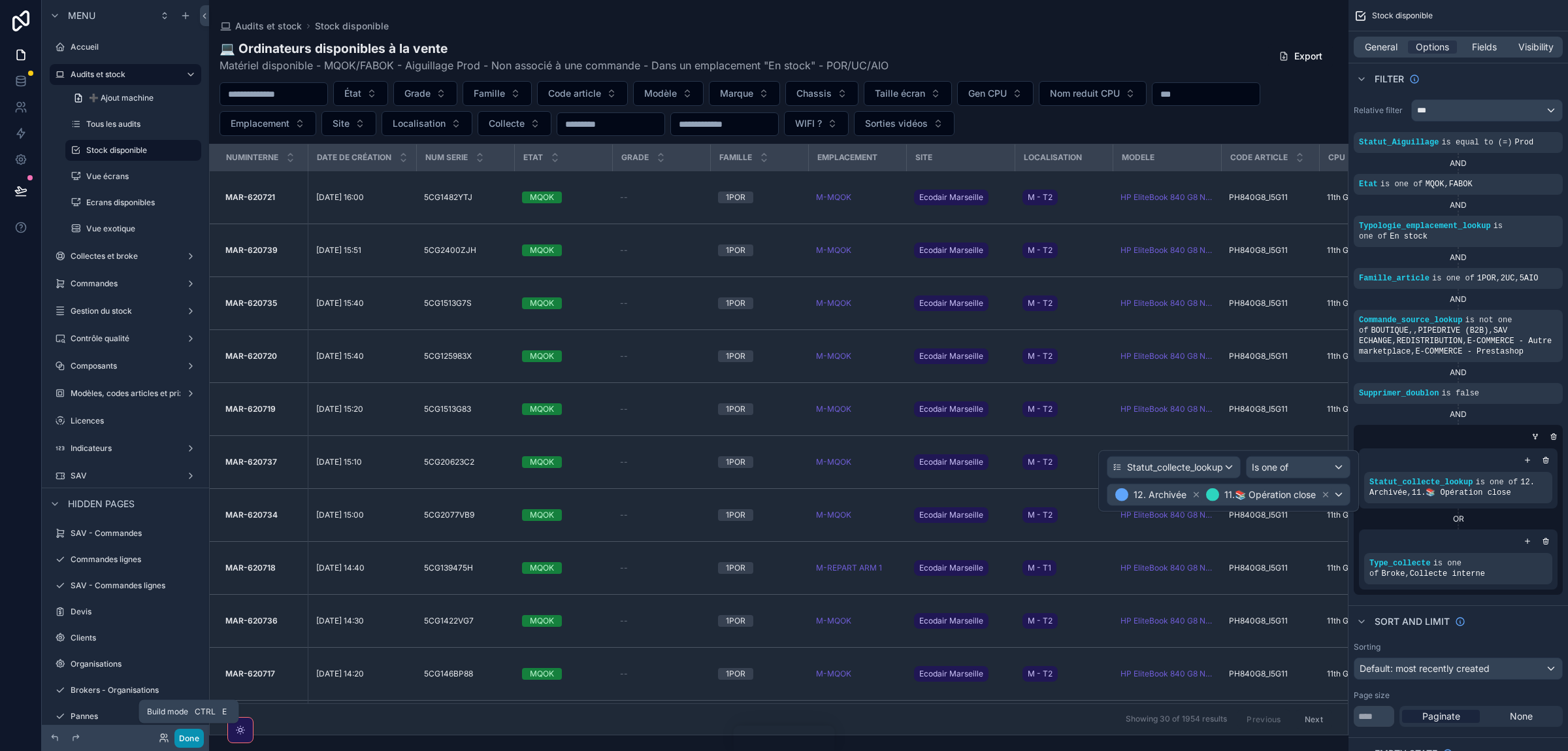
click at [186, 740] on button "Done" at bounding box center [189, 738] width 30 height 19
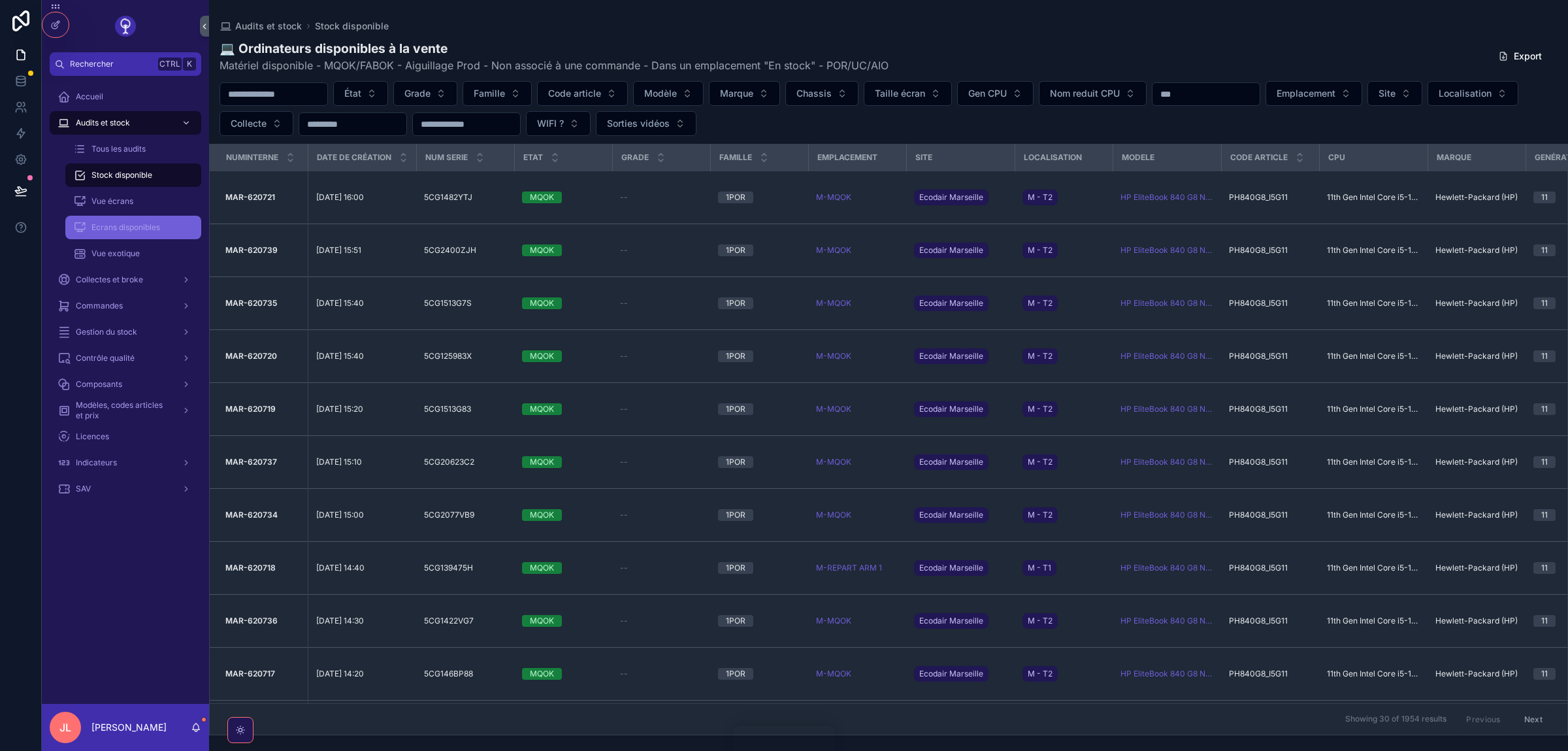
click at [120, 225] on span "Ecrans disponibles" at bounding box center [126, 228] width 69 height 11
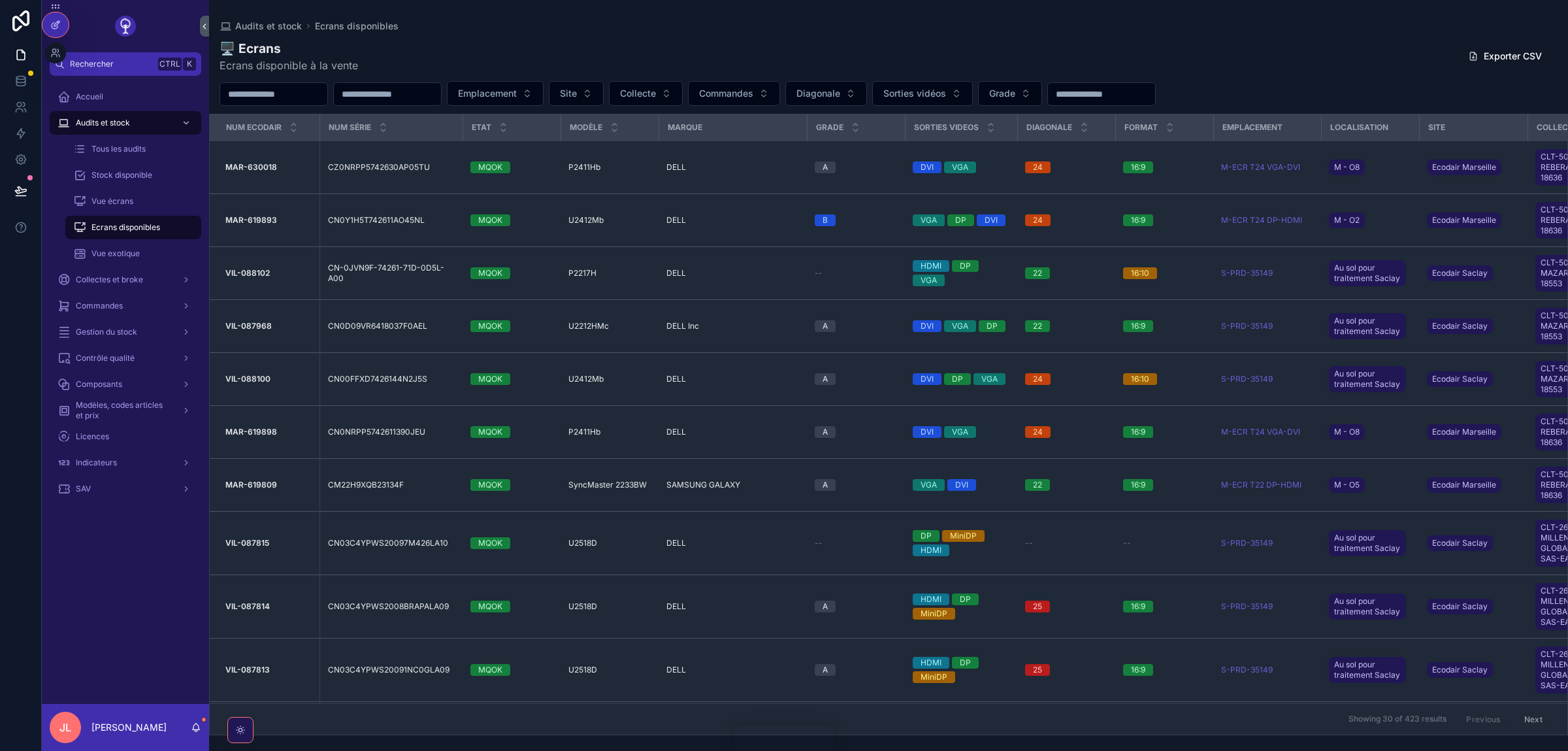
click at [54, 31] on div at bounding box center [56, 25] width 26 height 25
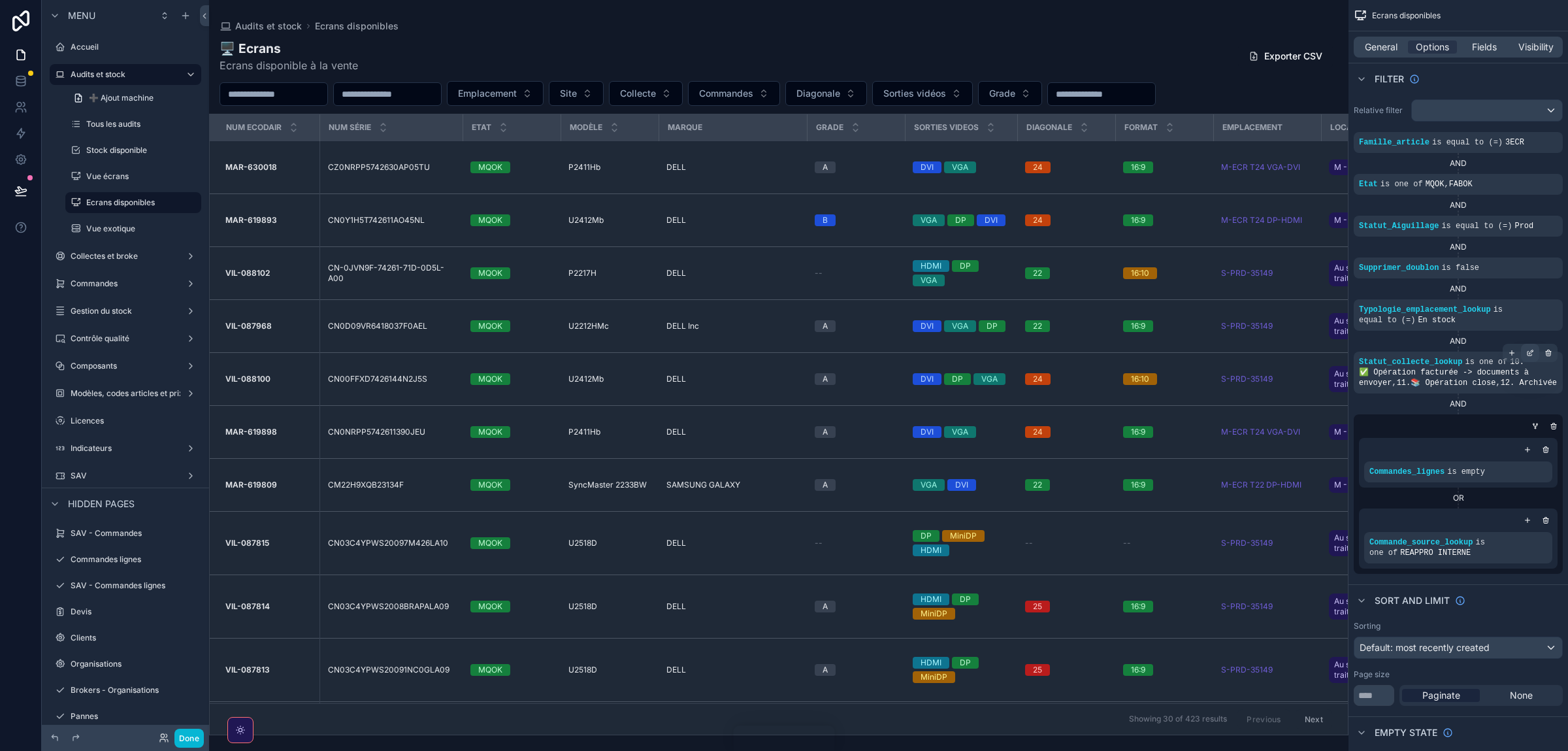
click at [1524, 358] on div "scrollable content" at bounding box center [1530, 352] width 18 height 18
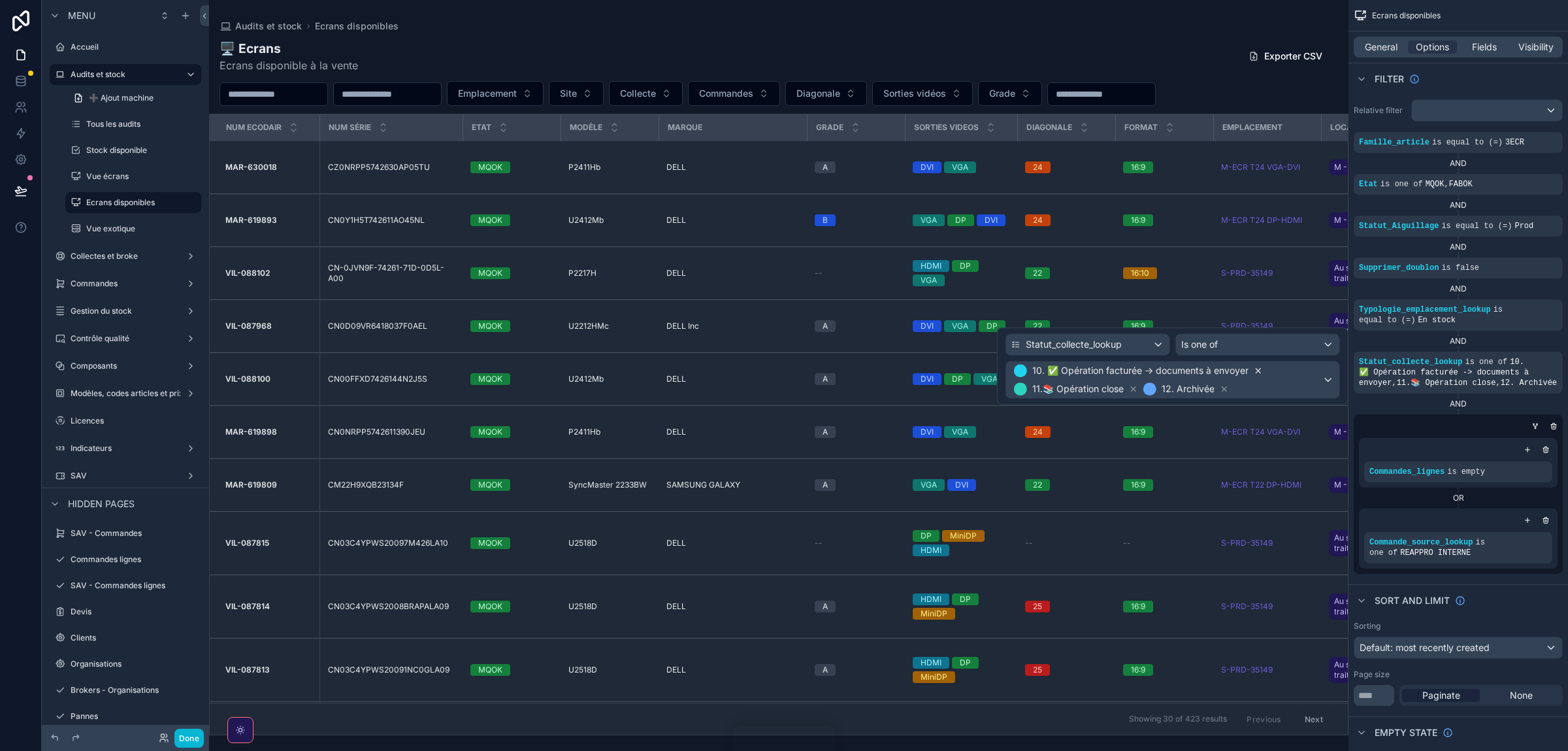
click at [1258, 372] on icon at bounding box center [1258, 371] width 9 height 9
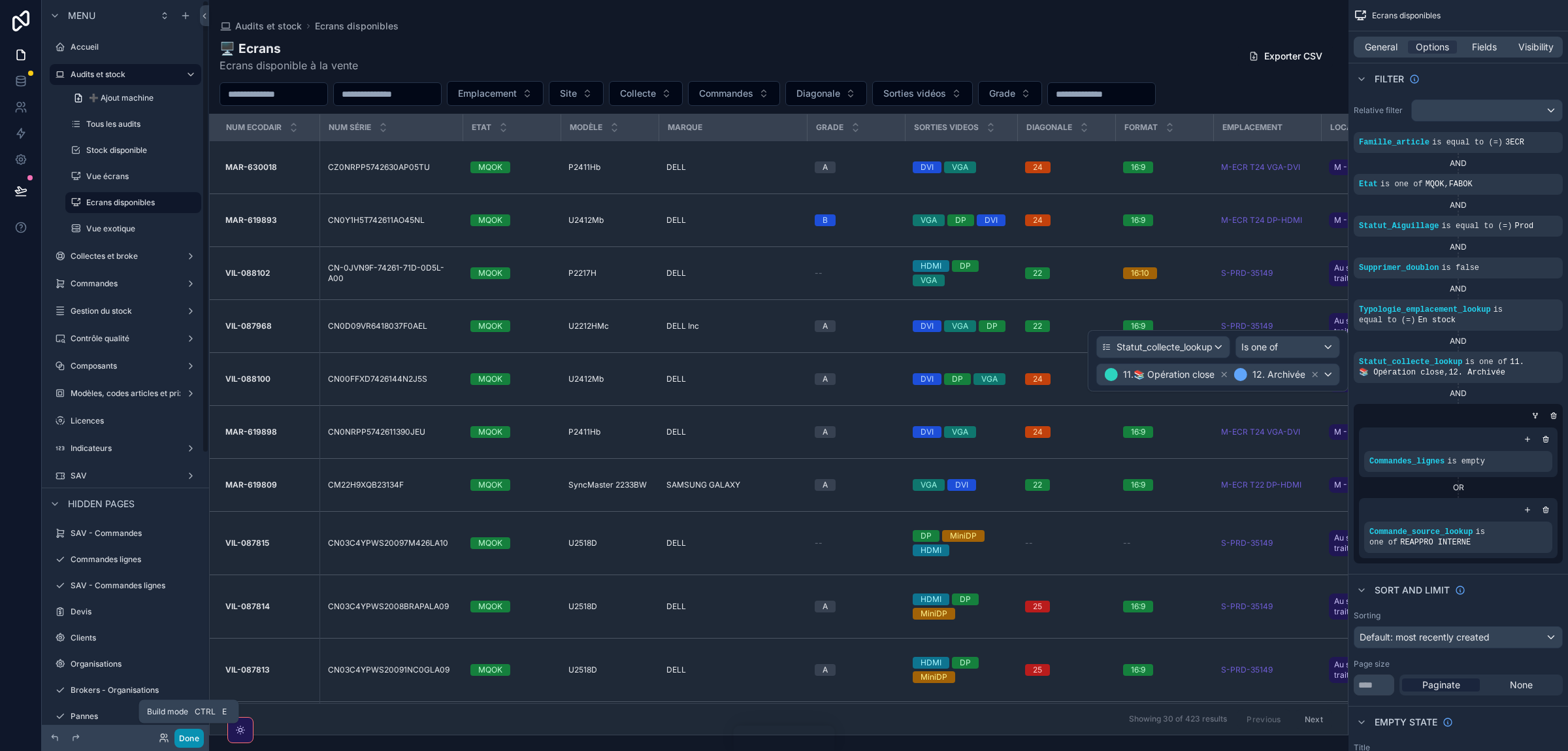
click at [193, 739] on button "Done" at bounding box center [189, 738] width 30 height 19
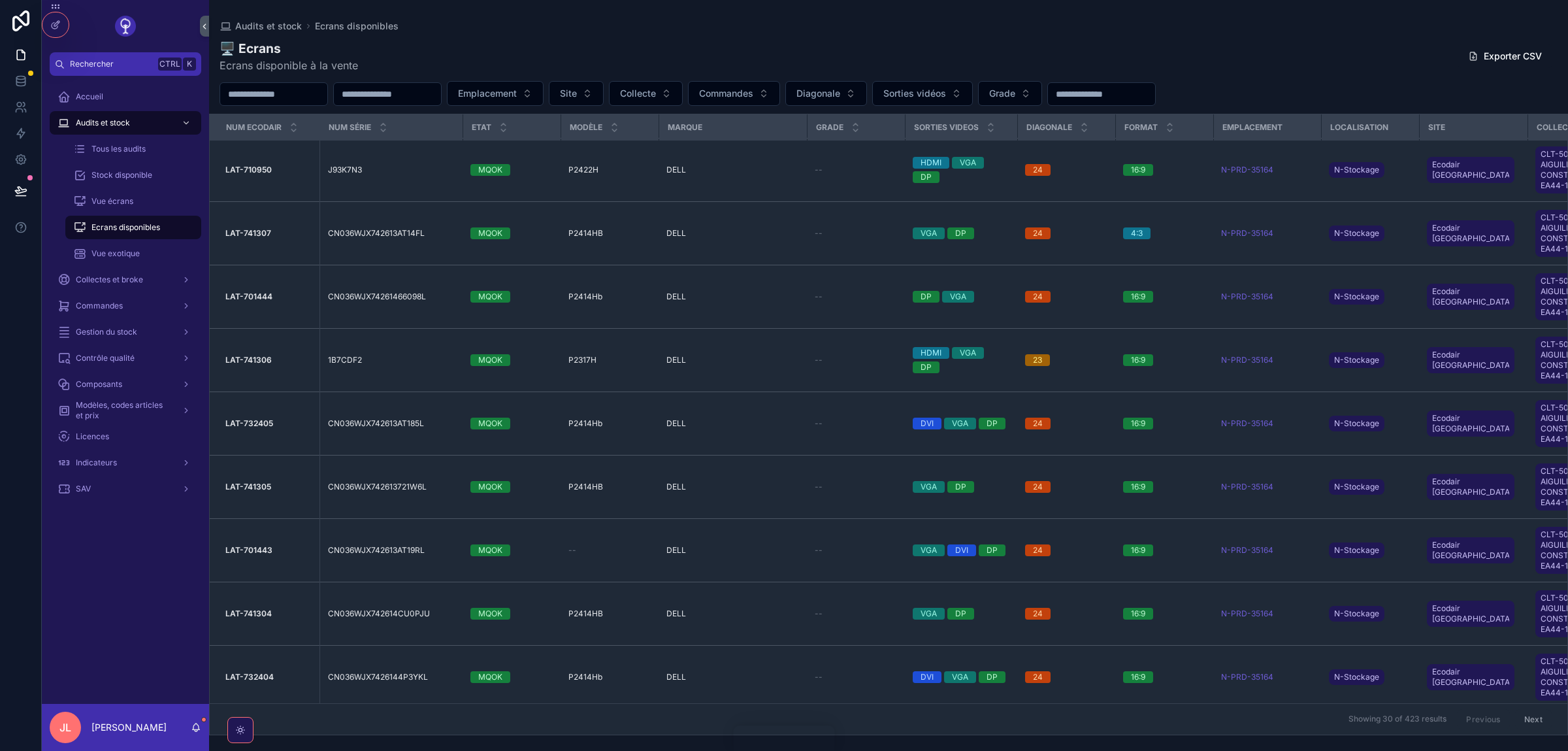
scroll to position [367, 0]
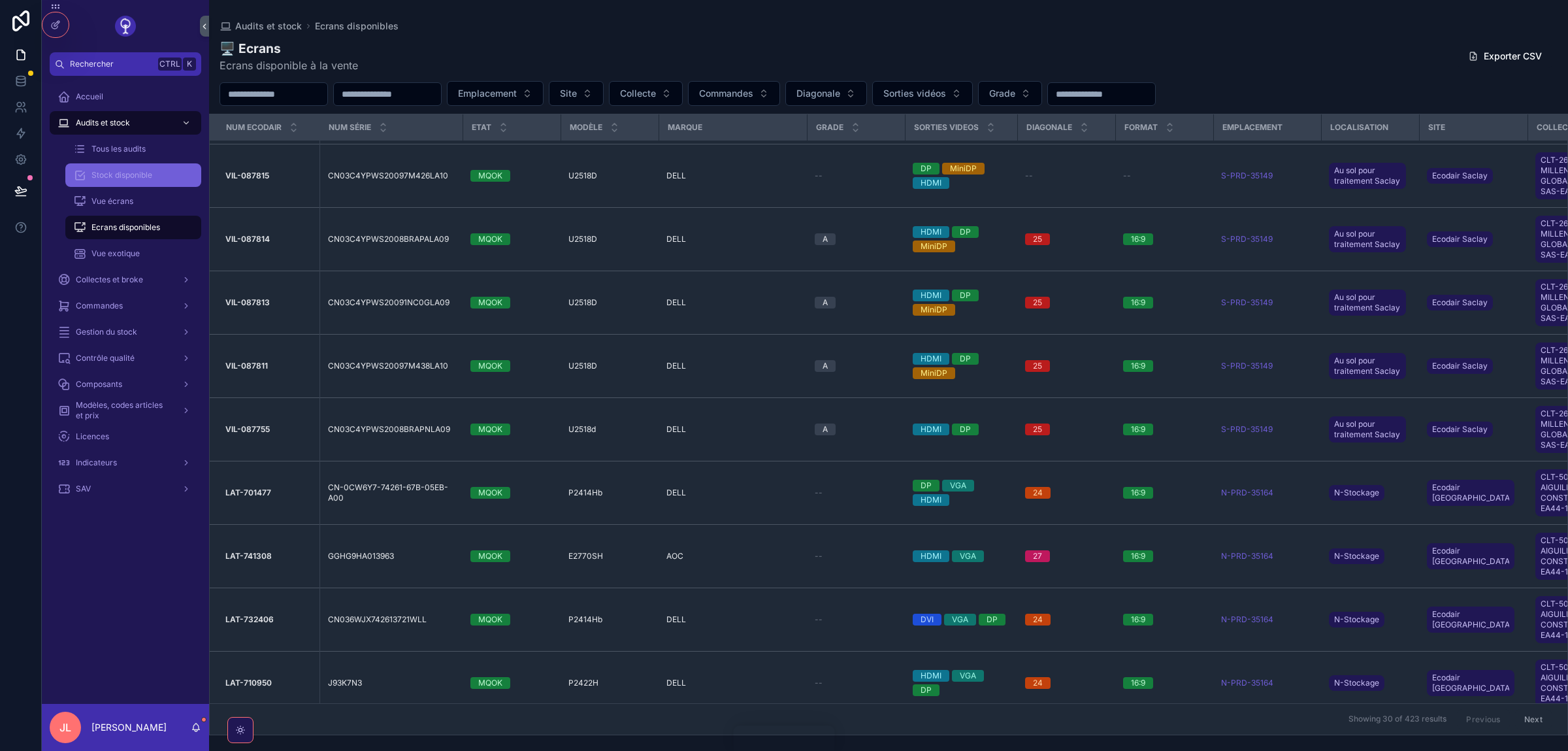
click at [103, 174] on span "Stock disponible" at bounding box center [122, 175] width 61 height 11
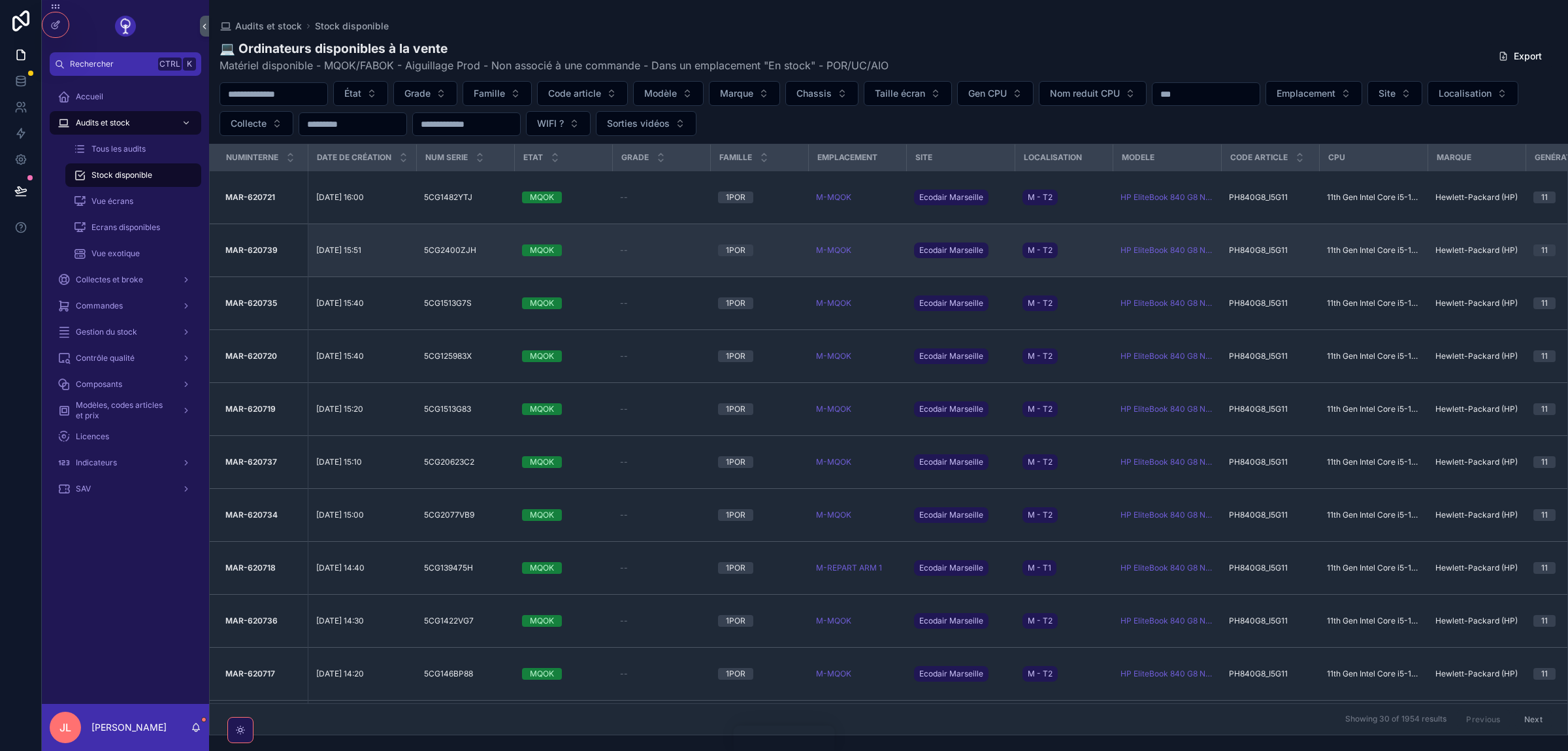
click at [216, 248] on td "MAR-620739 MAR-620739" at bounding box center [258, 251] width 98 height 53
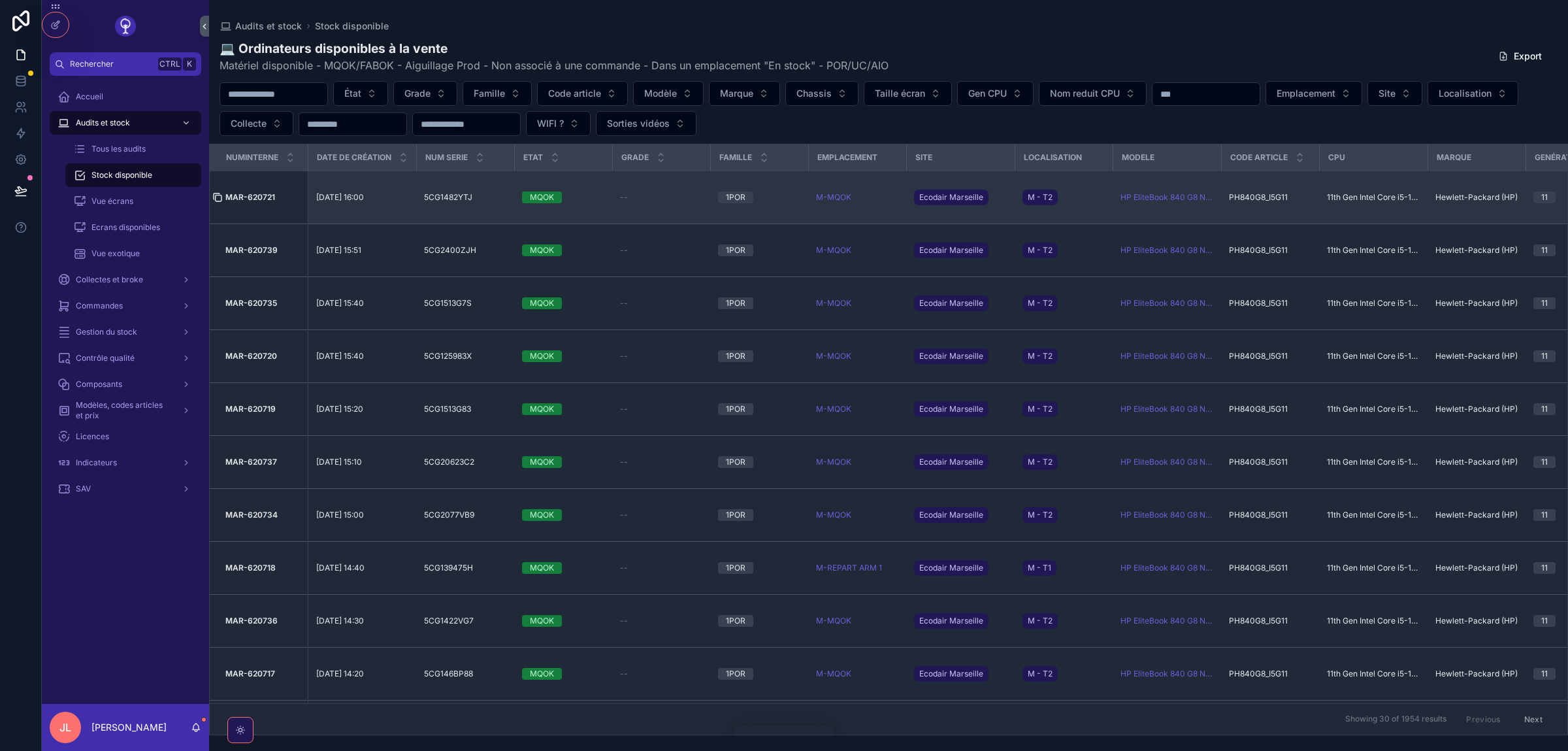
click at [218, 198] on icon at bounding box center [218, 197] width 11 height 11
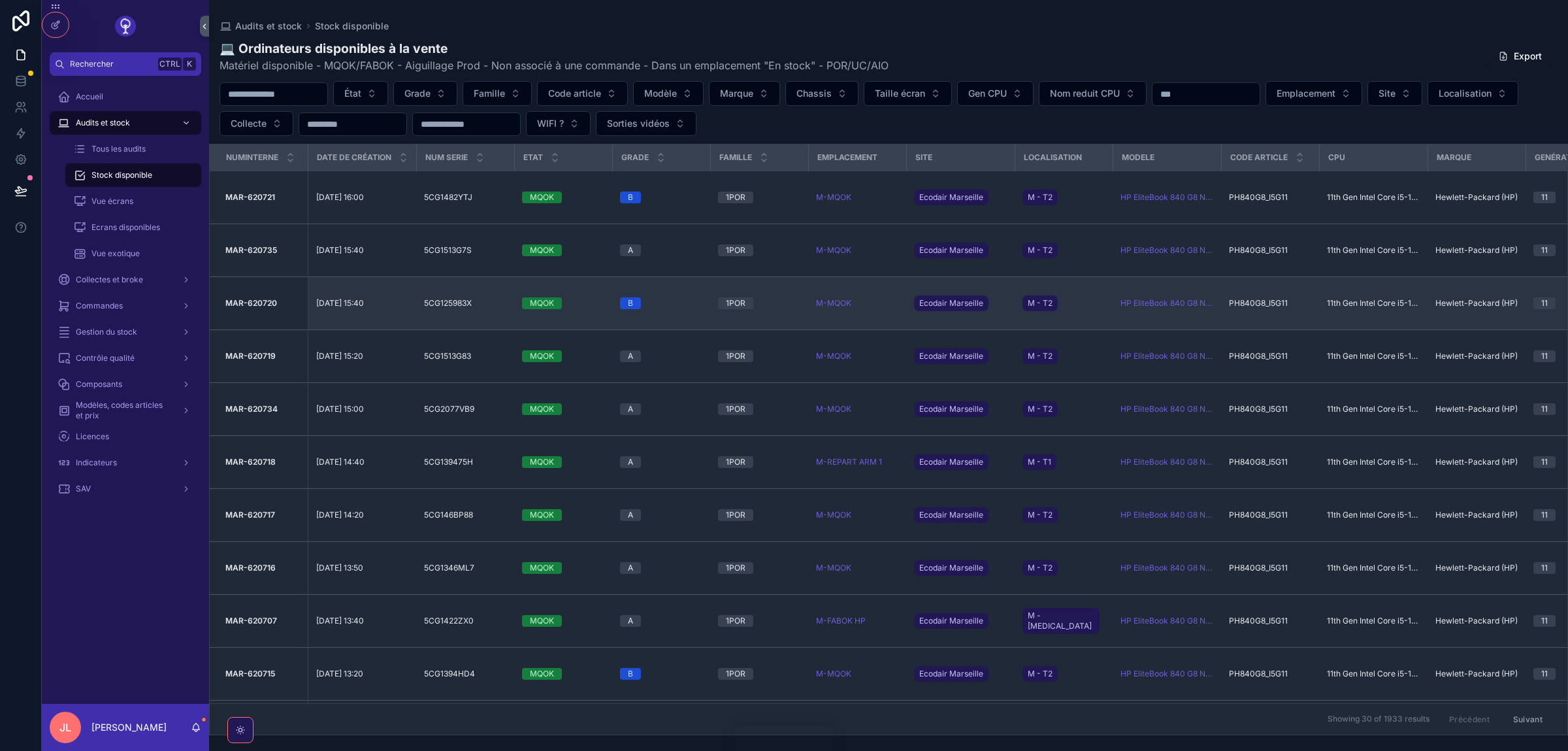
click at [352, 306] on span "04/09/2025 15:40" at bounding box center [340, 303] width 48 height 11
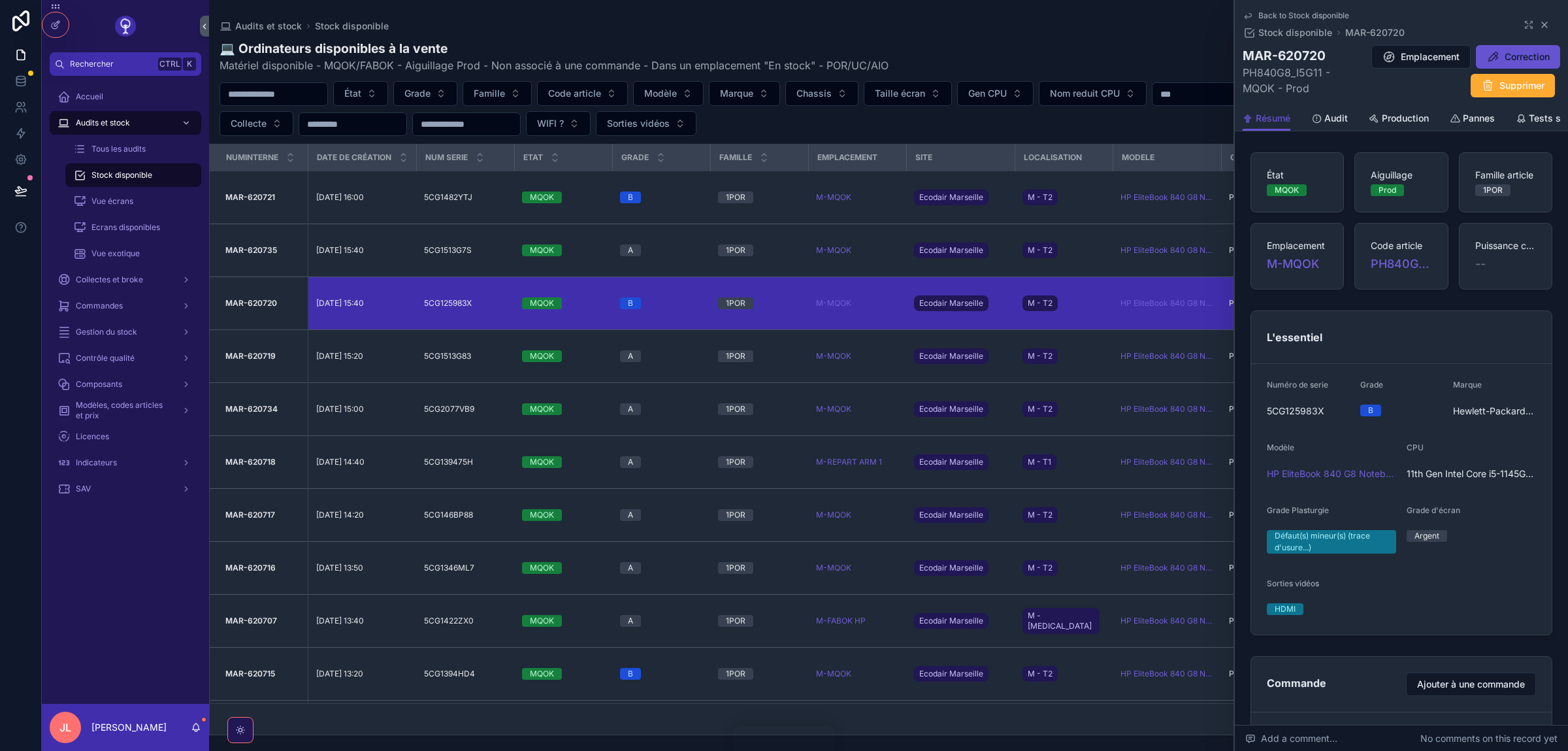
click at [1547, 24] on icon at bounding box center [1544, 25] width 11 height 11
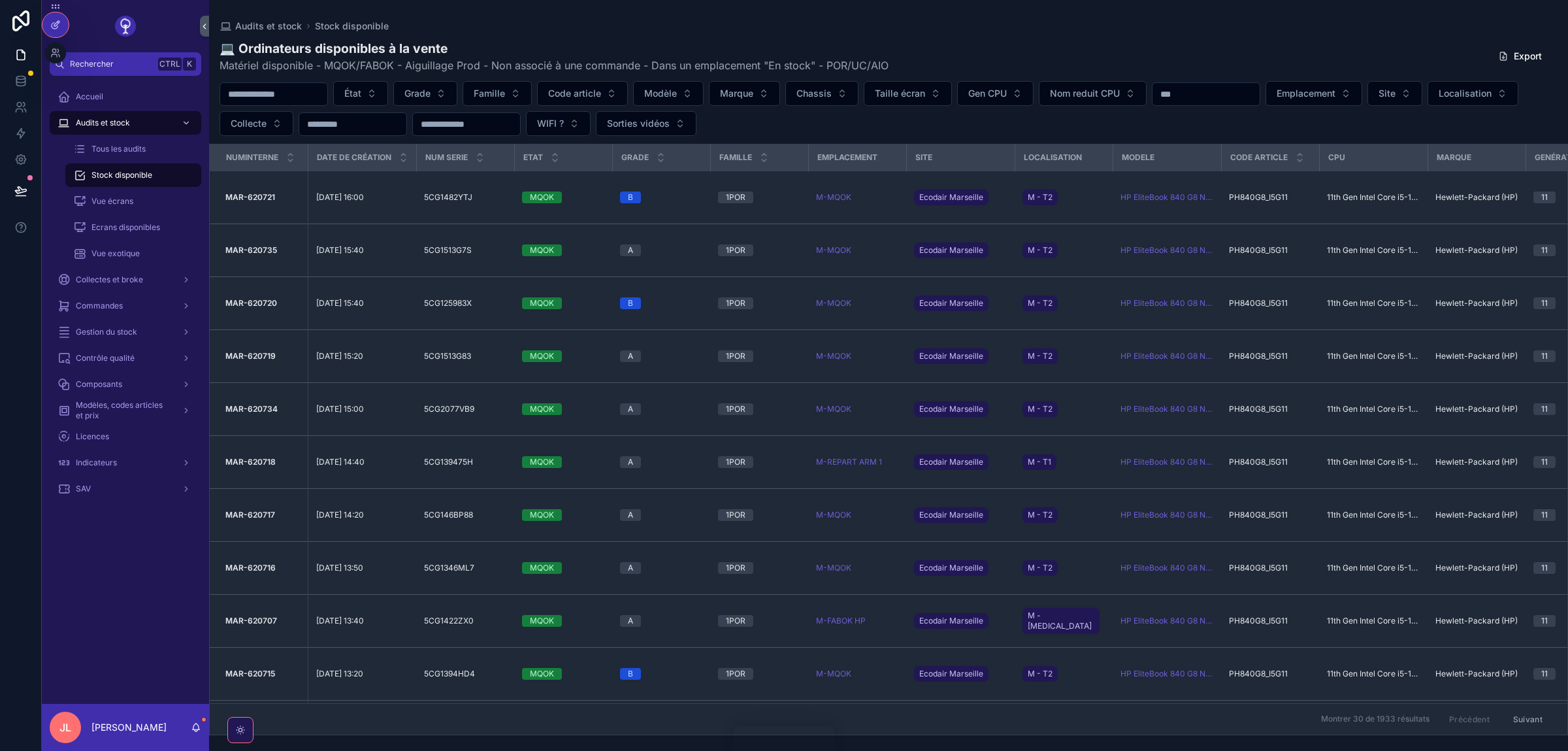
click at [55, 23] on icon at bounding box center [54, 25] width 6 height 6
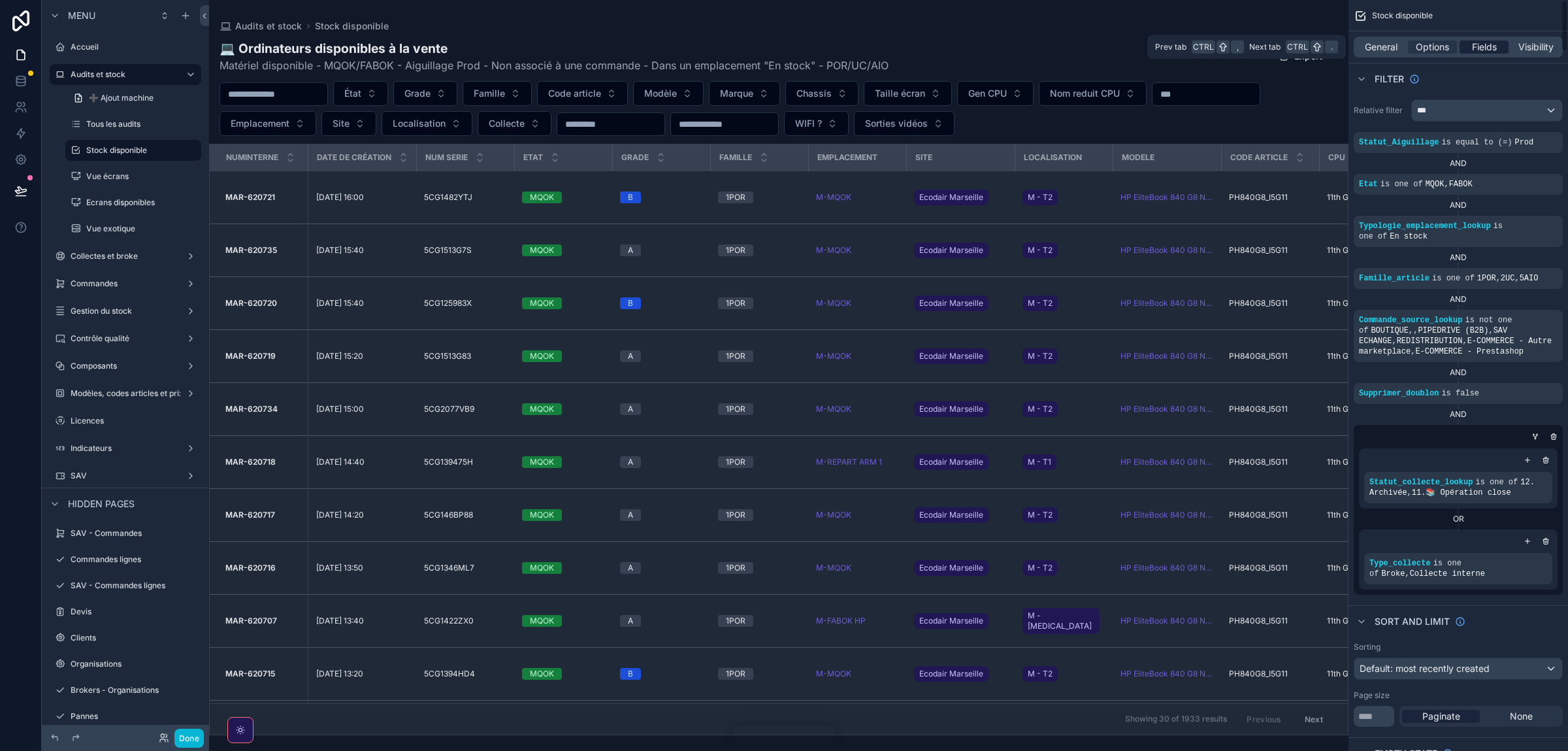
click at [1476, 45] on span "Fields" at bounding box center [1484, 47] width 25 height 13
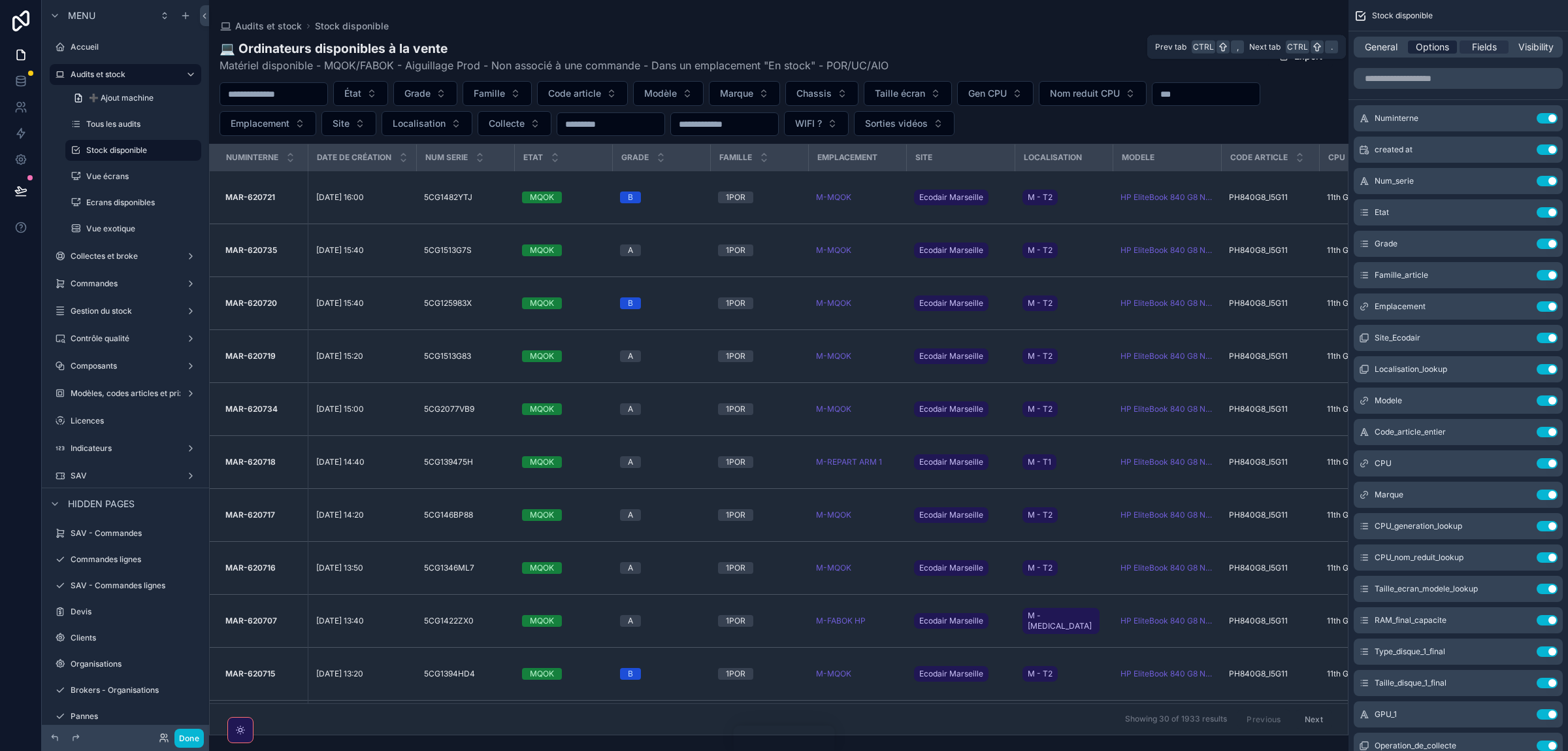
click at [1433, 45] on span "Options" at bounding box center [1432, 47] width 34 height 13
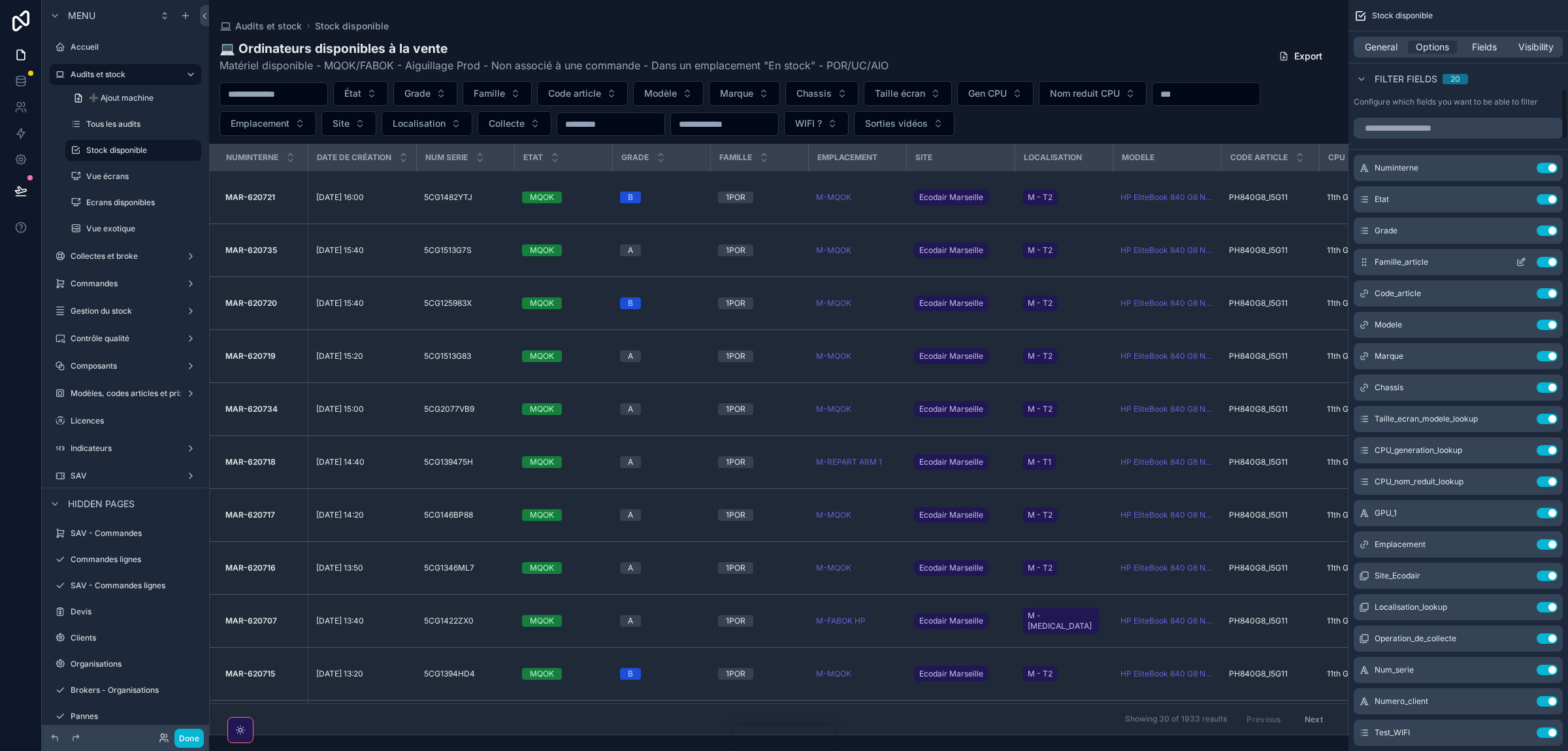
scroll to position [1403, 0]
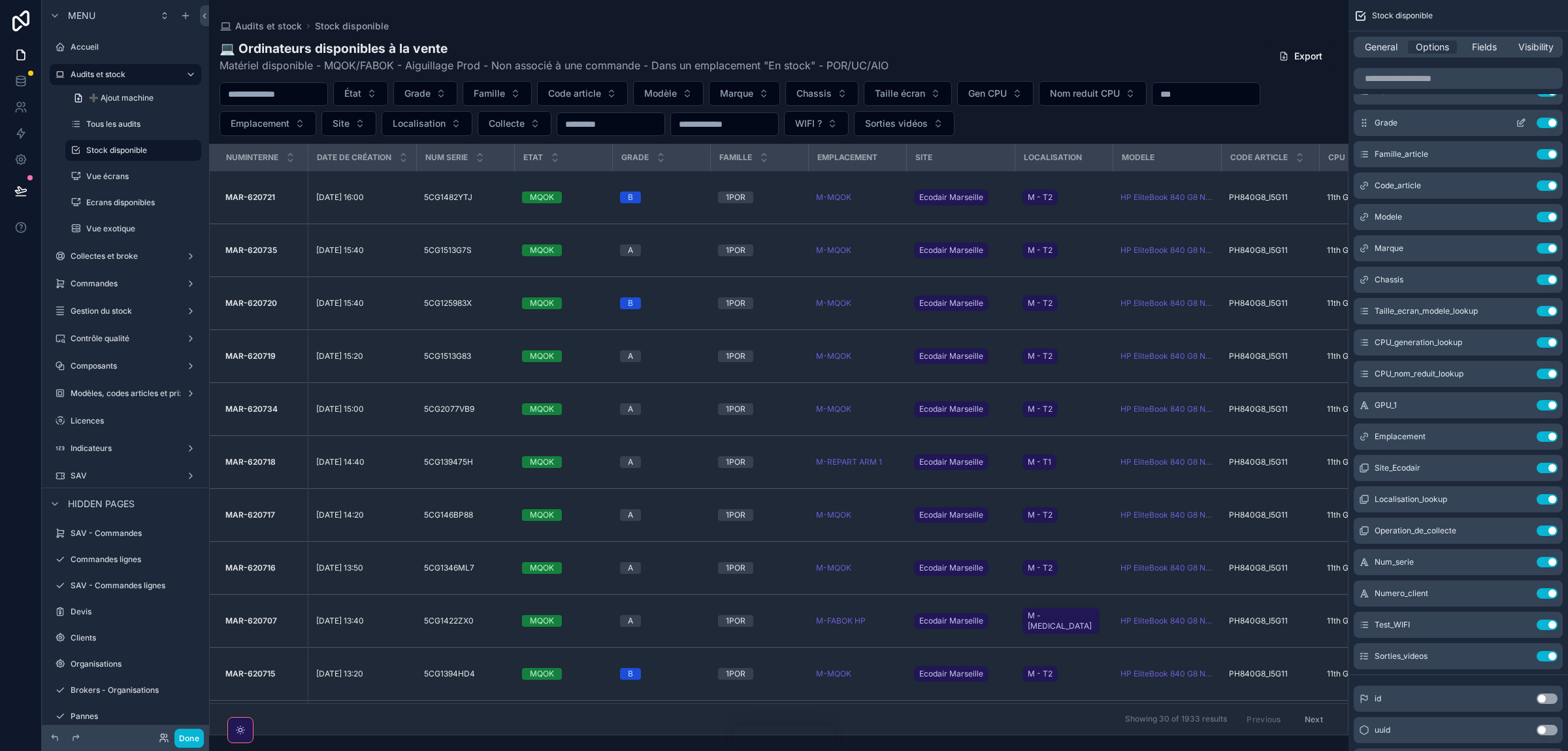
click at [1523, 123] on icon "scrollable content" at bounding box center [1523, 122] width 5 height 5
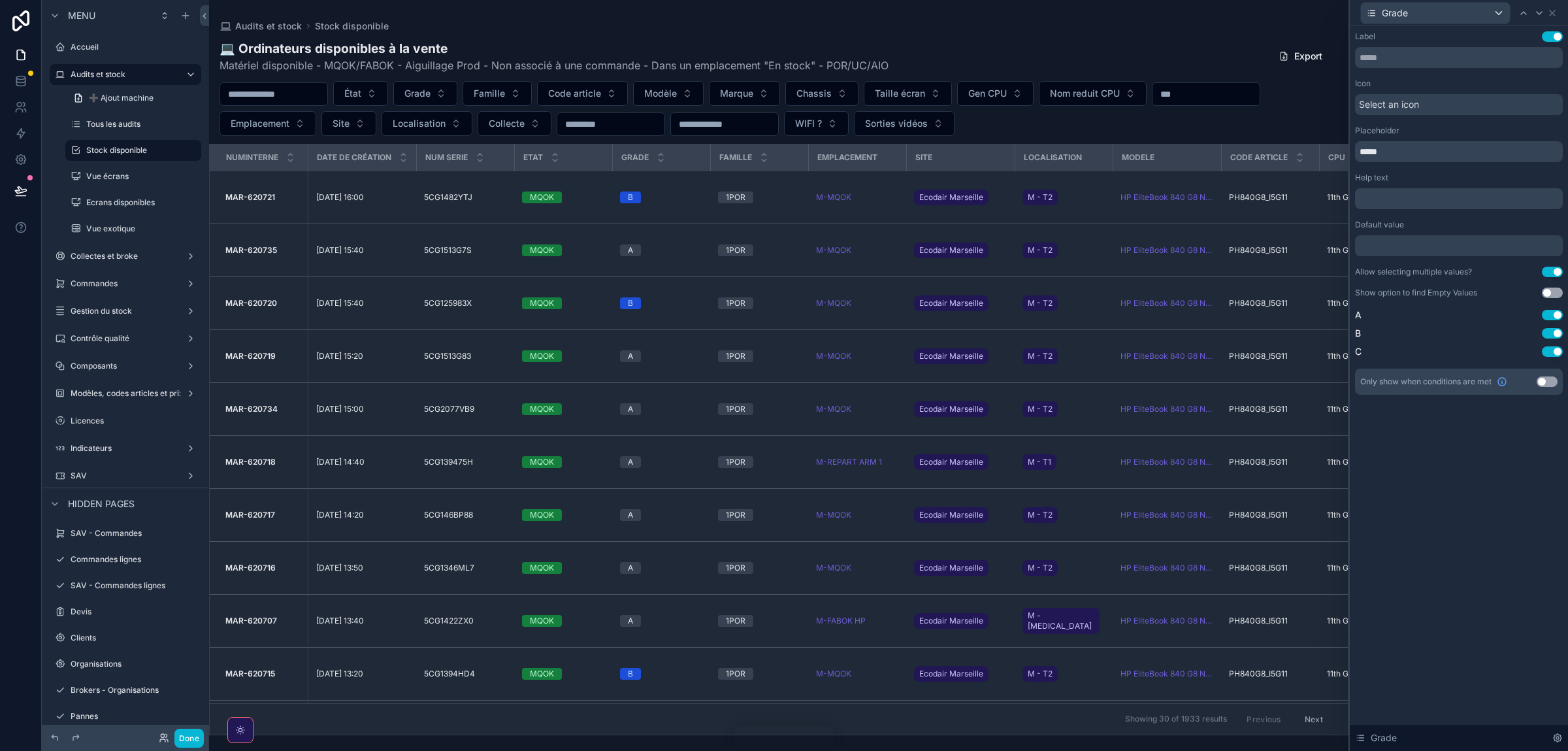
click at [1548, 294] on button "Use setting" at bounding box center [1552, 293] width 21 height 11
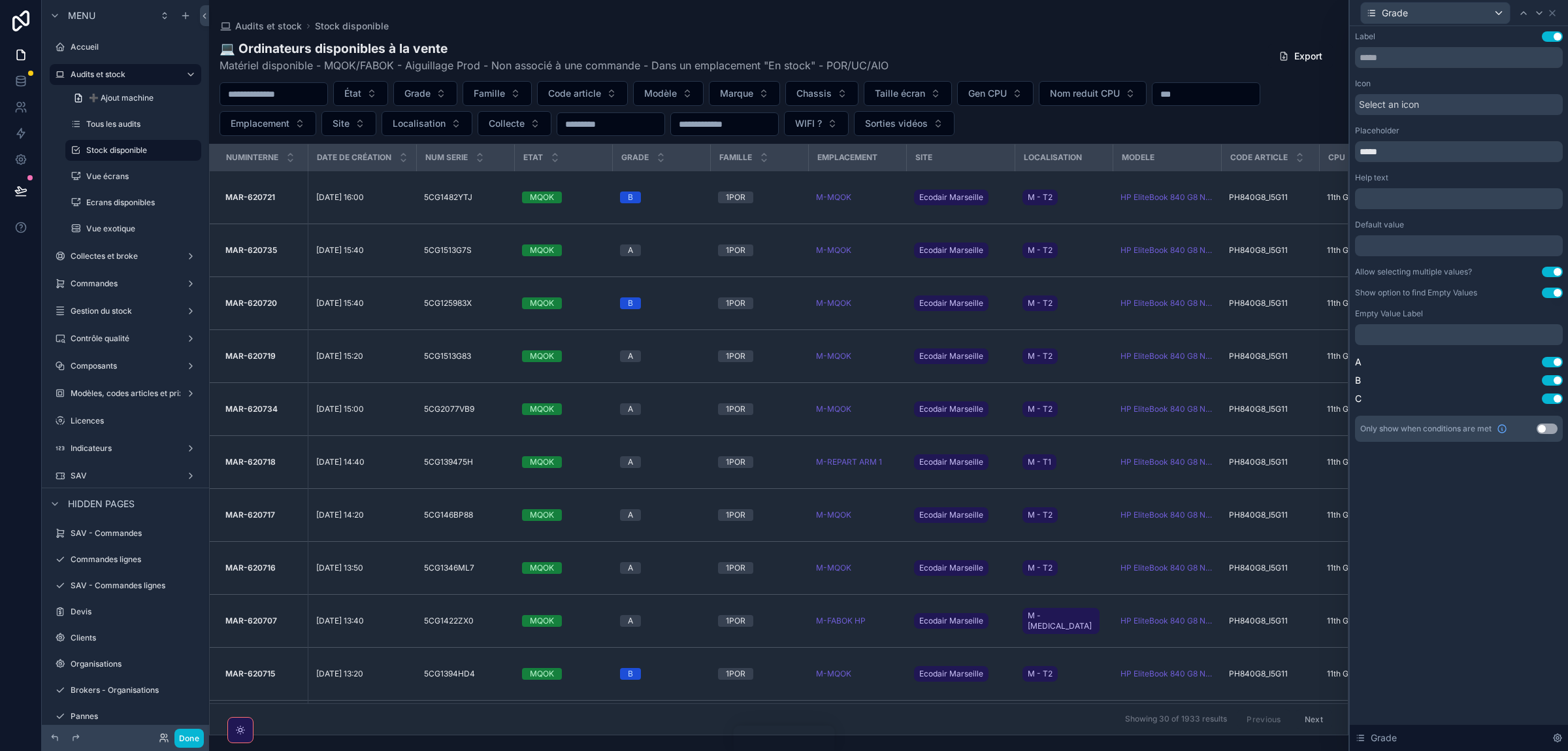
click at [438, 88] on div at bounding box center [779, 376] width 1140 height 751
click at [430, 92] on span "Grade" at bounding box center [417, 94] width 26 height 13
click at [429, 148] on div "Empty" at bounding box center [460, 145] width 157 height 21
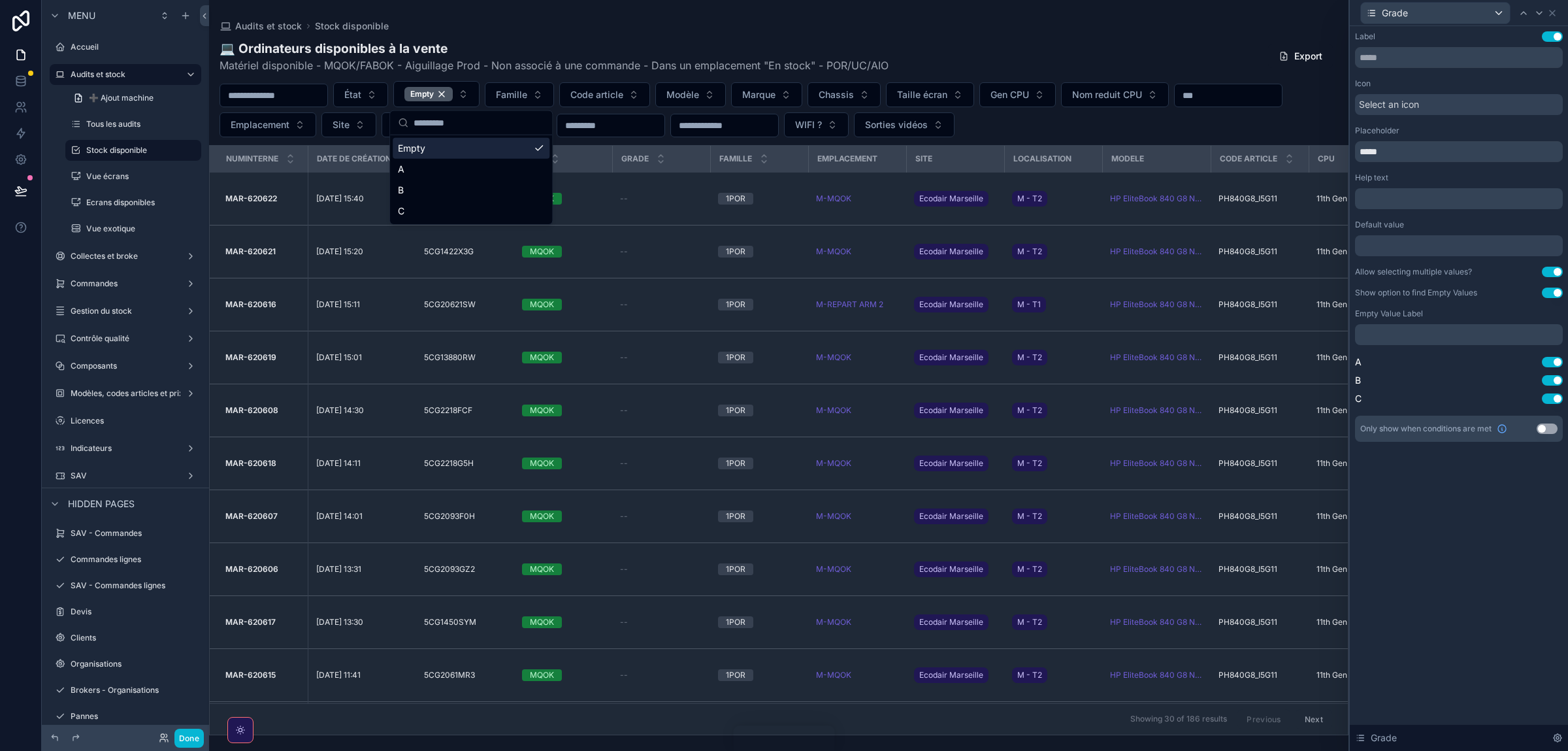
click at [1552, 270] on button "Use setting" at bounding box center [1552, 272] width 21 height 11
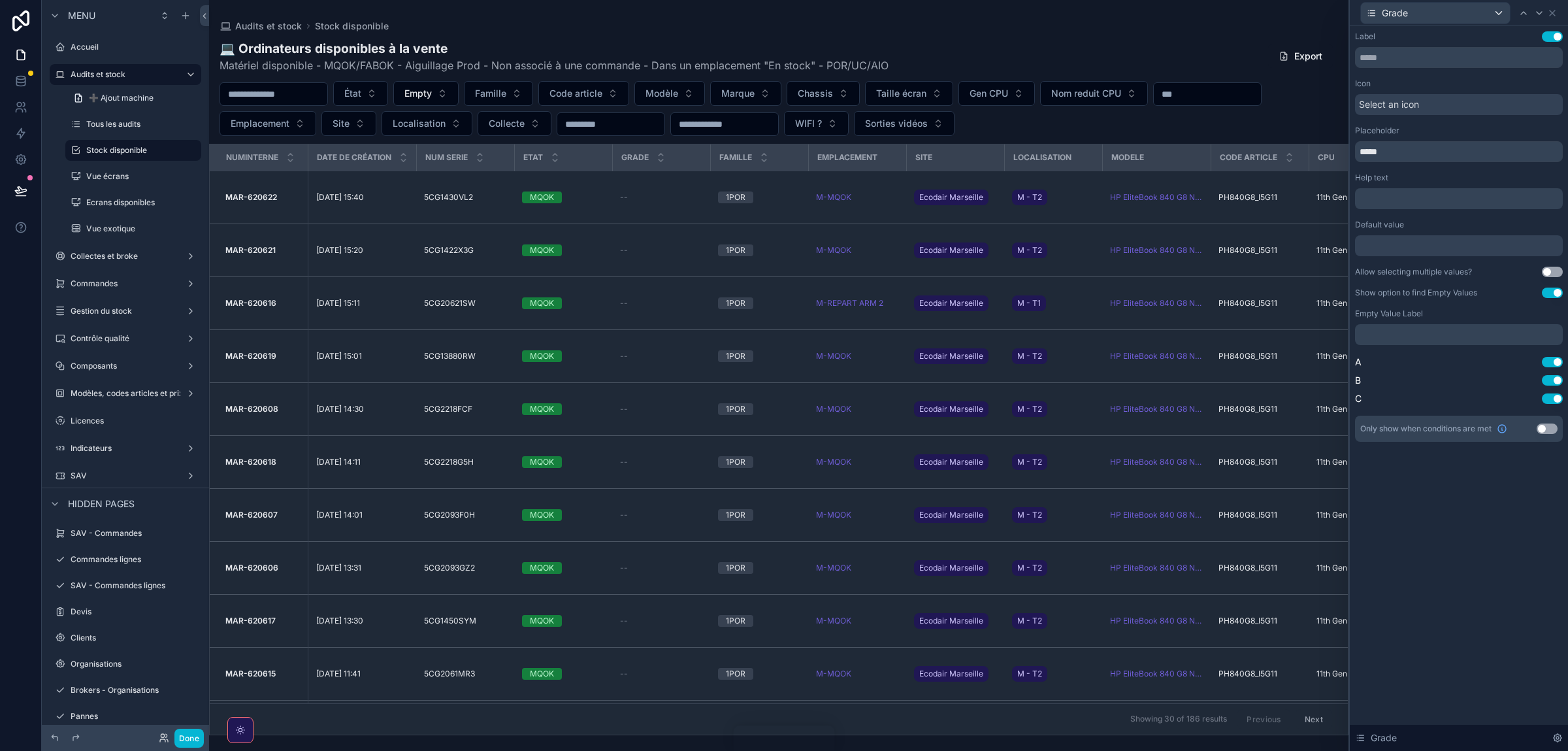
click at [1552, 270] on button "Use setting" at bounding box center [1552, 272] width 21 height 11
click at [1552, 297] on button "Use setting" at bounding box center [1552, 293] width 21 height 11
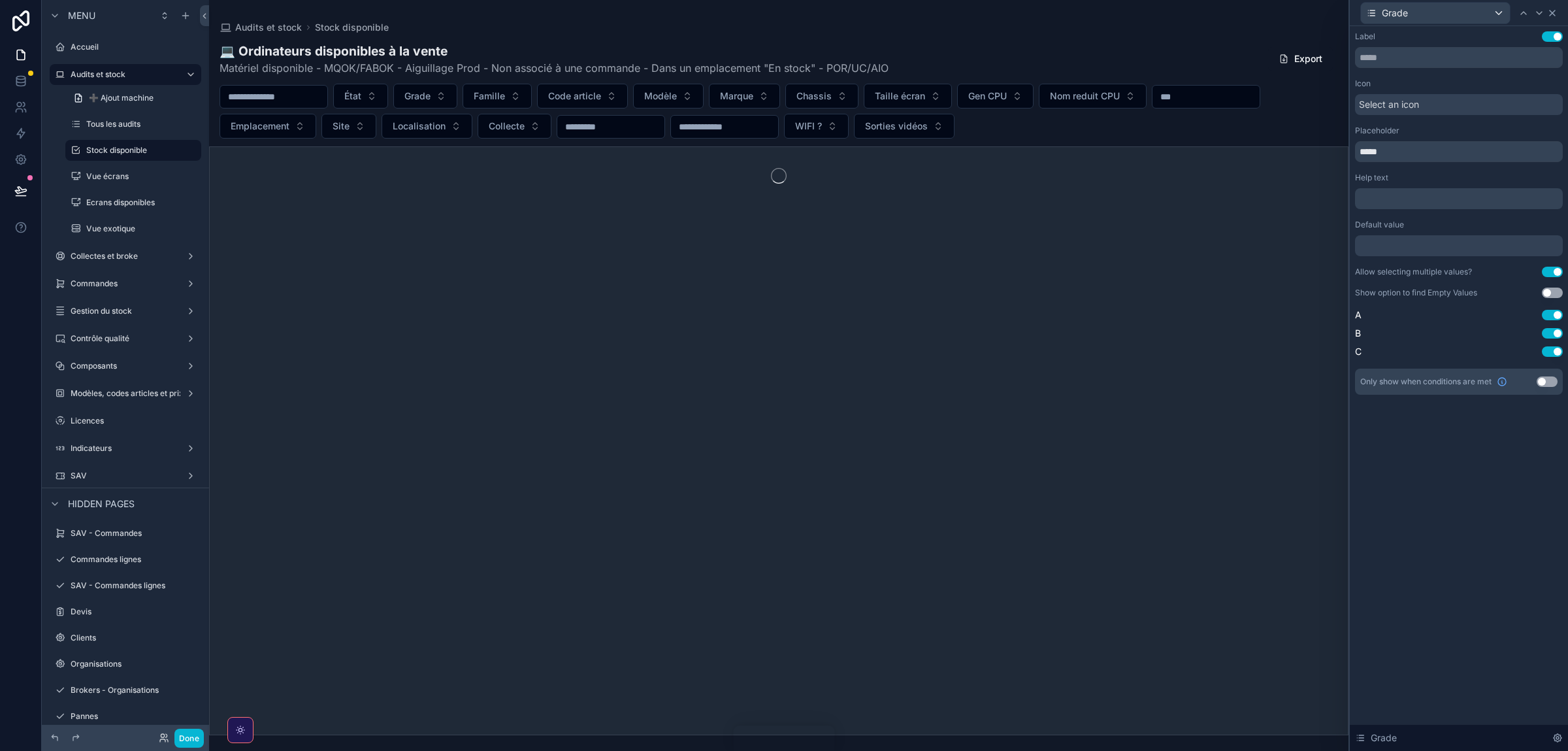
click at [1552, 10] on icon at bounding box center [1552, 13] width 11 height 11
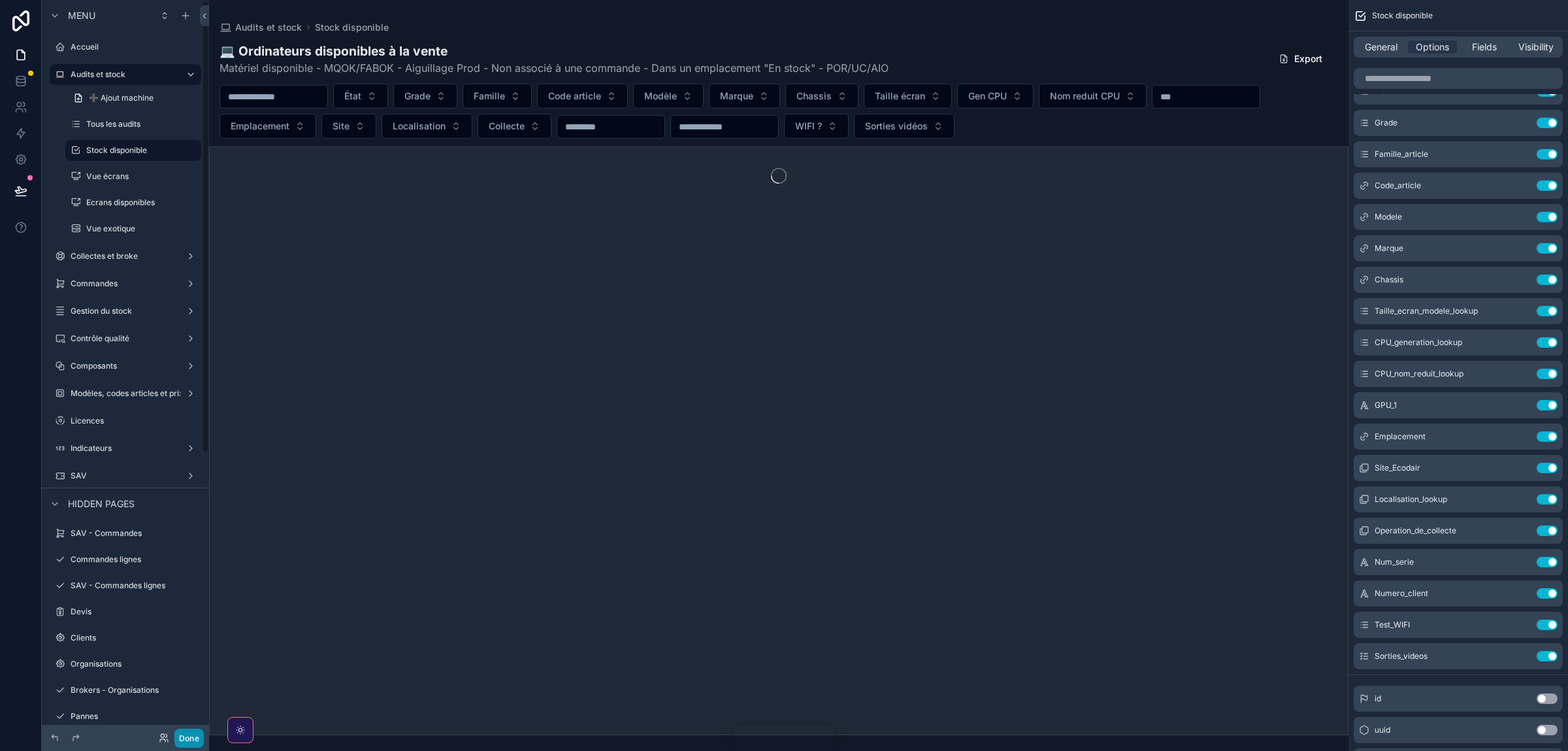
click at [180, 736] on button "Done" at bounding box center [189, 738] width 30 height 19
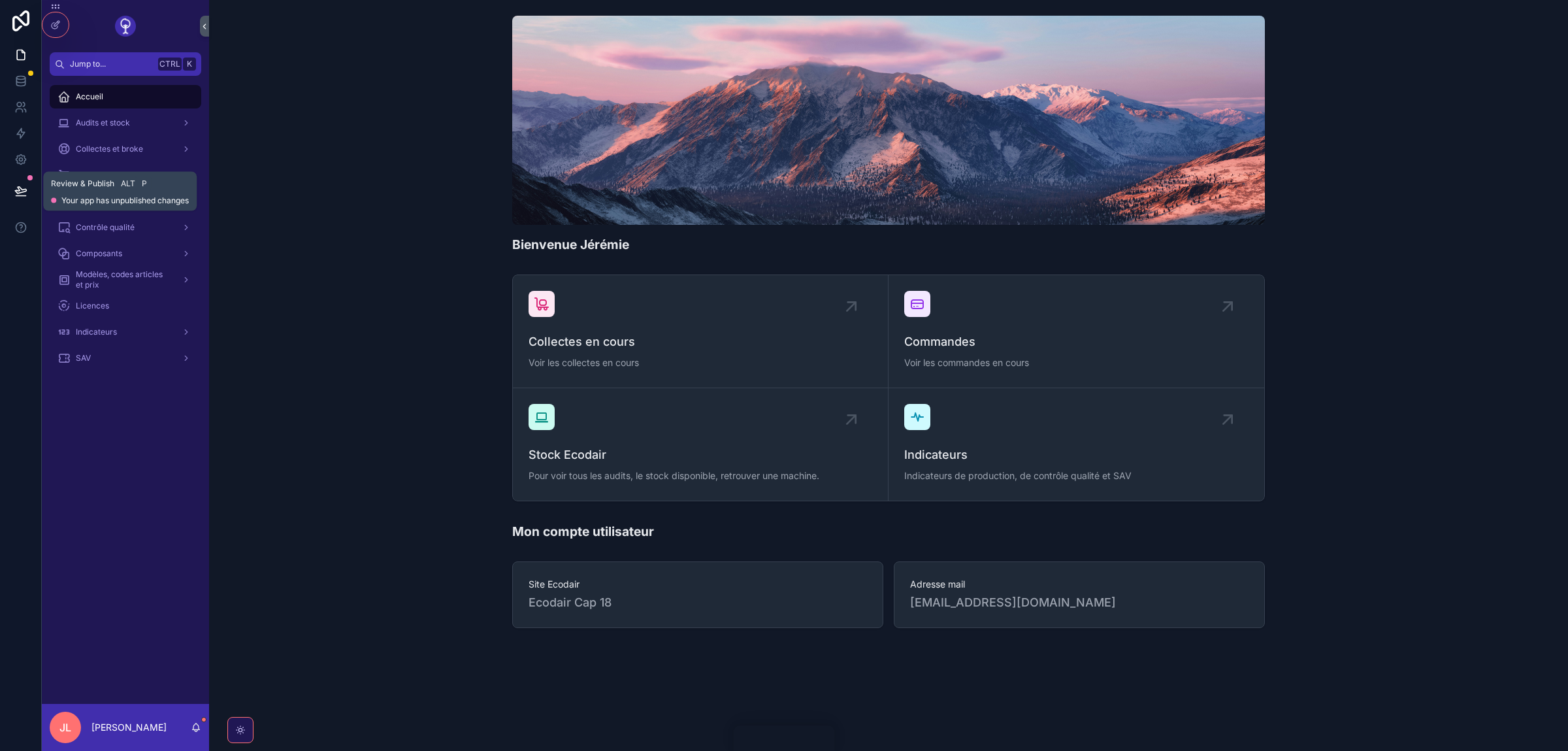
click at [16, 196] on icon at bounding box center [21, 191] width 13 height 13
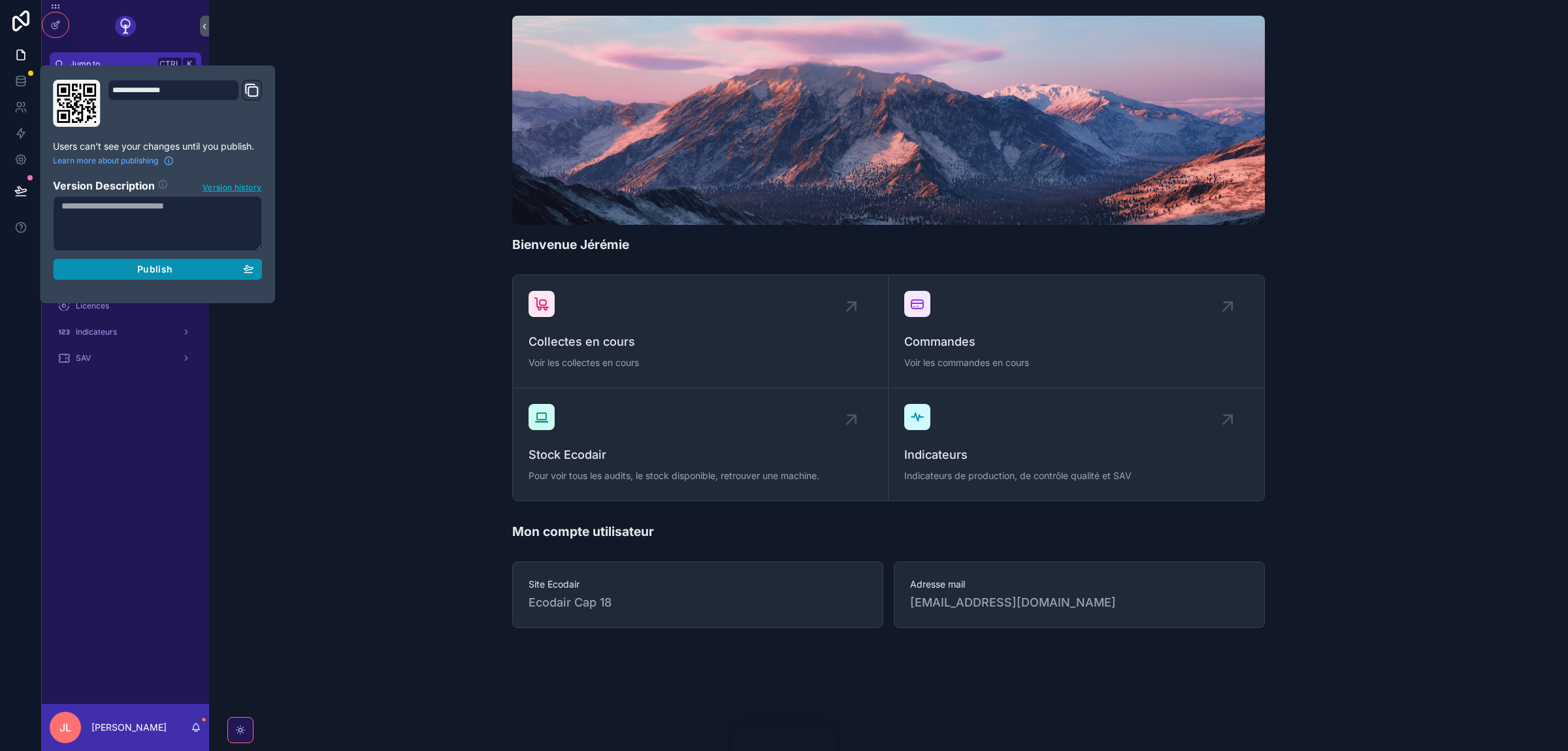
click at [125, 274] on div "Publish" at bounding box center [158, 270] width 192 height 12
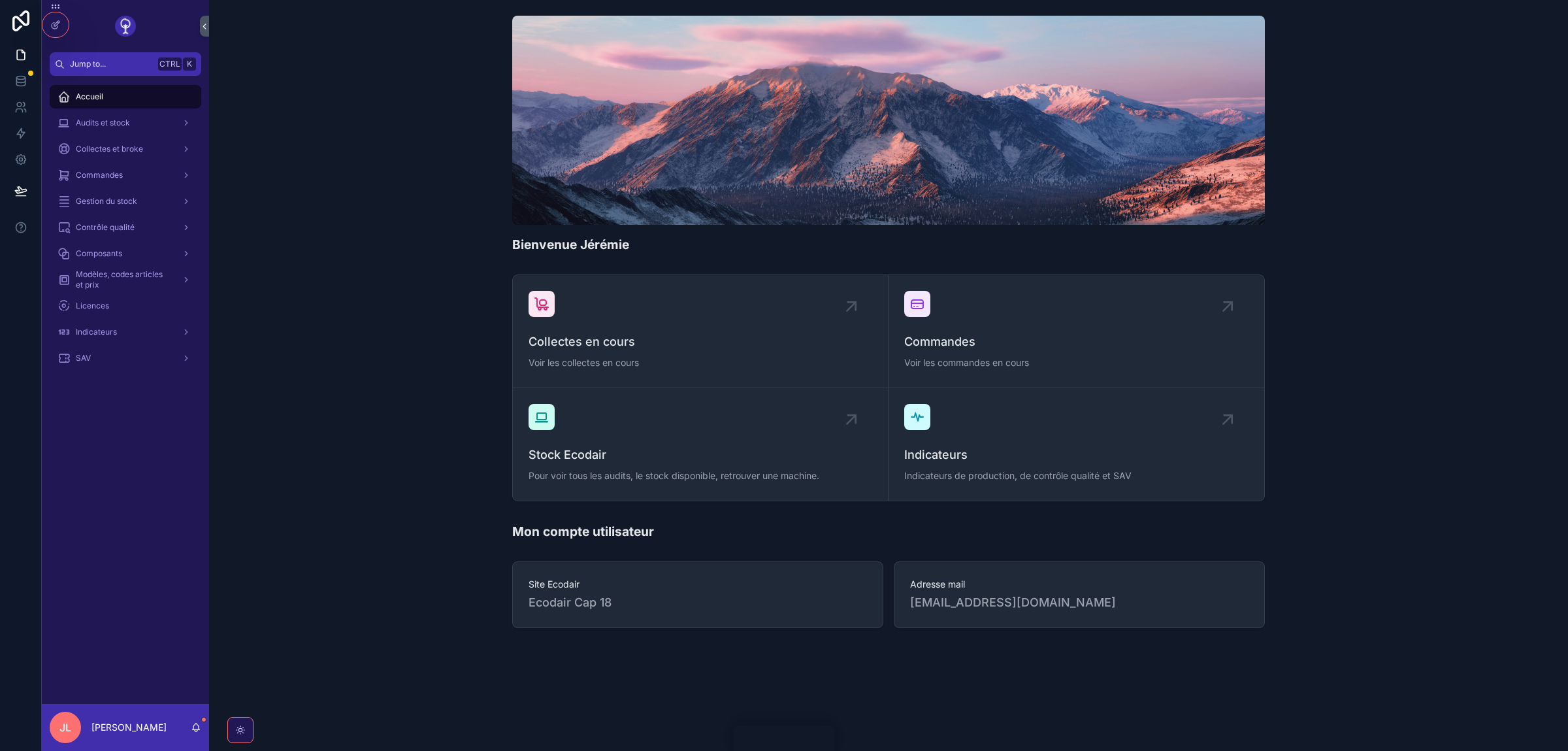
click at [434, 188] on div "Bienvenue Jérémie" at bounding box center [888, 135] width 1338 height 248
